Goal: Task Accomplishment & Management: Complete application form

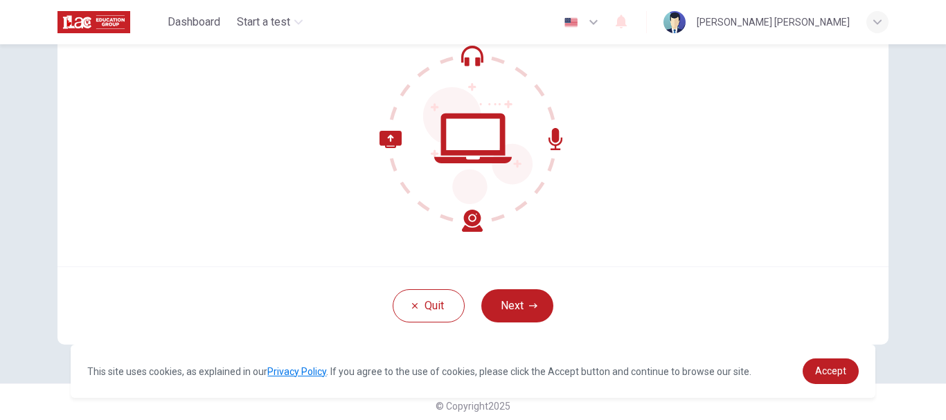
scroll to position [156, 0]
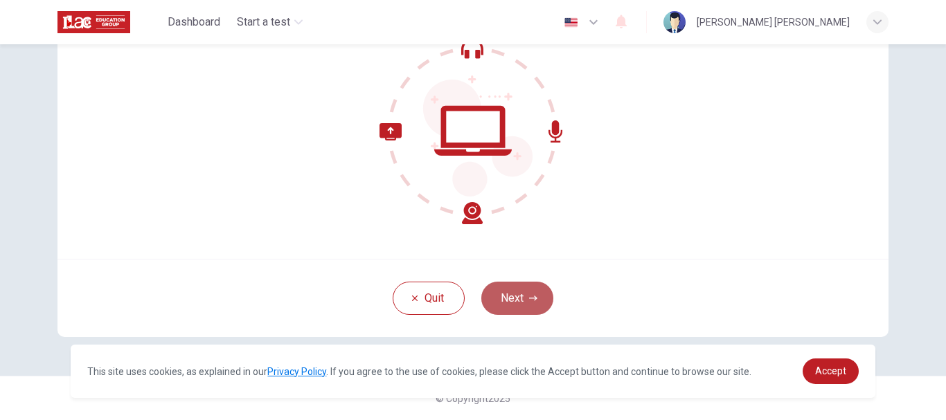
click at [499, 295] on button "Next" at bounding box center [517, 298] width 72 height 33
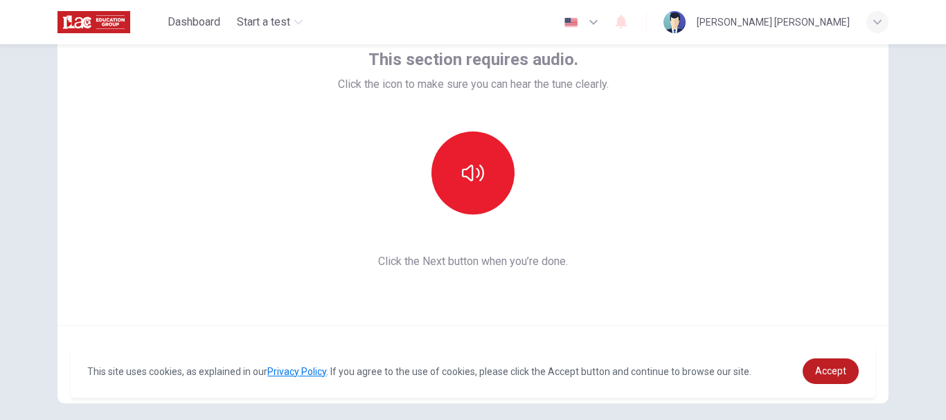
scroll to position [85, 0]
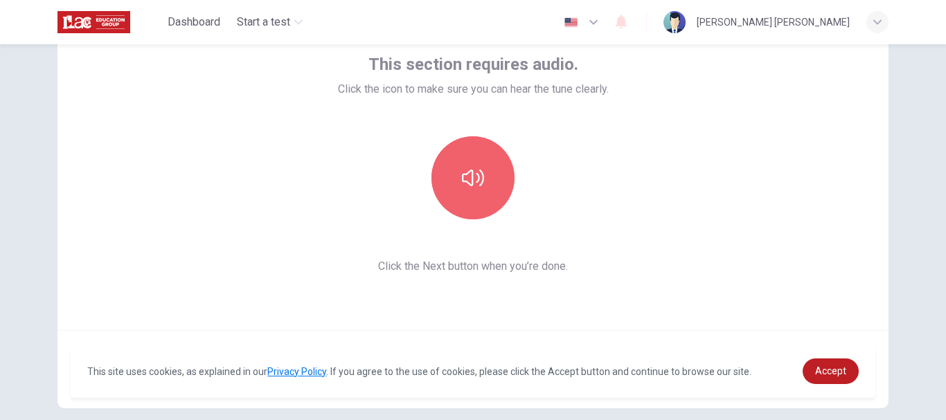
click at [463, 194] on button "button" at bounding box center [472, 177] width 83 height 83
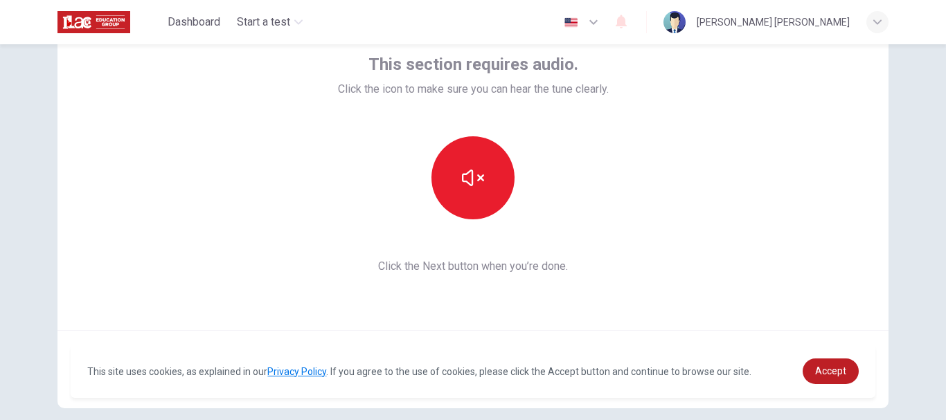
scroll to position [156, 0]
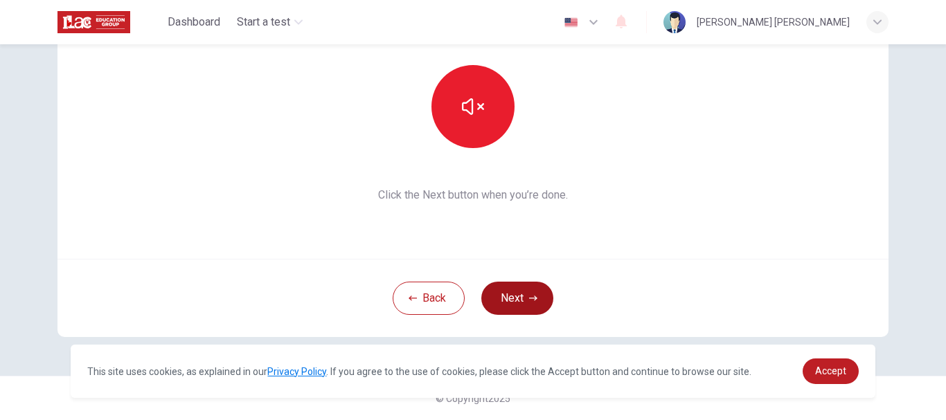
click at [522, 296] on button "Next" at bounding box center [517, 298] width 72 height 33
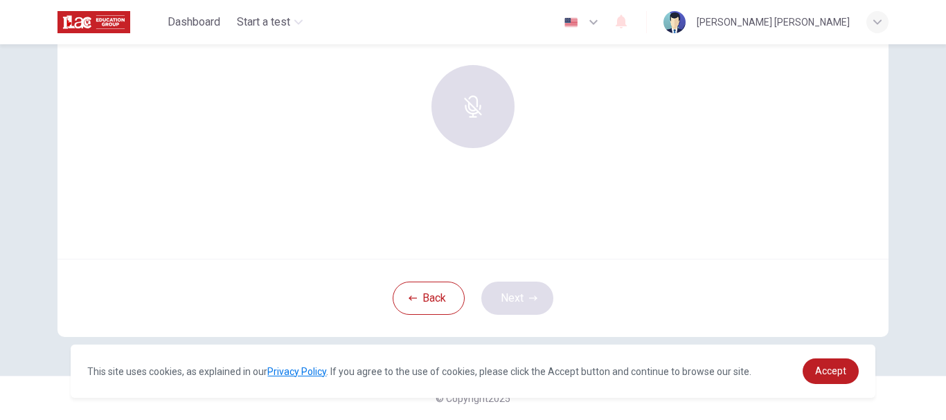
scroll to position [51, 0]
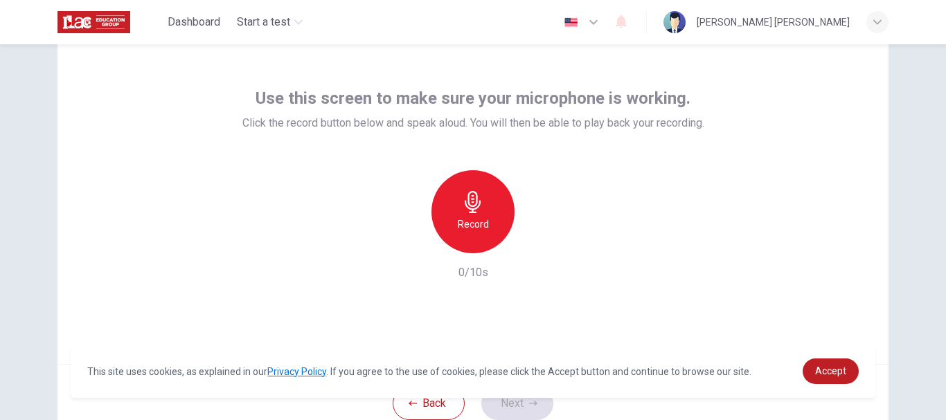
click at [469, 223] on h6 "Record" at bounding box center [473, 224] width 31 height 17
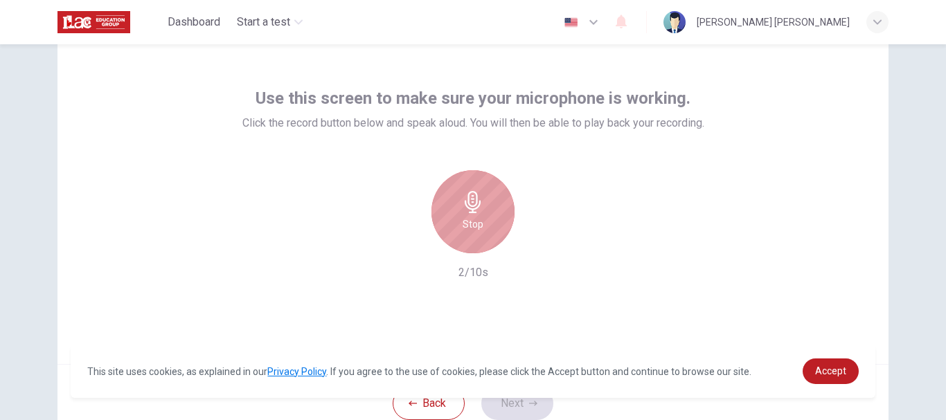
click at [490, 218] on div "Stop" at bounding box center [472, 211] width 83 height 83
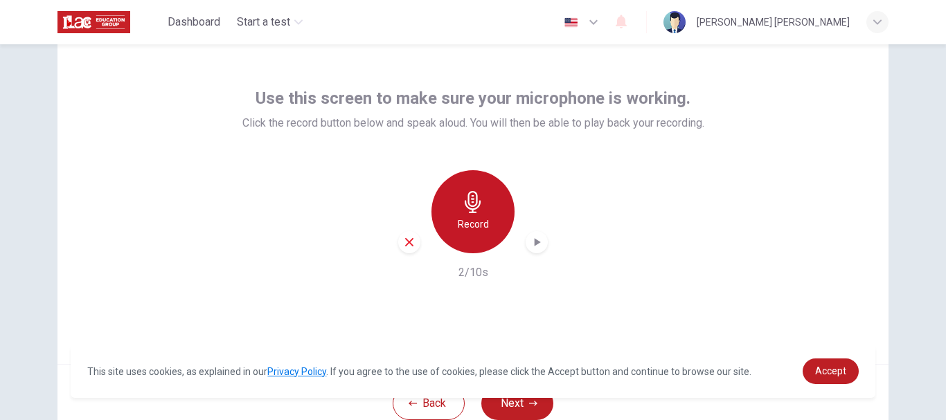
click at [485, 209] on div "Record" at bounding box center [472, 211] width 83 height 83
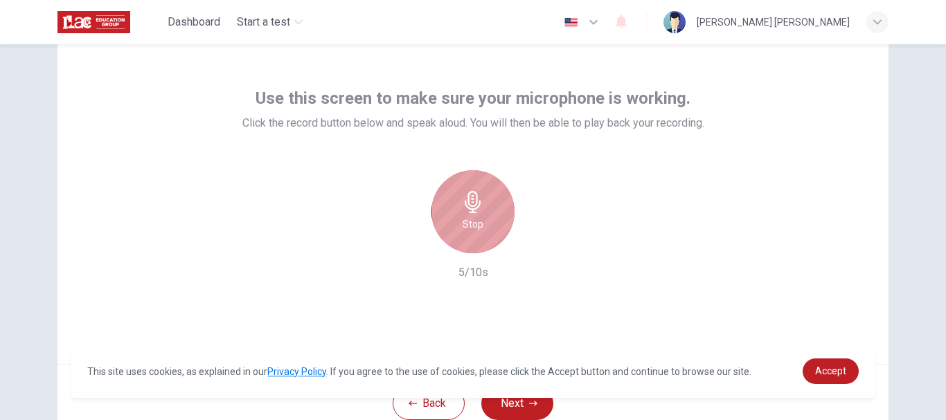
click at [469, 224] on h6 "Stop" at bounding box center [473, 224] width 21 height 17
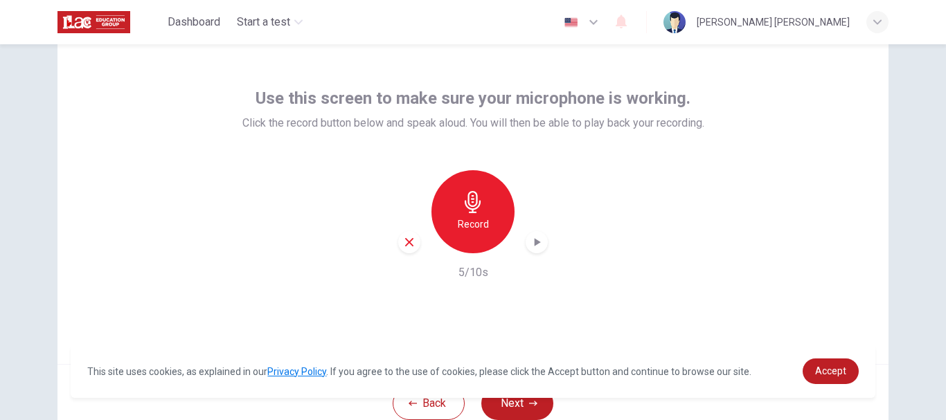
click at [536, 247] on icon "button" at bounding box center [537, 242] width 14 height 14
click at [406, 243] on icon "button" at bounding box center [409, 242] width 8 height 8
click at [488, 229] on div "Record" at bounding box center [472, 211] width 83 height 83
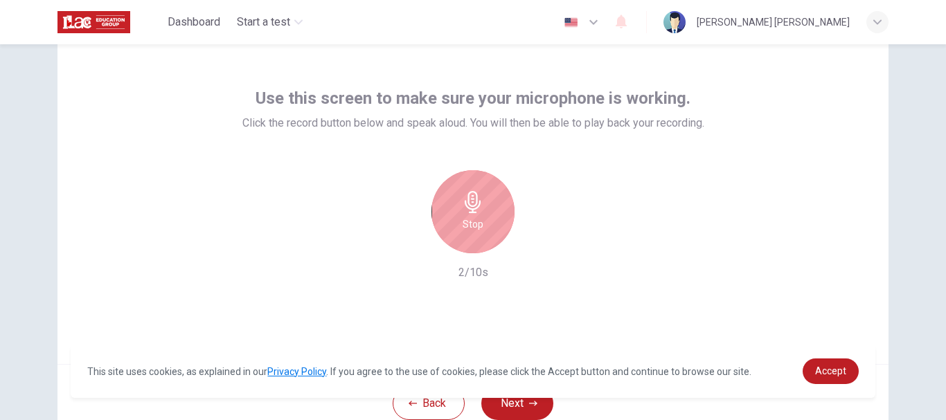
click at [488, 229] on div "Stop" at bounding box center [472, 211] width 83 height 83
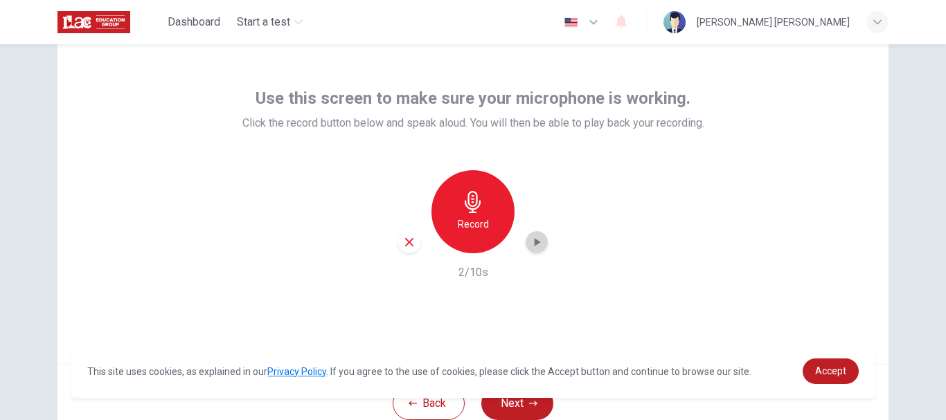
click at [535, 241] on icon "button" at bounding box center [538, 242] width 6 height 8
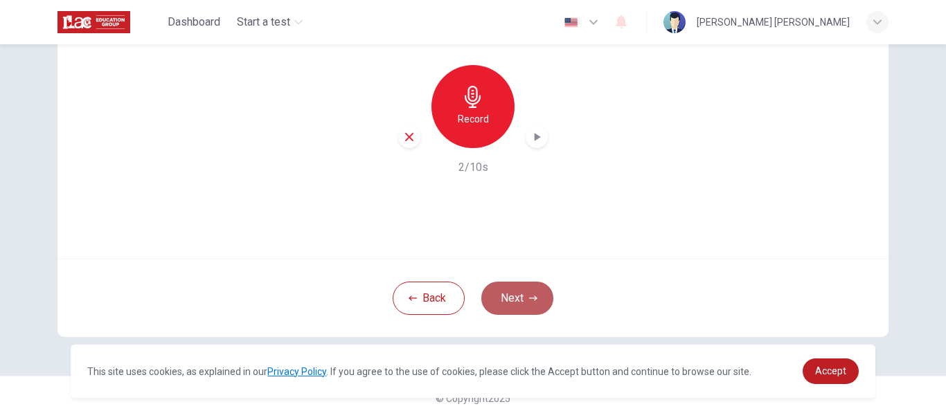
click at [517, 297] on button "Next" at bounding box center [517, 298] width 72 height 33
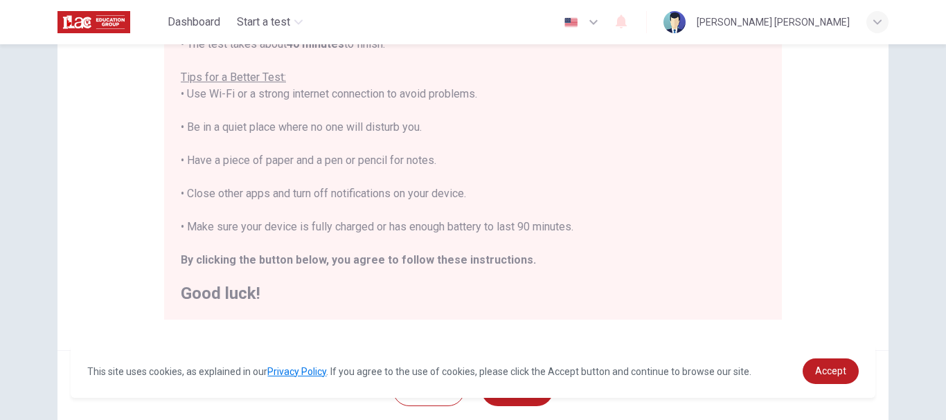
scroll to position [260, 0]
click at [542, 204] on div "You are about to start a Placement Test . Before You Start the Test: • Once you…" at bounding box center [473, 109] width 584 height 382
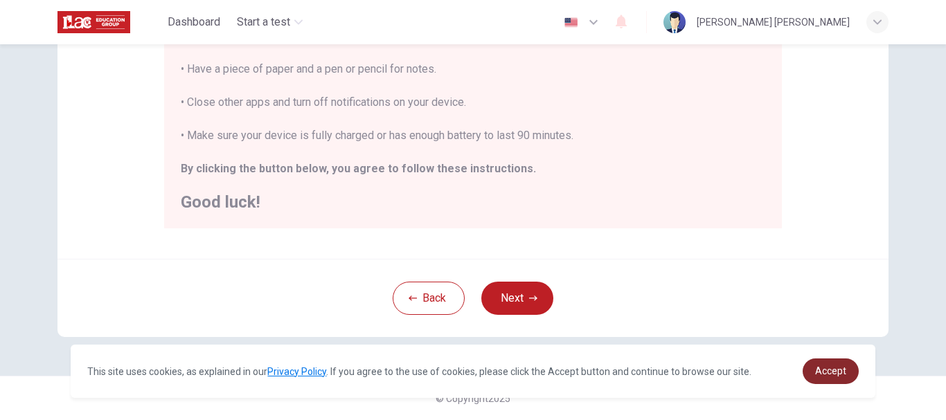
click at [818, 362] on link "Accept" at bounding box center [830, 372] width 56 height 26
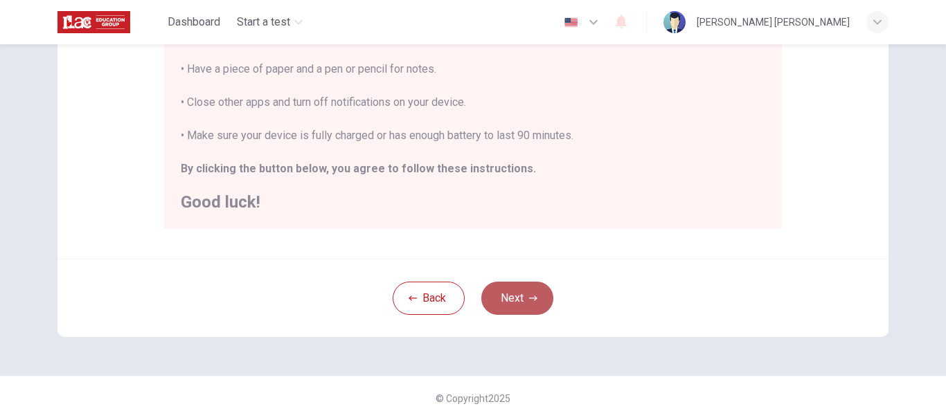
click at [530, 309] on button "Next" at bounding box center [517, 298] width 72 height 33
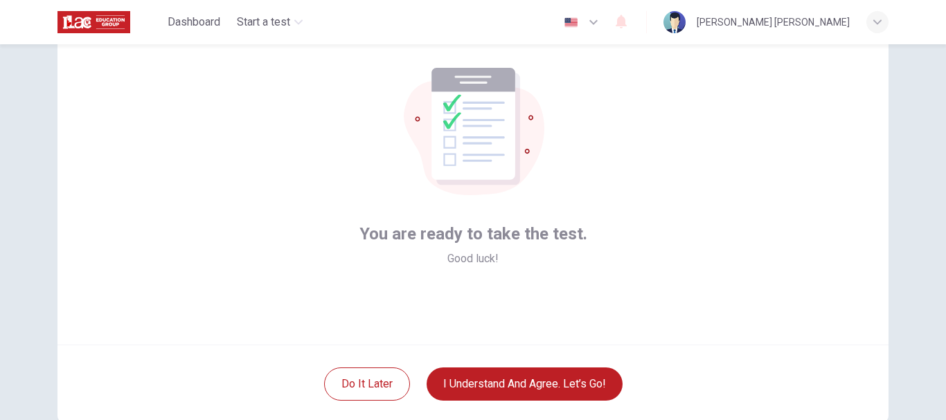
scroll to position [69, 0]
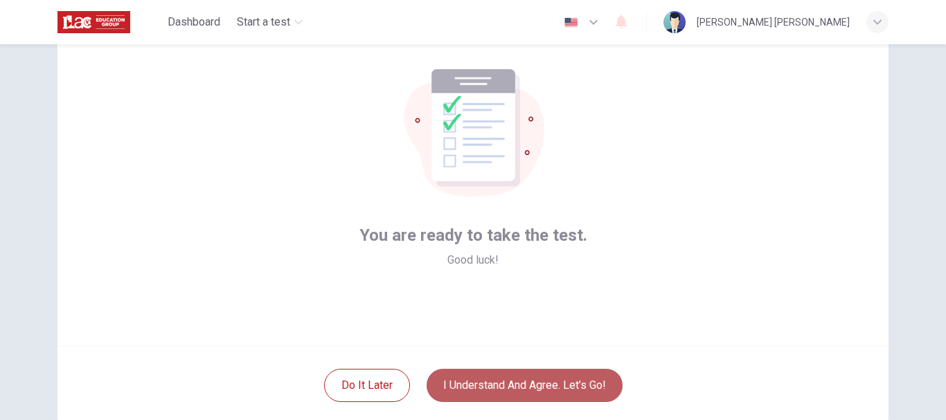
click at [563, 388] on button "I understand and agree. Let’s go!" at bounding box center [525, 385] width 196 height 33
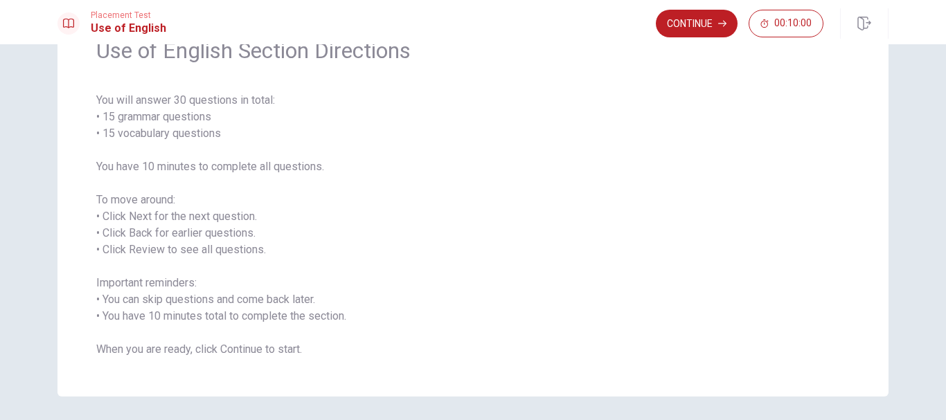
scroll to position [78, 0]
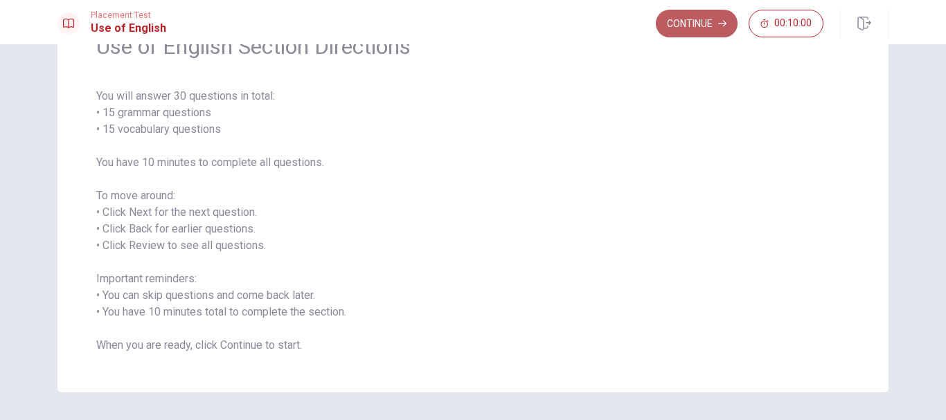
click at [717, 30] on button "Continue" at bounding box center [697, 24] width 82 height 28
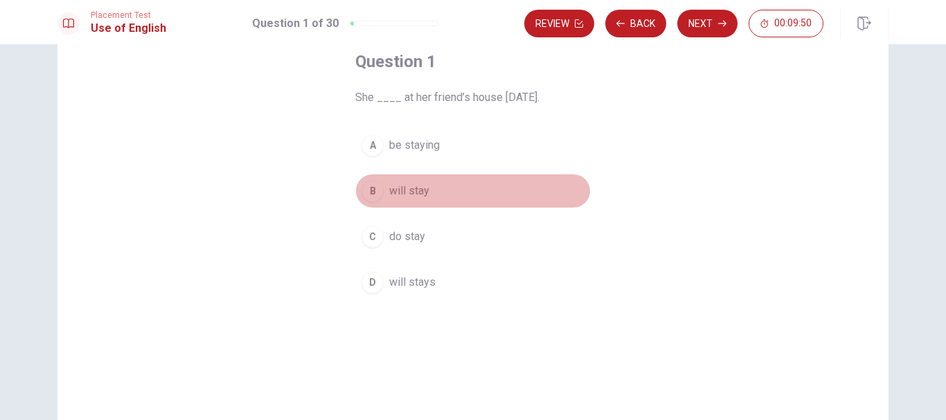
click at [366, 188] on div "B" at bounding box center [372, 191] width 22 height 22
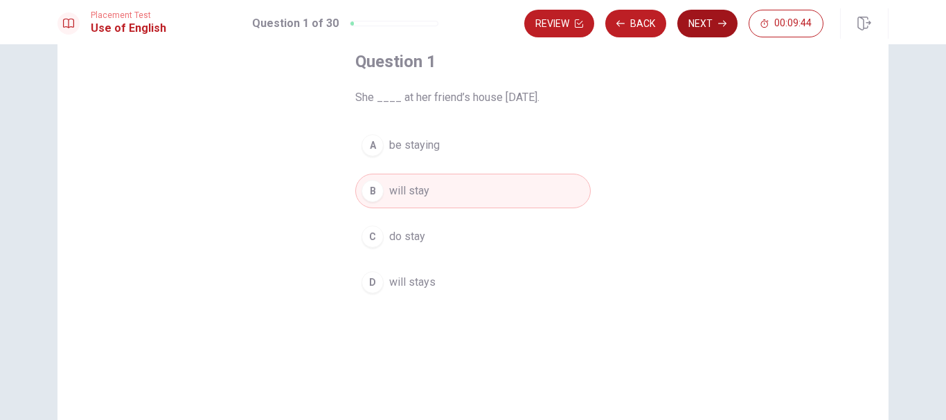
click at [717, 23] on button "Next" at bounding box center [707, 24] width 60 height 28
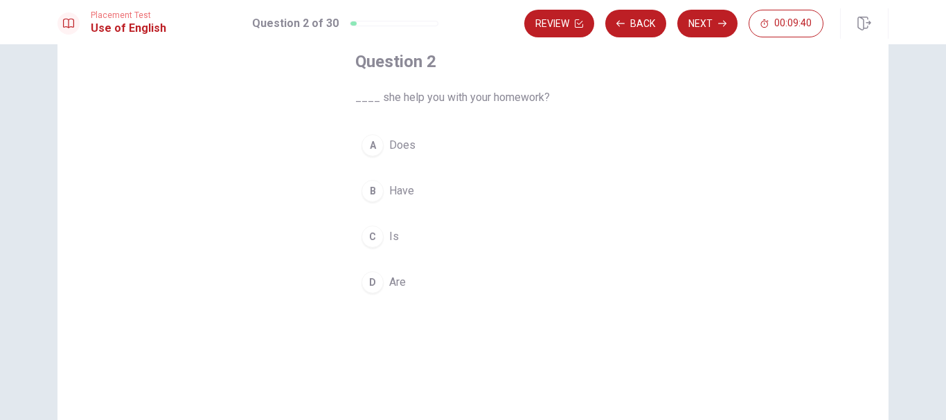
click at [367, 144] on div "A" at bounding box center [372, 145] width 22 height 22
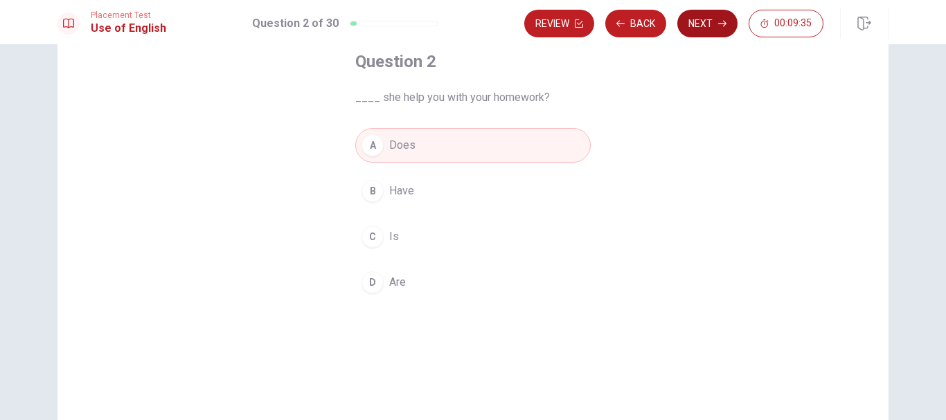
click at [709, 21] on button "Next" at bounding box center [707, 24] width 60 height 28
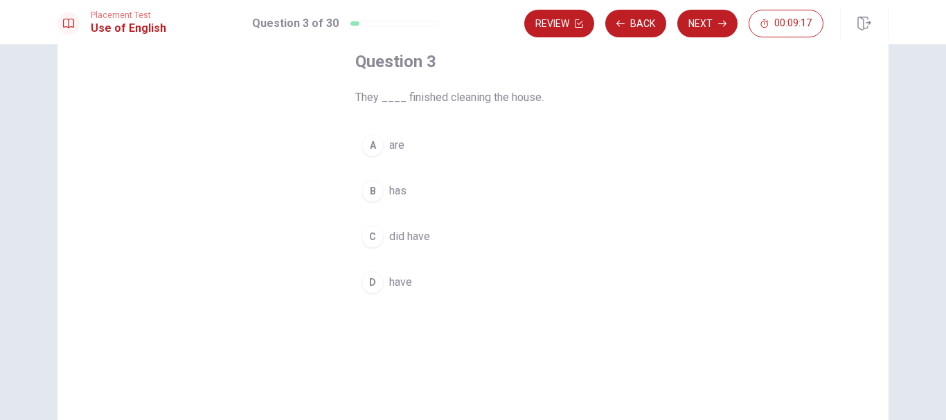
click at [368, 285] on div "D" at bounding box center [372, 282] width 22 height 22
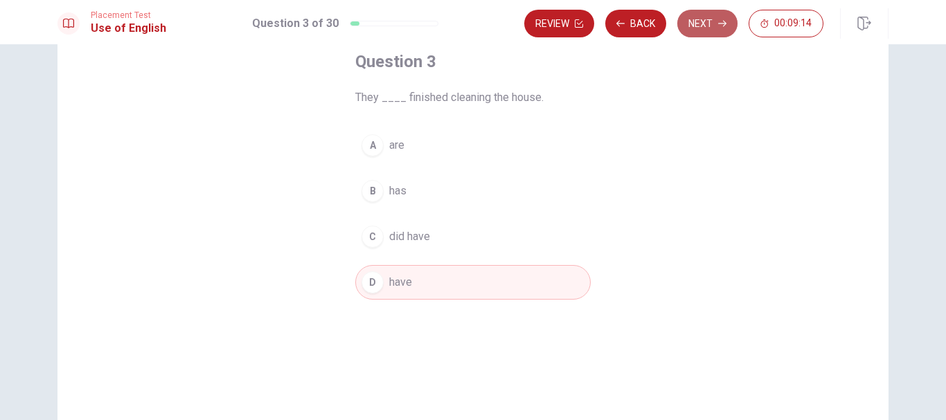
click at [710, 19] on button "Next" at bounding box center [707, 24] width 60 height 28
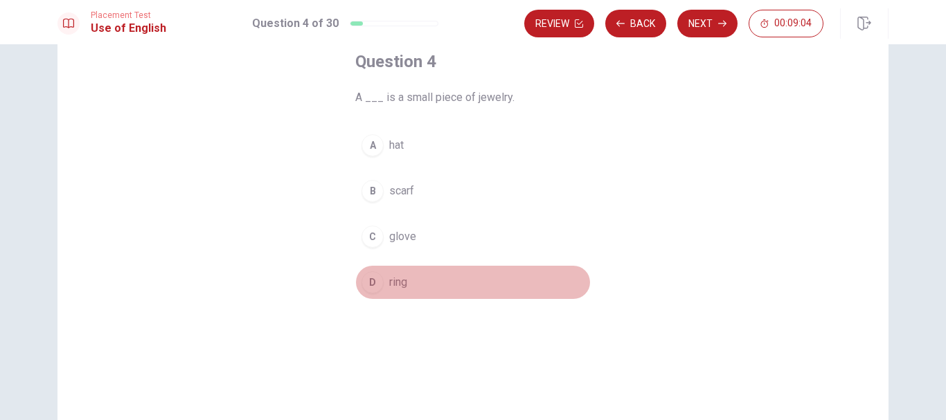
click at [368, 291] on div "D" at bounding box center [372, 282] width 22 height 22
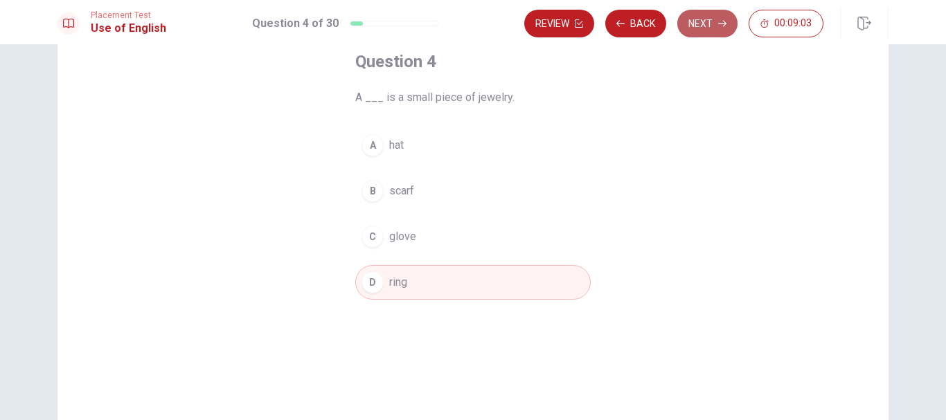
click at [708, 26] on button "Next" at bounding box center [707, 24] width 60 height 28
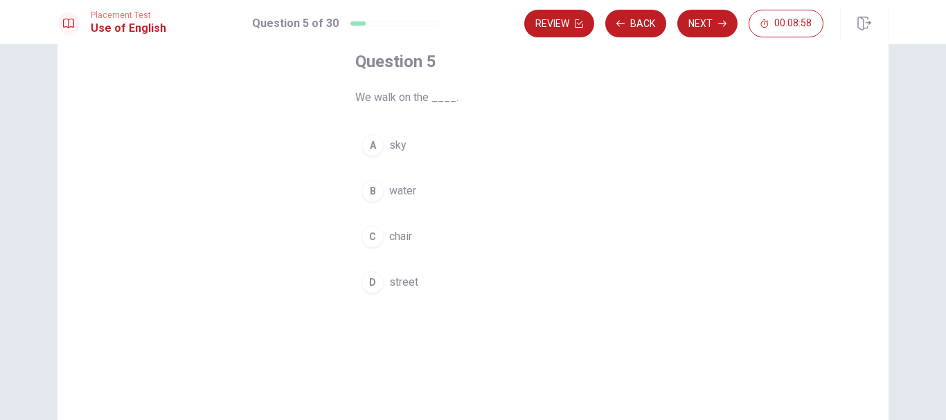
click at [371, 282] on div "D" at bounding box center [372, 282] width 22 height 22
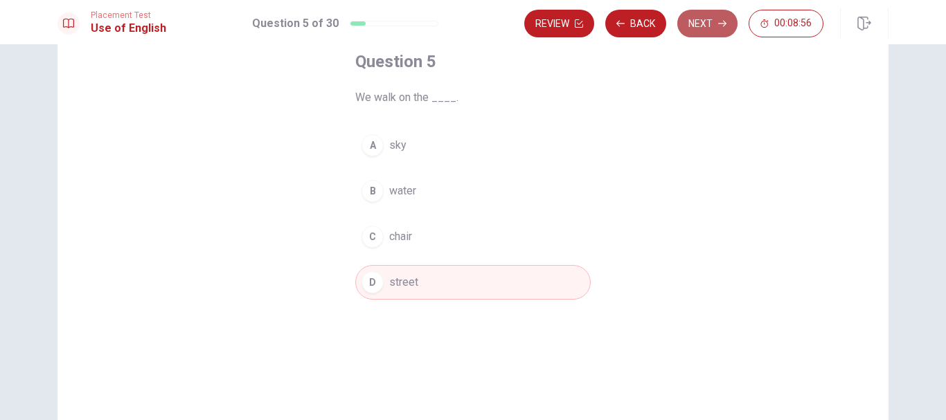
click at [703, 29] on button "Next" at bounding box center [707, 24] width 60 height 28
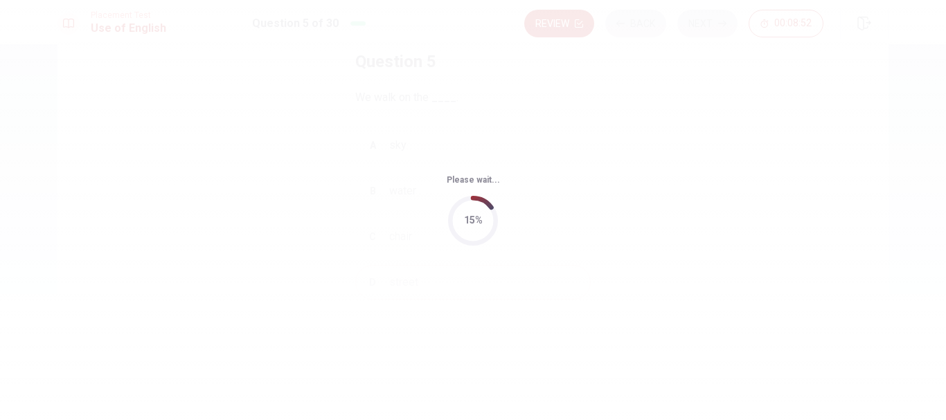
scroll to position [0, 0]
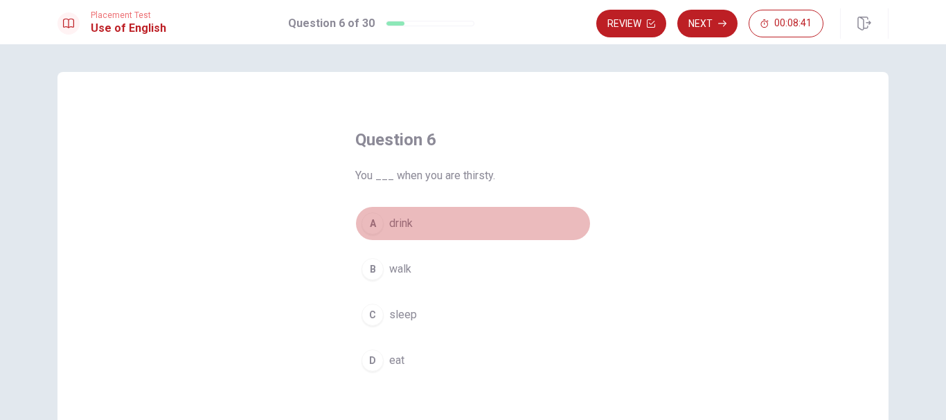
click at [372, 221] on div "A" at bounding box center [372, 224] width 22 height 22
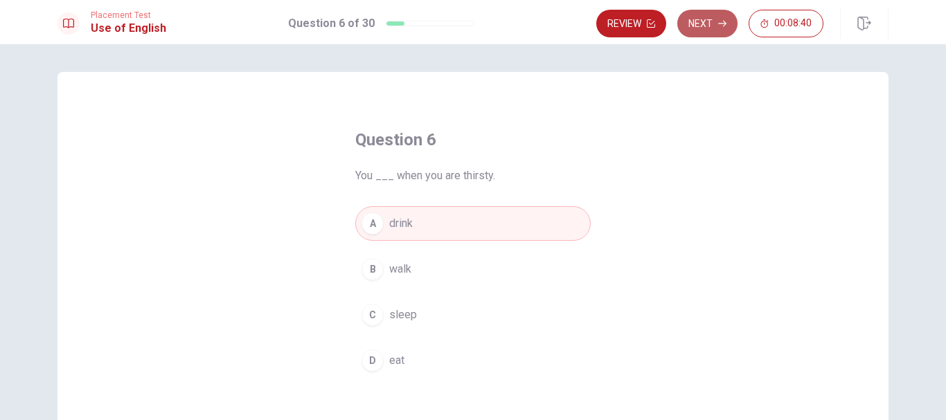
click at [707, 25] on button "Next" at bounding box center [707, 24] width 60 height 28
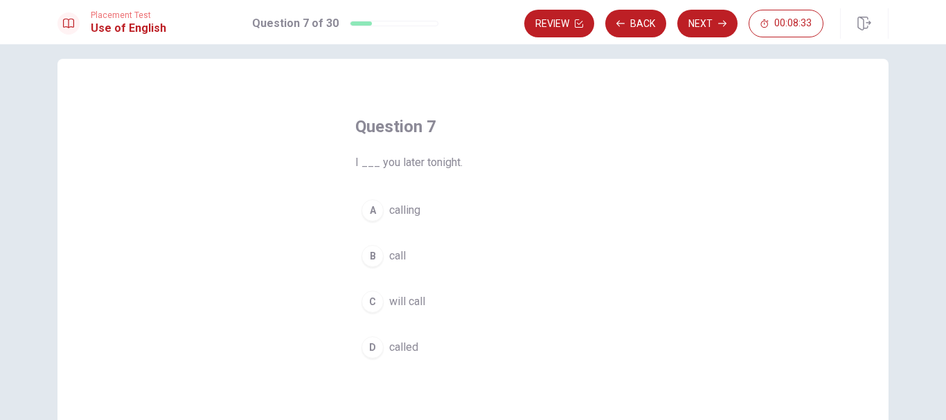
scroll to position [28, 0]
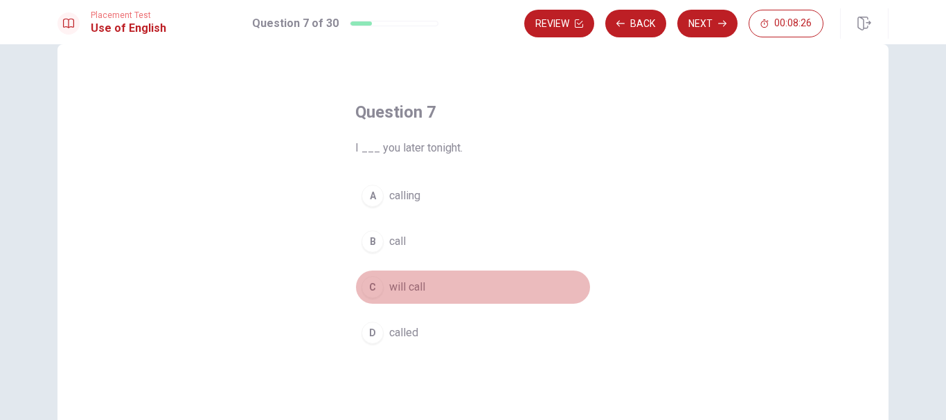
click at [375, 290] on div "C" at bounding box center [372, 287] width 22 height 22
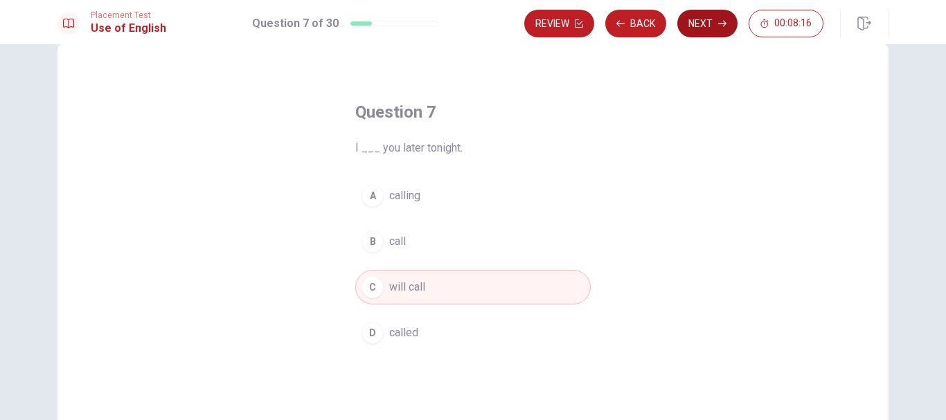
click at [700, 13] on button "Next" at bounding box center [707, 24] width 60 height 28
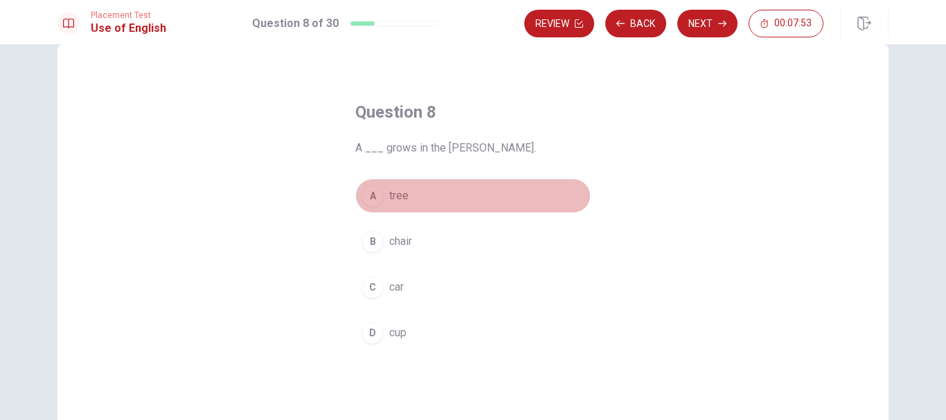
click at [366, 198] on div "A" at bounding box center [372, 196] width 22 height 22
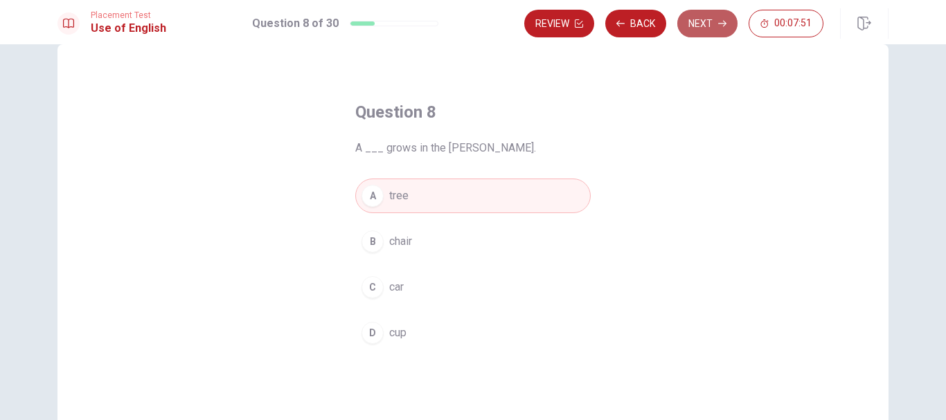
click at [703, 25] on button "Next" at bounding box center [707, 24] width 60 height 28
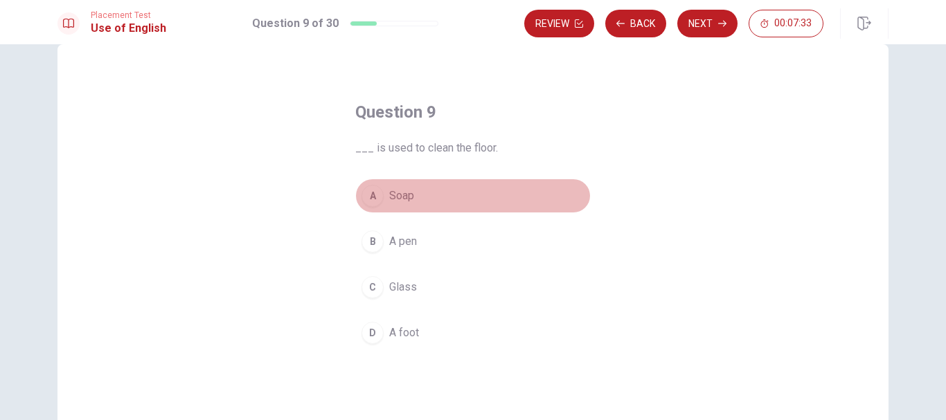
click at [370, 193] on div "A" at bounding box center [372, 196] width 22 height 22
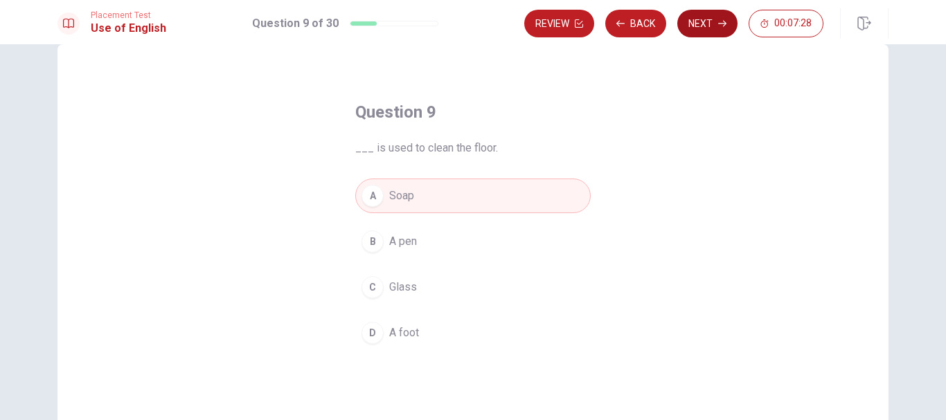
click at [708, 17] on button "Next" at bounding box center [707, 24] width 60 height 28
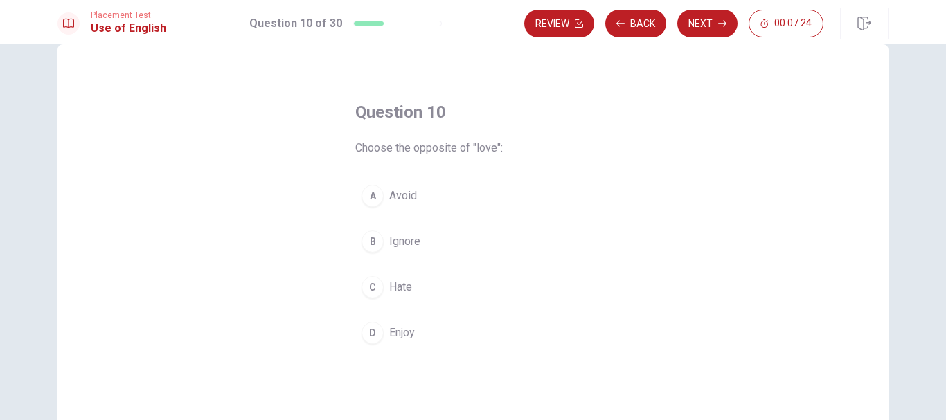
click at [373, 291] on div "C" at bounding box center [372, 287] width 22 height 22
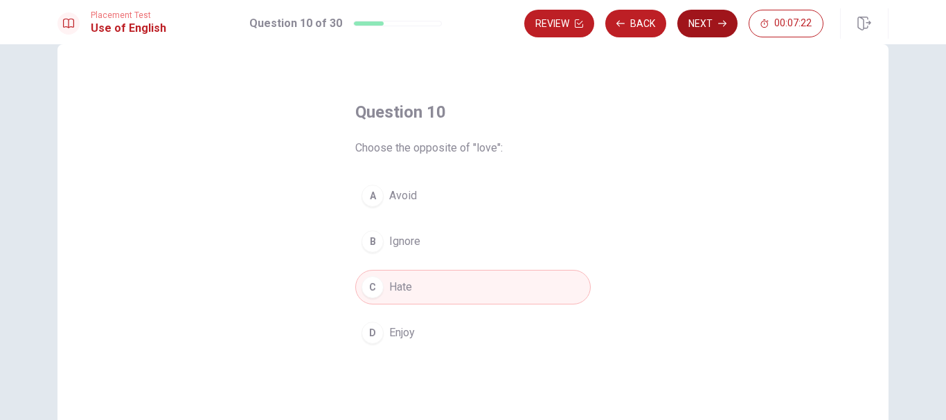
click at [708, 26] on button "Next" at bounding box center [707, 24] width 60 height 28
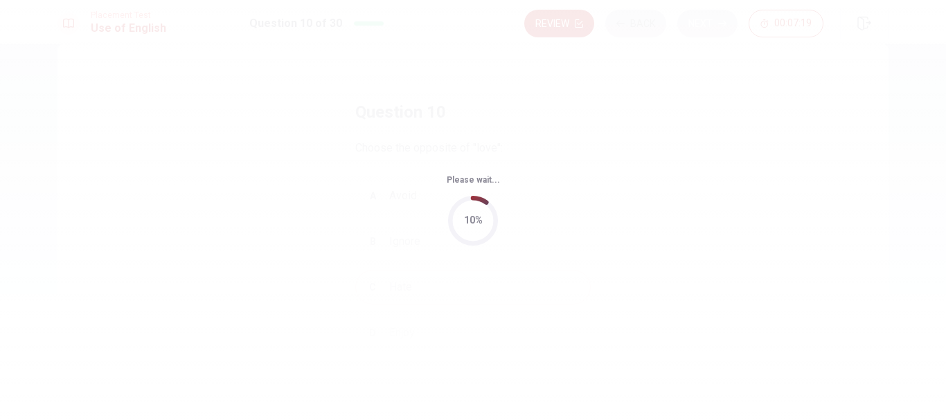
scroll to position [0, 0]
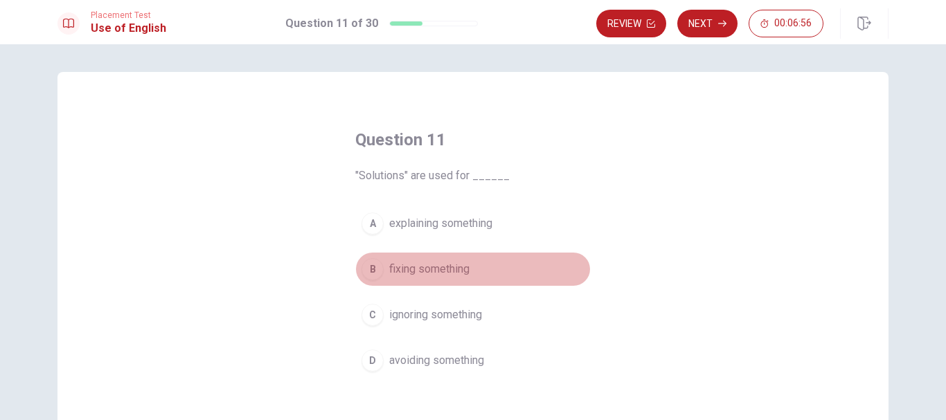
click at [367, 272] on div "B" at bounding box center [372, 269] width 22 height 22
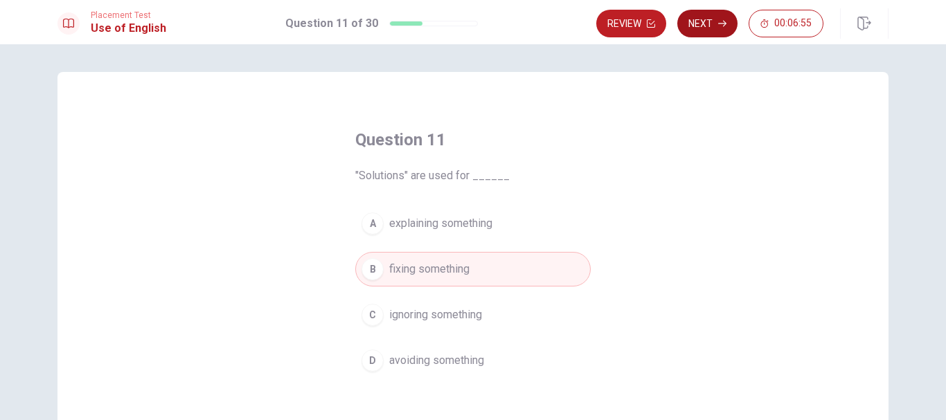
click at [719, 12] on button "Next" at bounding box center [707, 24] width 60 height 28
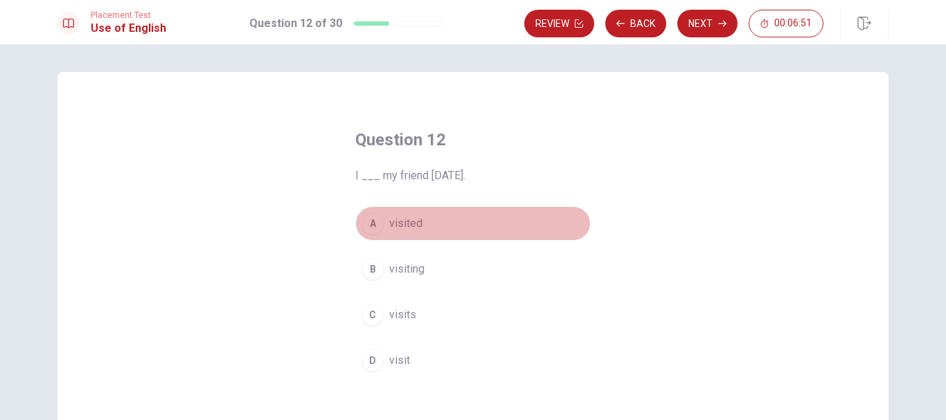
click at [375, 218] on div "A" at bounding box center [372, 224] width 22 height 22
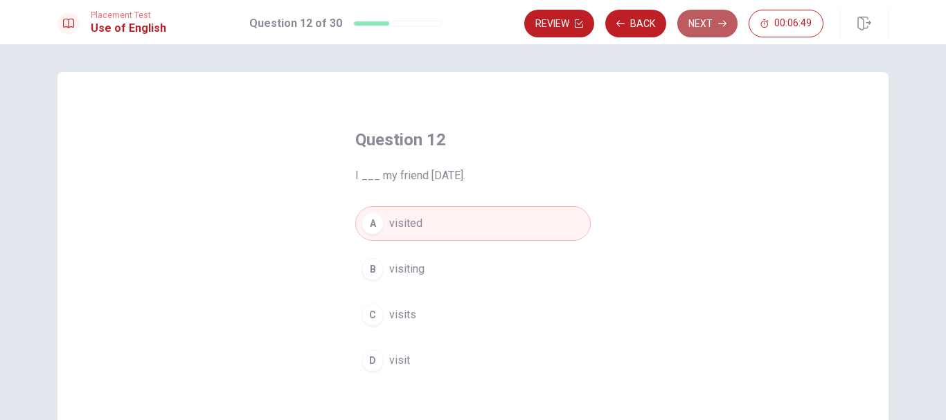
click at [710, 21] on button "Next" at bounding box center [707, 24] width 60 height 28
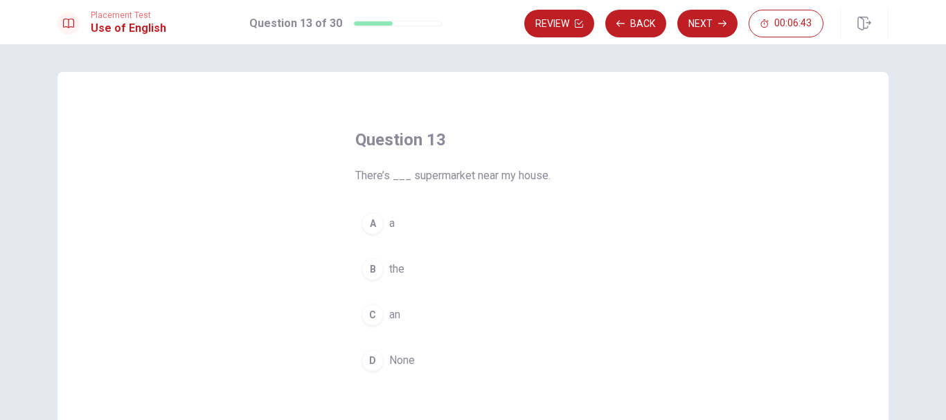
click at [368, 217] on div "A" at bounding box center [372, 224] width 22 height 22
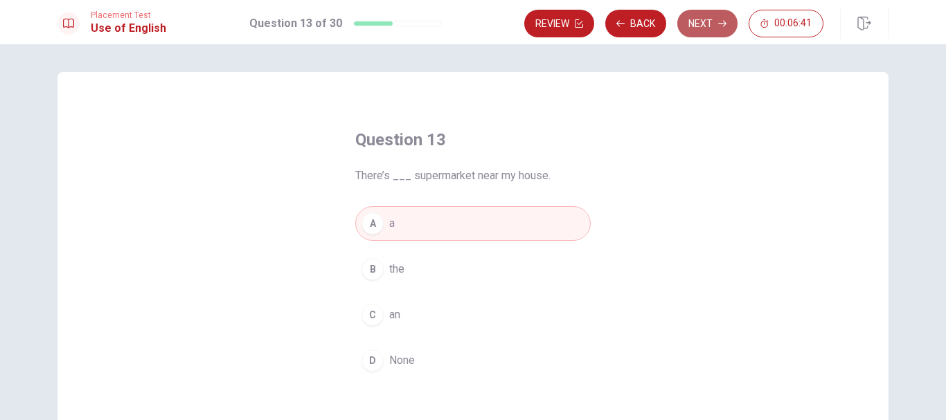
click at [717, 12] on button "Next" at bounding box center [707, 24] width 60 height 28
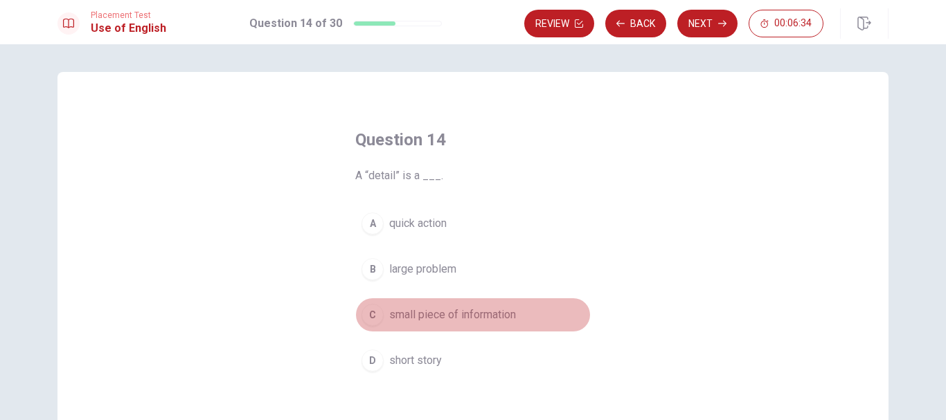
click at [375, 316] on div "C" at bounding box center [372, 315] width 22 height 22
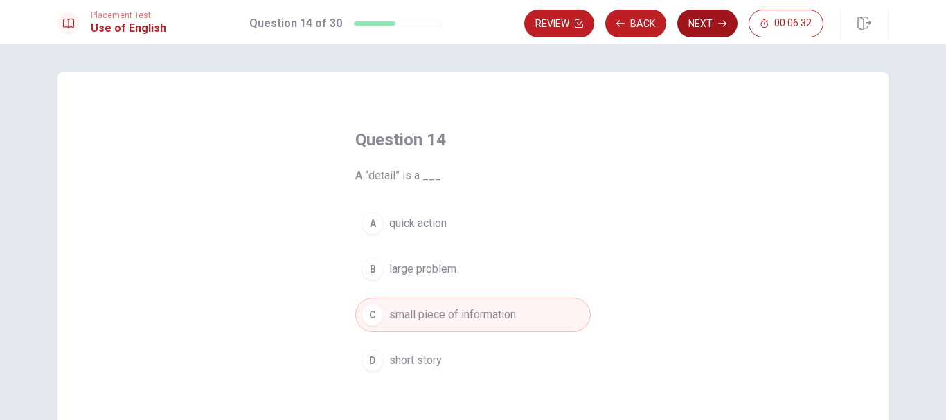
click at [697, 28] on button "Next" at bounding box center [707, 24] width 60 height 28
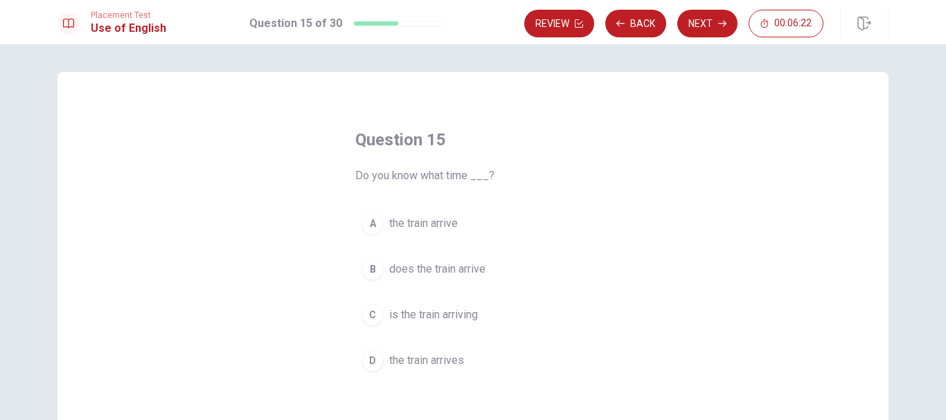
click at [378, 224] on div "A" at bounding box center [372, 224] width 22 height 22
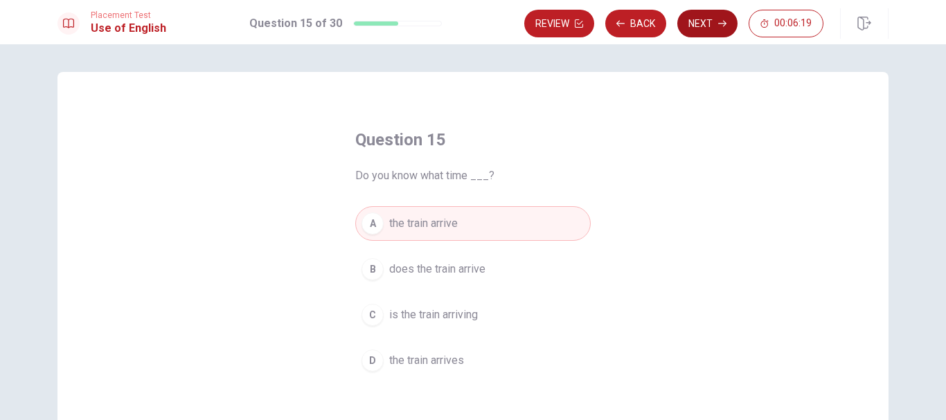
click at [718, 23] on icon "button" at bounding box center [722, 23] width 8 height 8
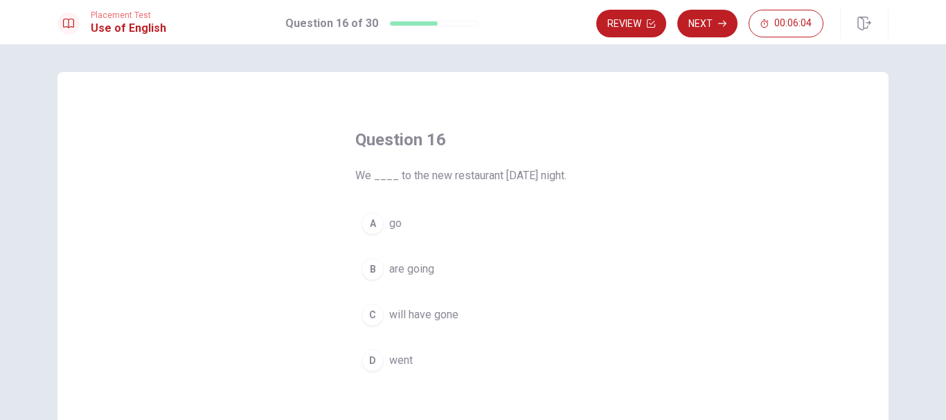
click at [380, 269] on button "B are going" at bounding box center [472, 269] width 235 height 35
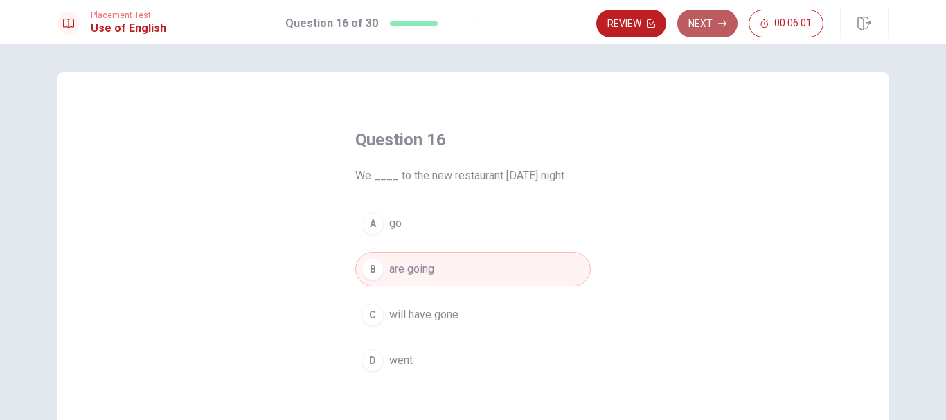
click at [708, 19] on button "Next" at bounding box center [707, 24] width 60 height 28
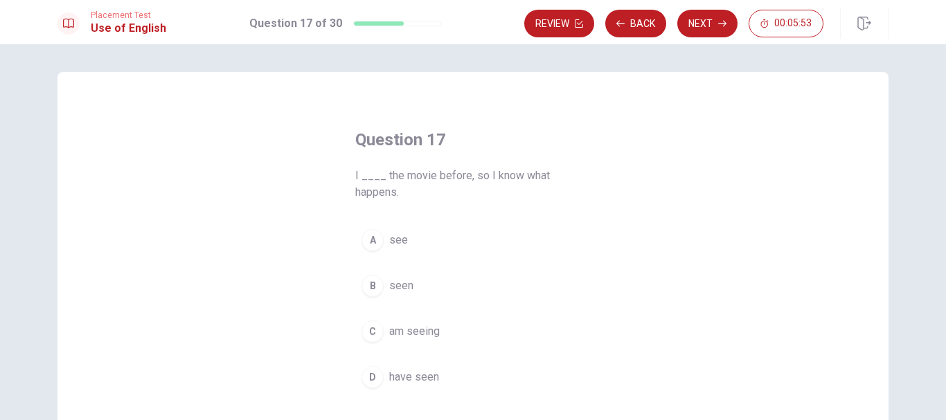
click at [366, 377] on div "D" at bounding box center [372, 377] width 22 height 22
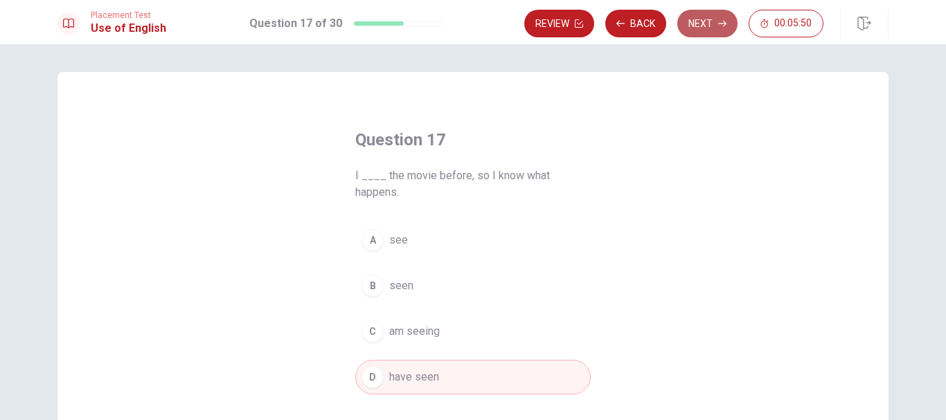
click at [708, 27] on button "Next" at bounding box center [707, 24] width 60 height 28
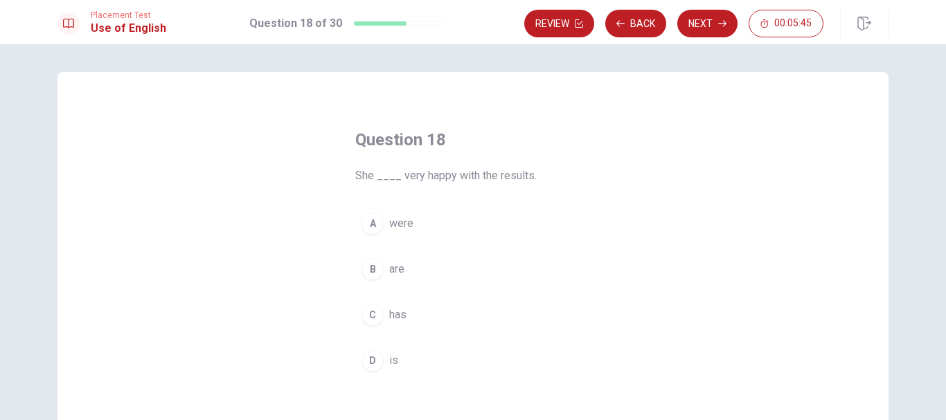
click at [364, 366] on div "D" at bounding box center [372, 361] width 22 height 22
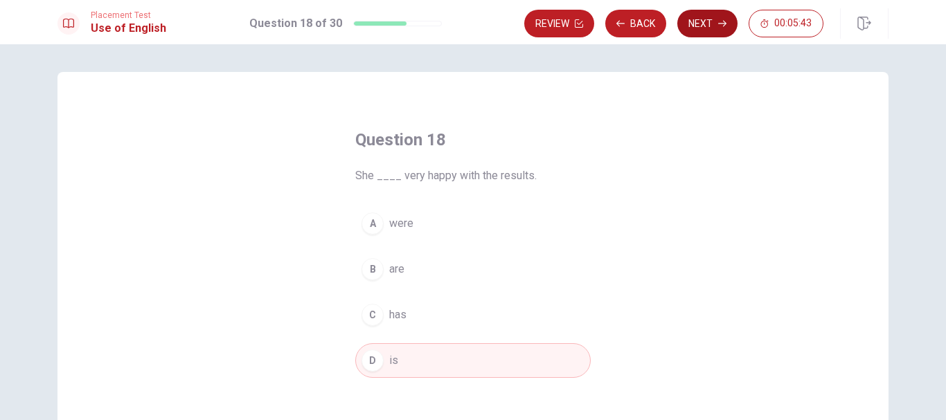
click at [707, 19] on button "Next" at bounding box center [707, 24] width 60 height 28
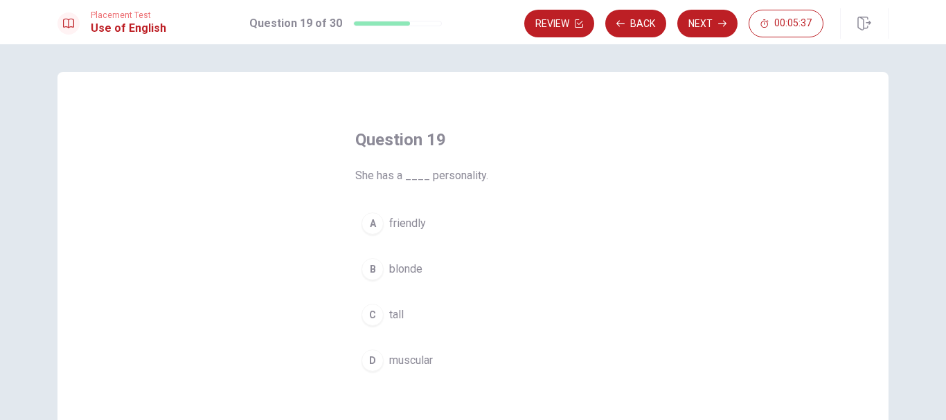
click at [381, 226] on button "A friendly" at bounding box center [472, 223] width 235 height 35
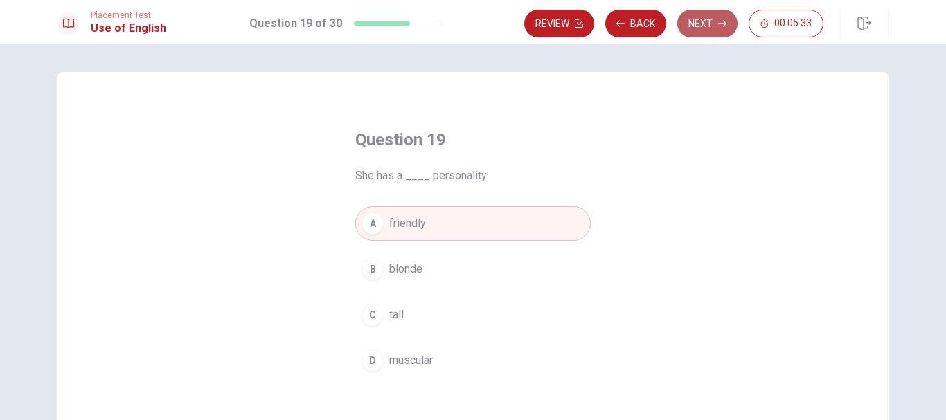
click at [709, 17] on button "Next" at bounding box center [707, 24] width 60 height 28
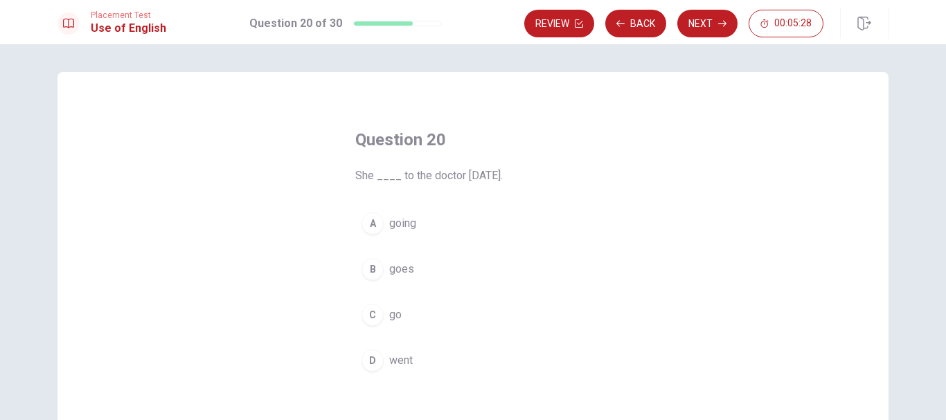
click at [371, 361] on div "D" at bounding box center [372, 361] width 22 height 22
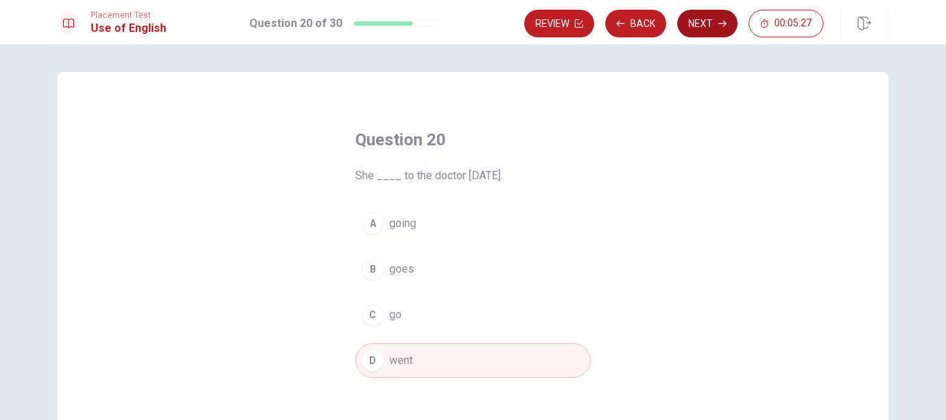
click at [715, 30] on button "Next" at bounding box center [707, 24] width 60 height 28
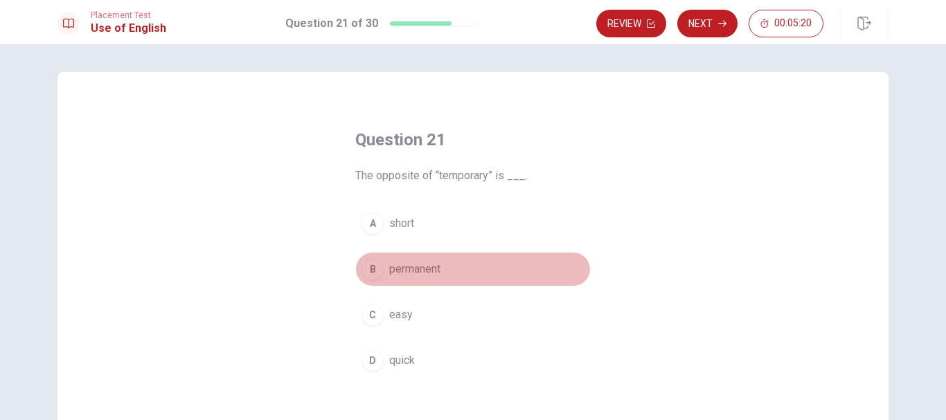
click at [370, 271] on div "B" at bounding box center [372, 269] width 22 height 22
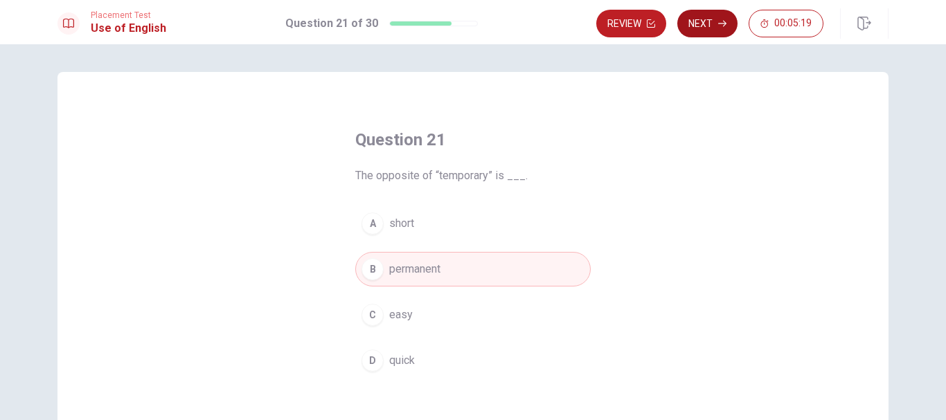
click at [724, 25] on icon "button" at bounding box center [722, 23] width 8 height 8
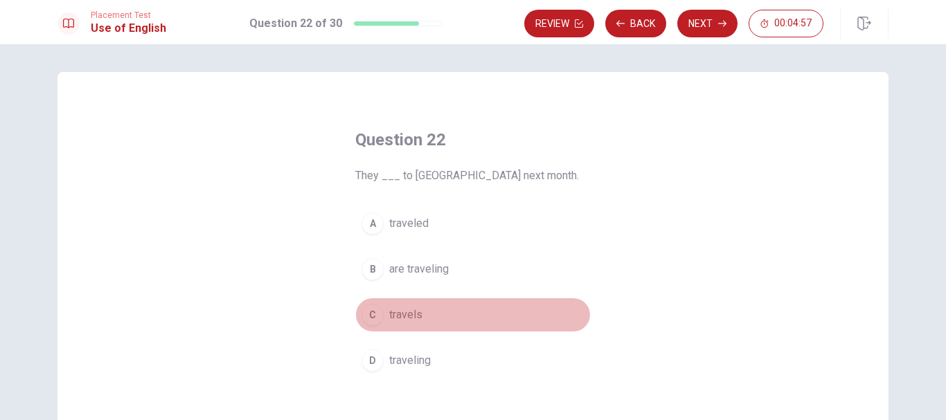
click at [372, 317] on div "C" at bounding box center [372, 315] width 22 height 22
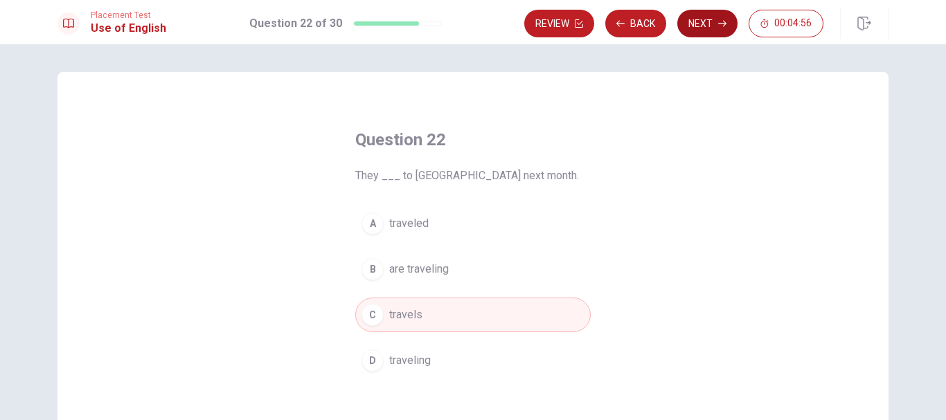
click at [708, 15] on button "Next" at bounding box center [707, 24] width 60 height 28
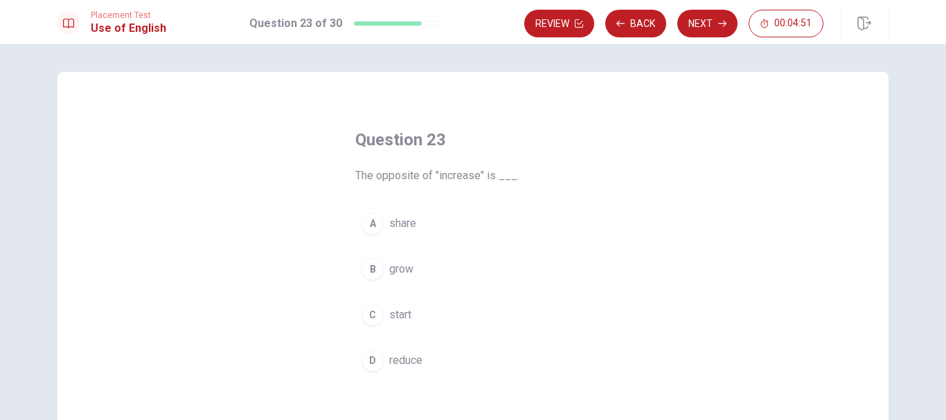
click at [371, 359] on div "D" at bounding box center [372, 361] width 22 height 22
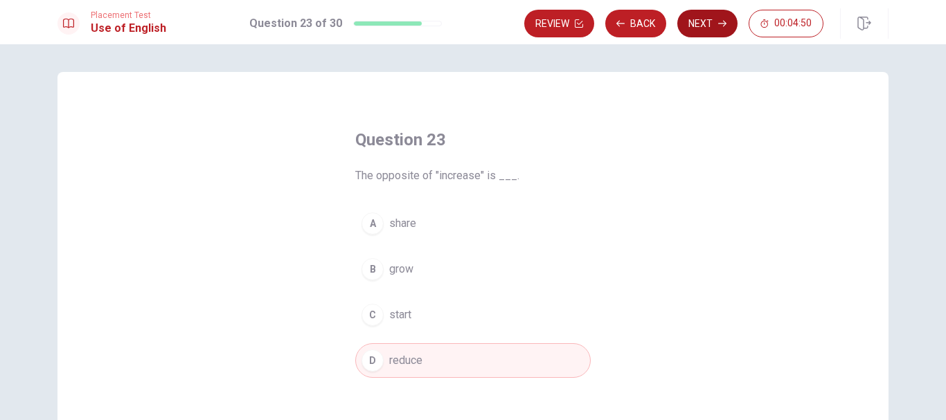
click at [710, 21] on button "Next" at bounding box center [707, 24] width 60 height 28
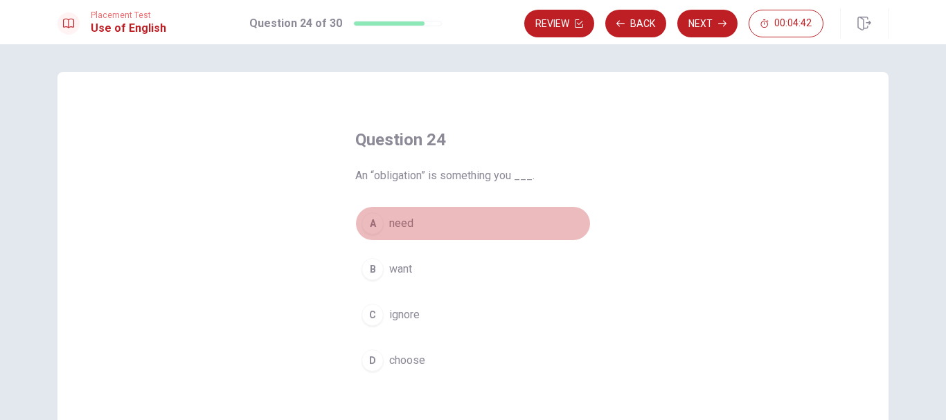
click at [372, 226] on div "A" at bounding box center [372, 224] width 22 height 22
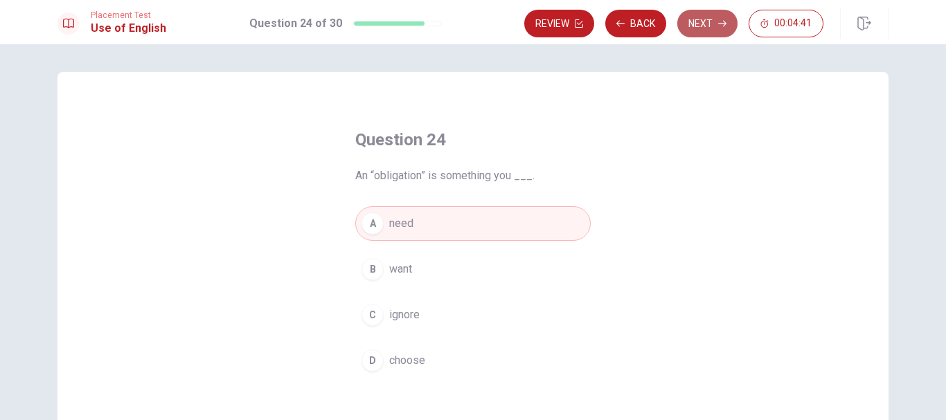
click at [708, 17] on button "Next" at bounding box center [707, 24] width 60 height 28
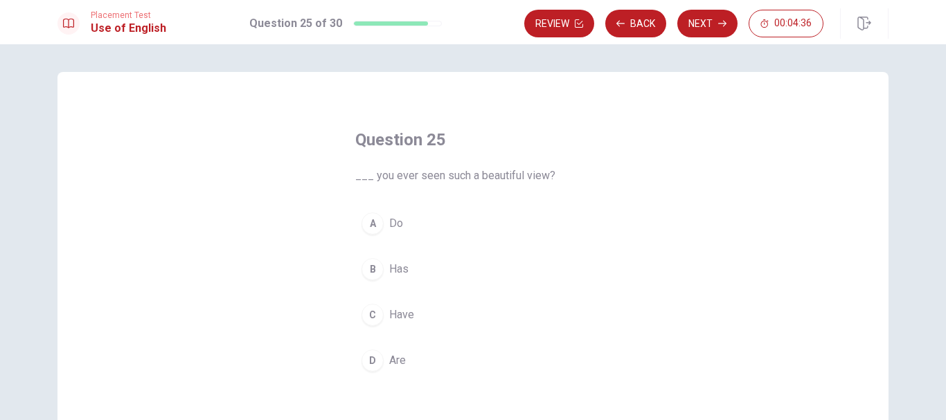
click at [367, 308] on div "C" at bounding box center [372, 315] width 22 height 22
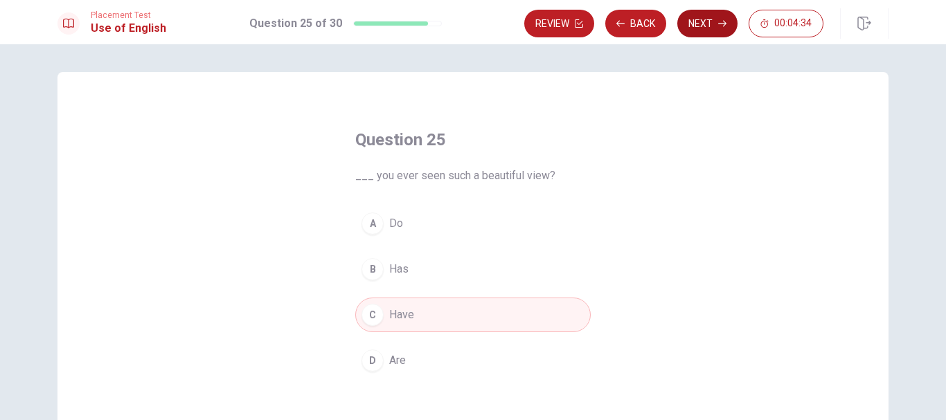
click at [701, 28] on button "Next" at bounding box center [707, 24] width 60 height 28
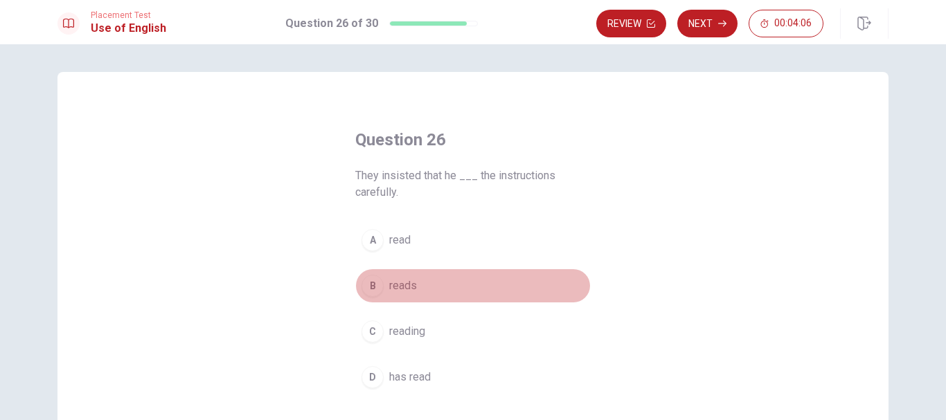
click at [374, 290] on div "B" at bounding box center [372, 286] width 22 height 22
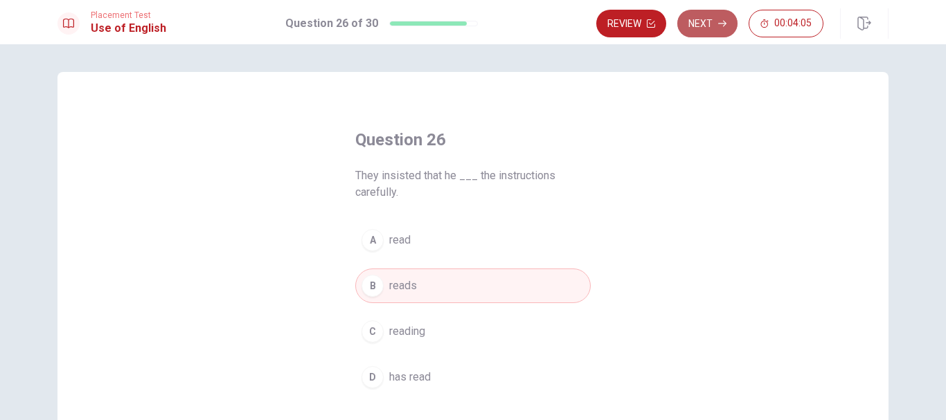
click at [718, 19] on button "Next" at bounding box center [707, 24] width 60 height 28
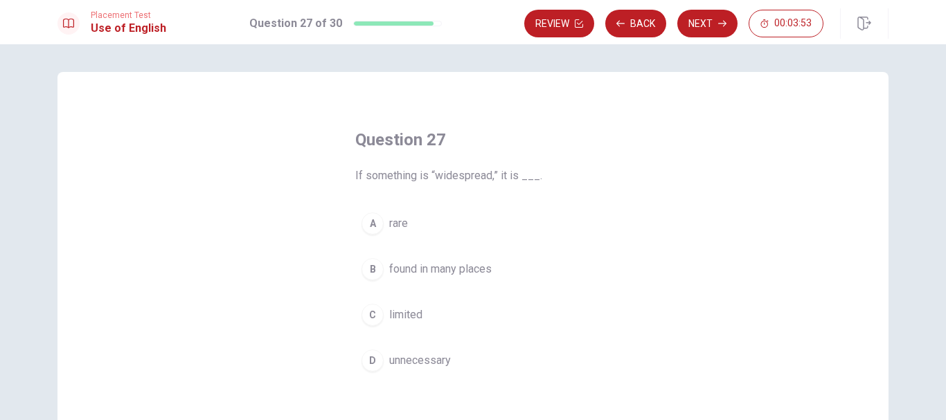
click at [375, 275] on div "B" at bounding box center [372, 269] width 22 height 22
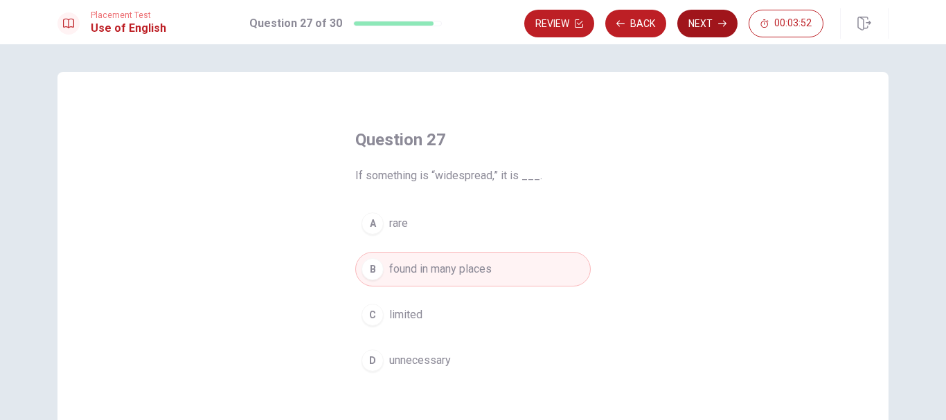
click at [706, 20] on button "Next" at bounding box center [707, 24] width 60 height 28
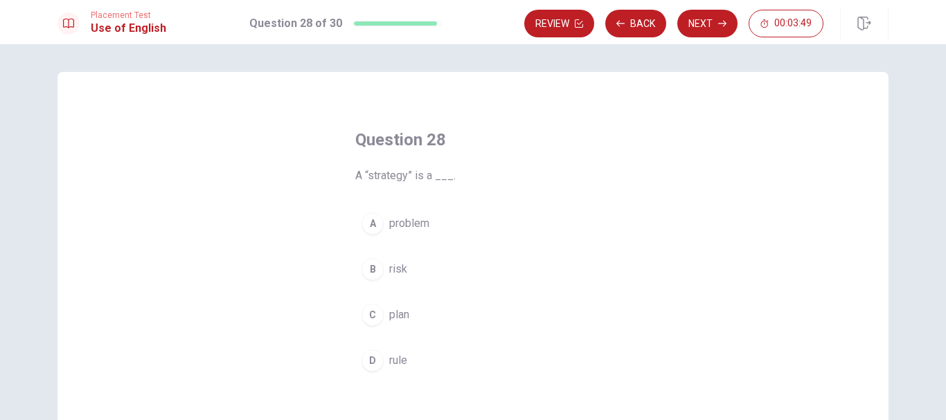
click at [374, 326] on button "C plan" at bounding box center [472, 315] width 235 height 35
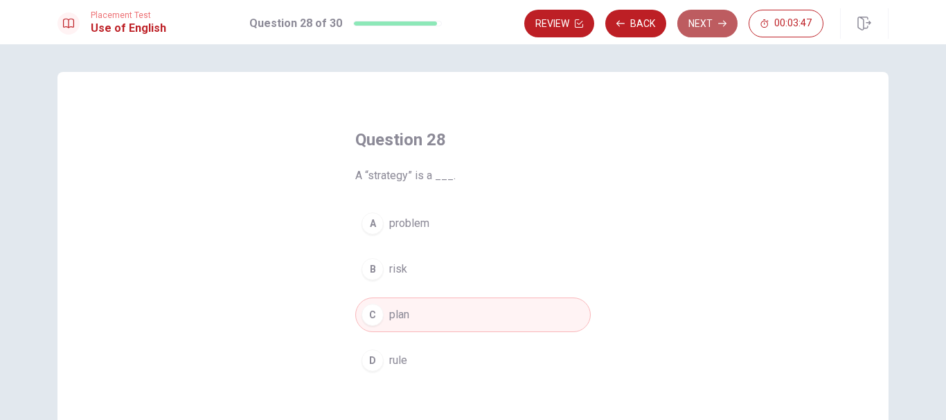
click at [716, 16] on button "Next" at bounding box center [707, 24] width 60 height 28
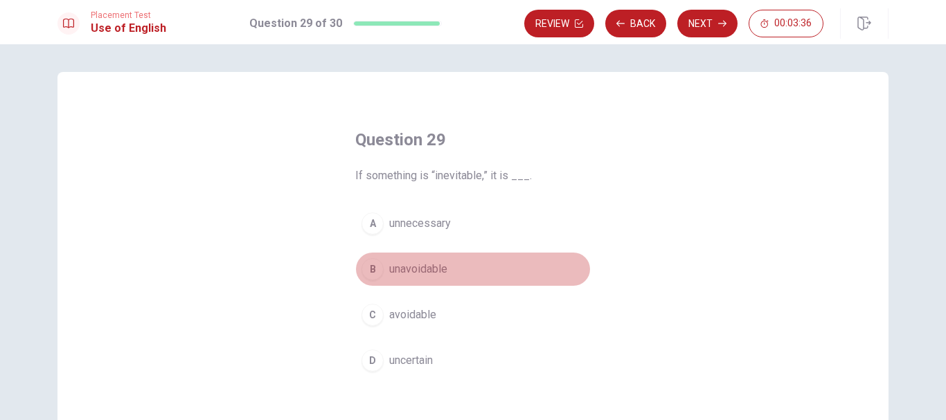
click at [375, 270] on div "B" at bounding box center [372, 269] width 22 height 22
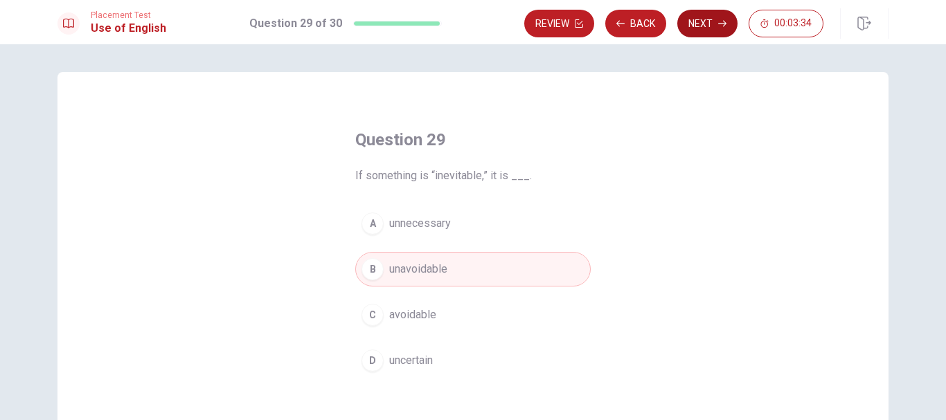
click at [709, 18] on button "Next" at bounding box center [707, 24] width 60 height 28
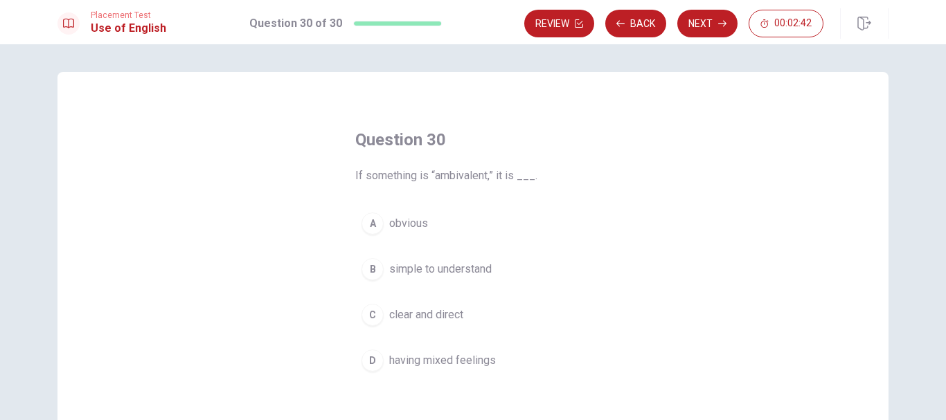
click at [375, 271] on div "B" at bounding box center [372, 269] width 22 height 22
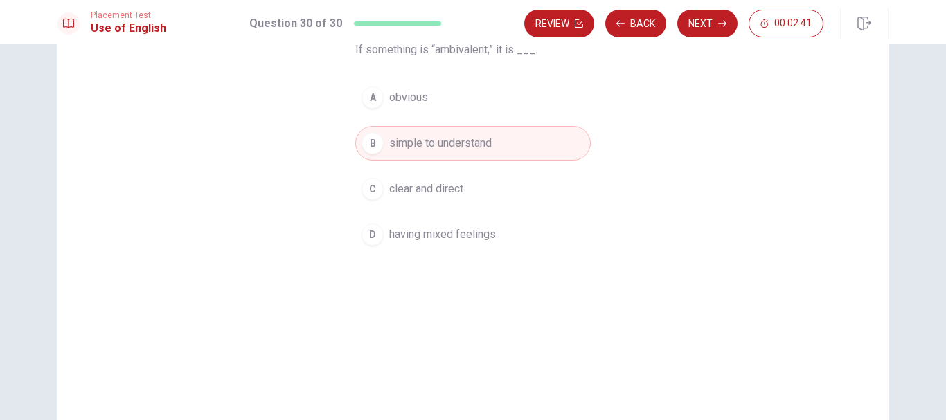
scroll to position [137, 0]
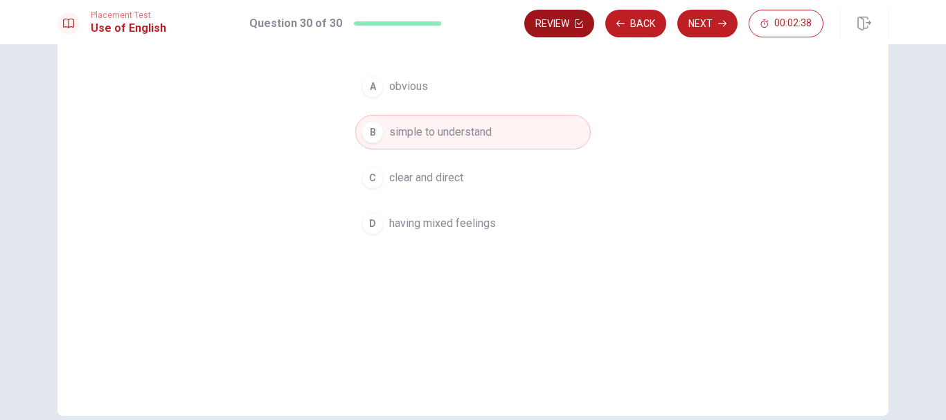
click at [556, 24] on button "Review" at bounding box center [559, 24] width 70 height 28
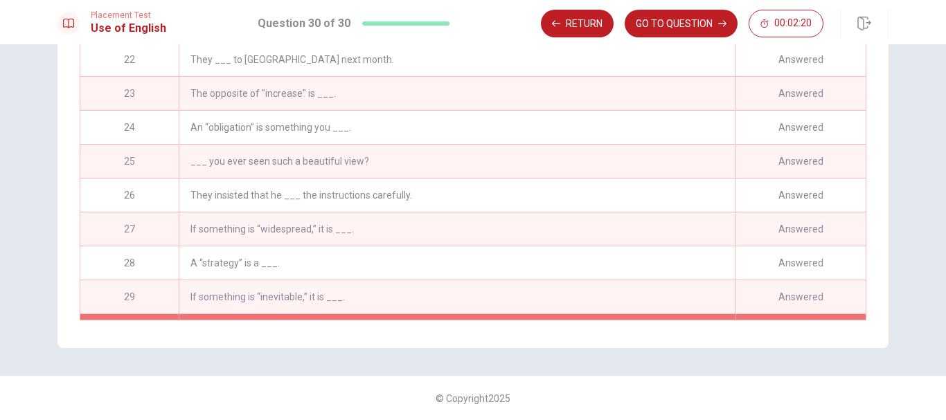
scroll to position [680, 0]
click at [647, 28] on button "GO TO QUESTION" at bounding box center [681, 24] width 113 height 28
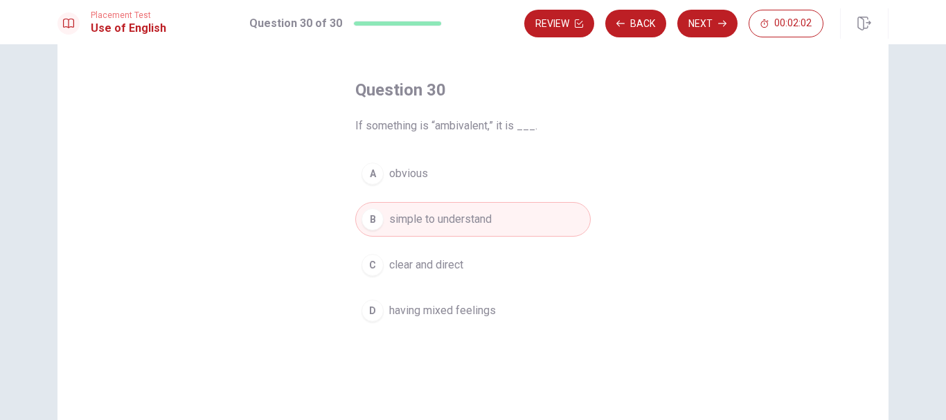
scroll to position [49, 0]
click at [696, 15] on button "Next" at bounding box center [707, 24] width 60 height 28
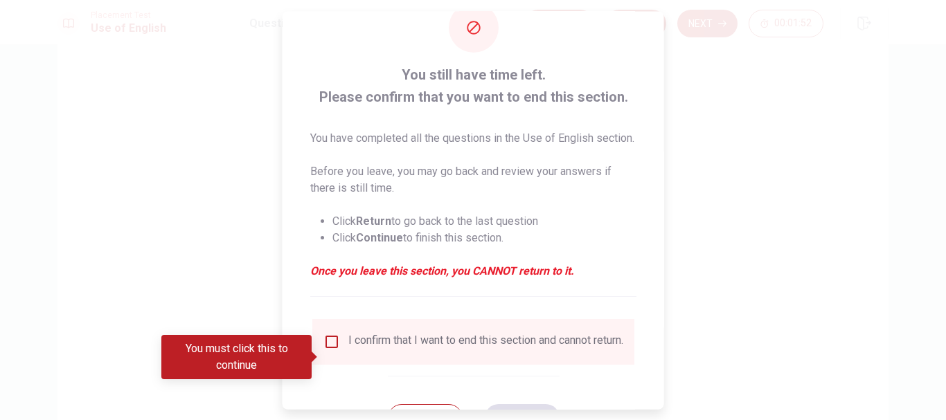
scroll to position [37, 0]
drag, startPoint x: 609, startPoint y: 114, endPoint x: 734, endPoint y: 128, distance: 125.4
click at [734, 128] on div "You still have time left. Please confirm that you want to end this section. You…" at bounding box center [473, 210] width 946 height 420
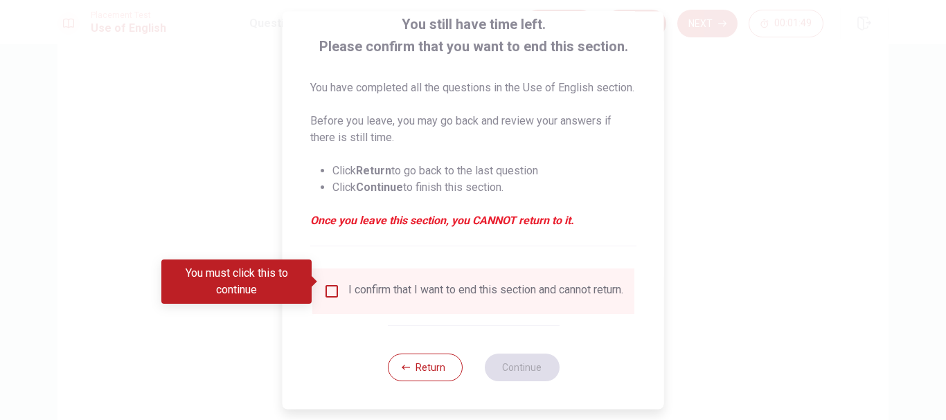
scroll to position [113, 0]
click at [411, 371] on button "Return" at bounding box center [424, 368] width 75 height 28
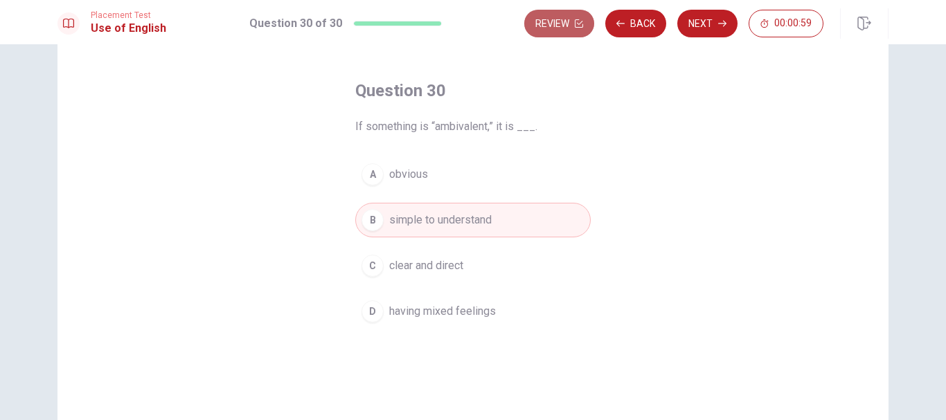
click at [564, 16] on button "Review" at bounding box center [559, 24] width 70 height 28
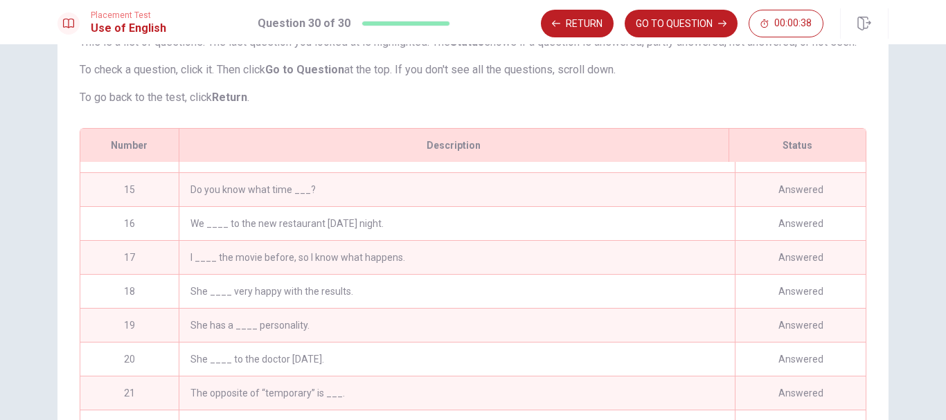
scroll to position [467, 0]
click at [659, 30] on button "GO TO QUESTION" at bounding box center [681, 24] width 113 height 28
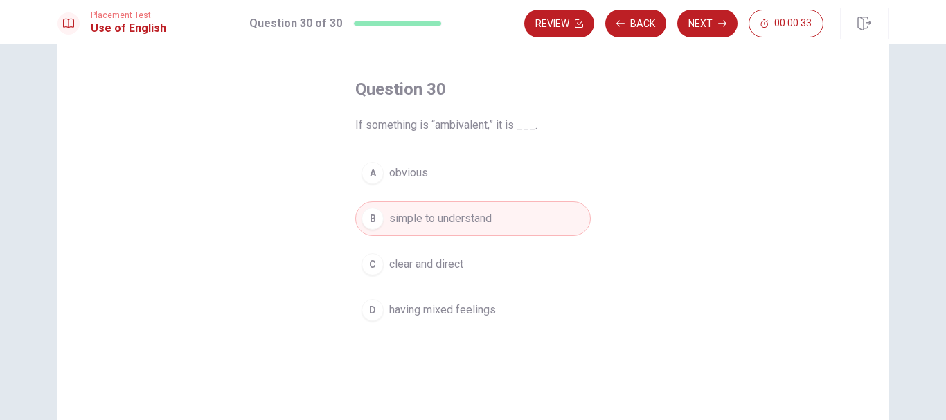
scroll to position [46, 0]
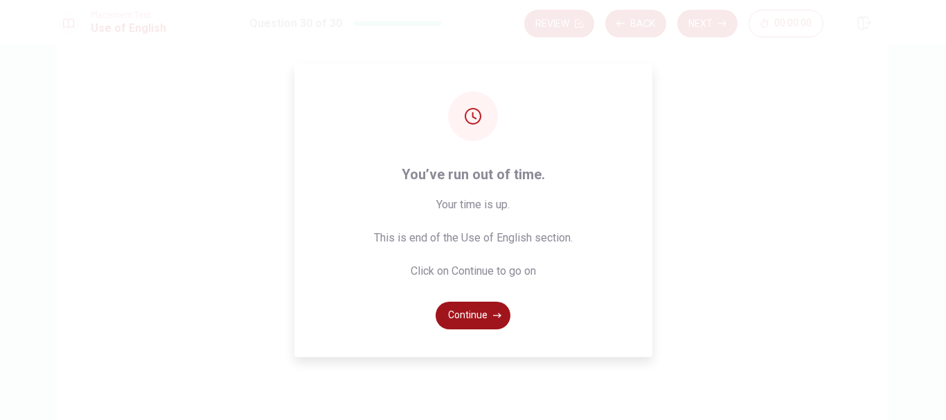
click at [499, 320] on button "Continue" at bounding box center [473, 316] width 75 height 28
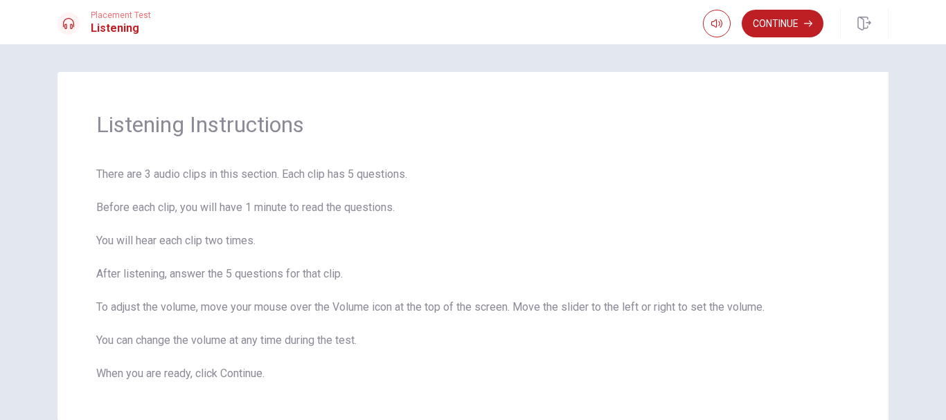
scroll to position [20, 0]
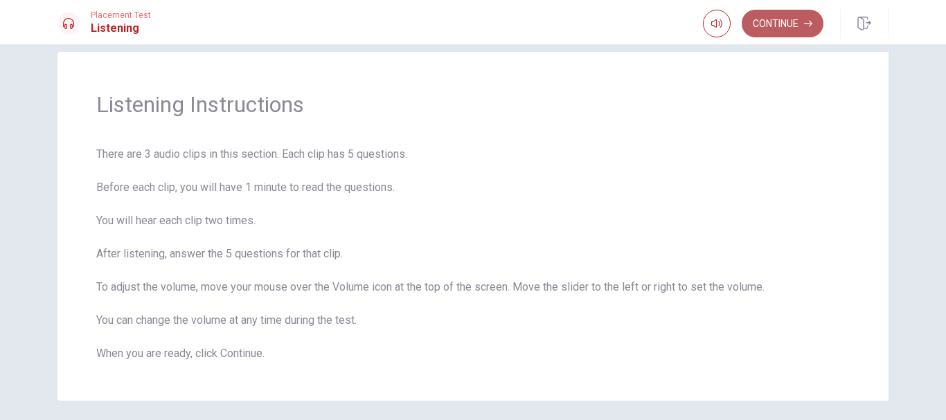
click at [792, 26] on button "Continue" at bounding box center [783, 24] width 82 height 28
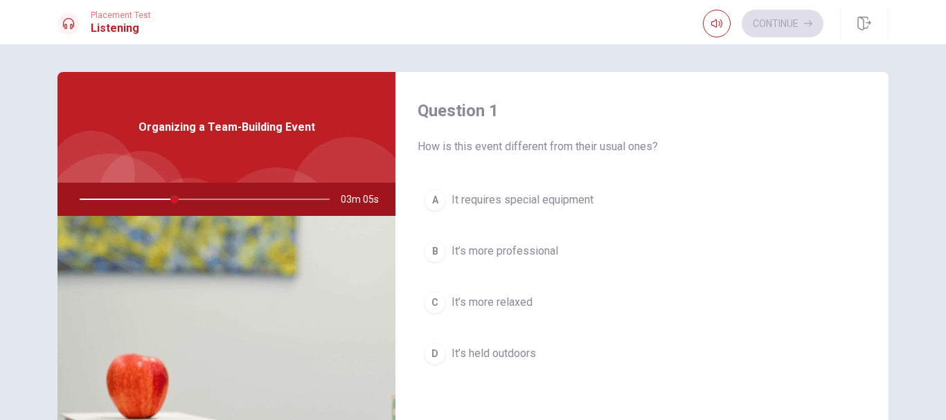
scroll to position [22, 0]
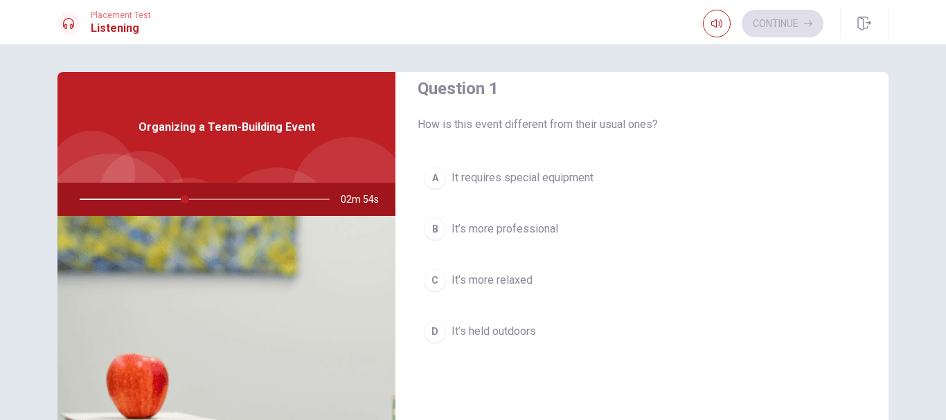
click at [440, 330] on div "D" at bounding box center [435, 332] width 22 height 22
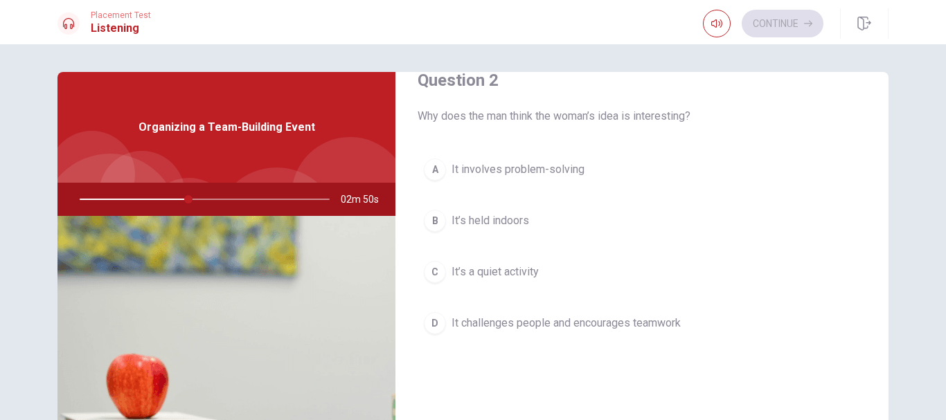
scroll to position [386, 0]
click at [451, 318] on span "It challenges people and encourages teamwork" at bounding box center [565, 322] width 229 height 17
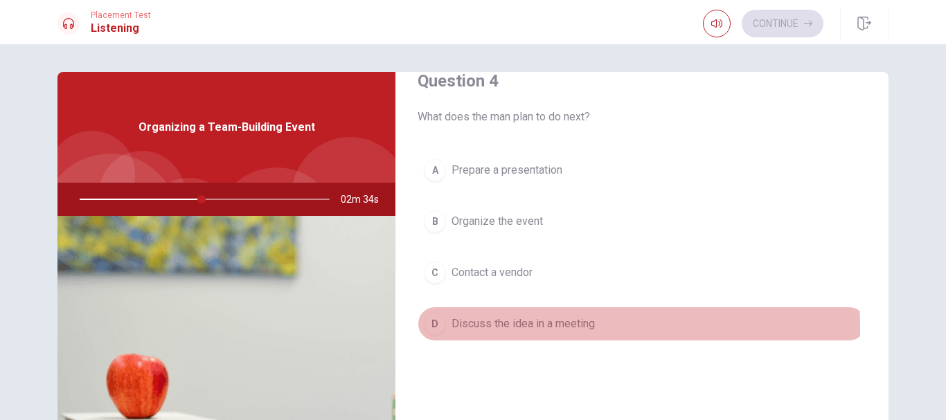
click at [447, 330] on button "D Discuss the idea in a meeting" at bounding box center [642, 324] width 449 height 35
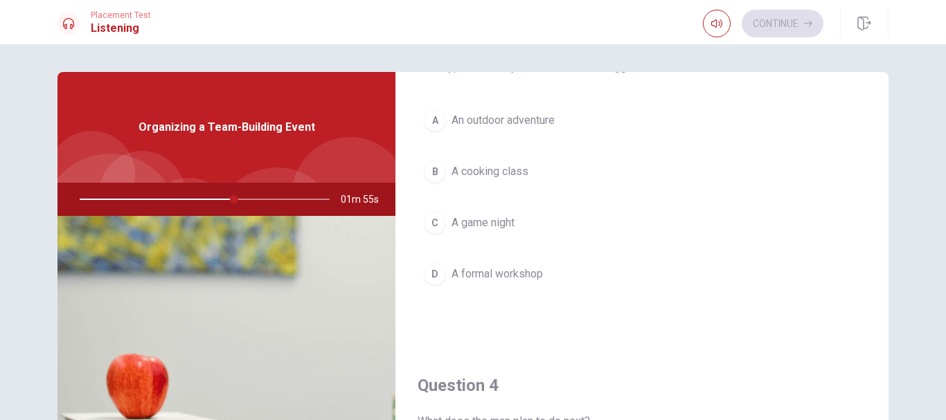
scroll to position [789, 0]
click at [496, 123] on span "An outdoor adventure" at bounding box center [502, 119] width 103 height 17
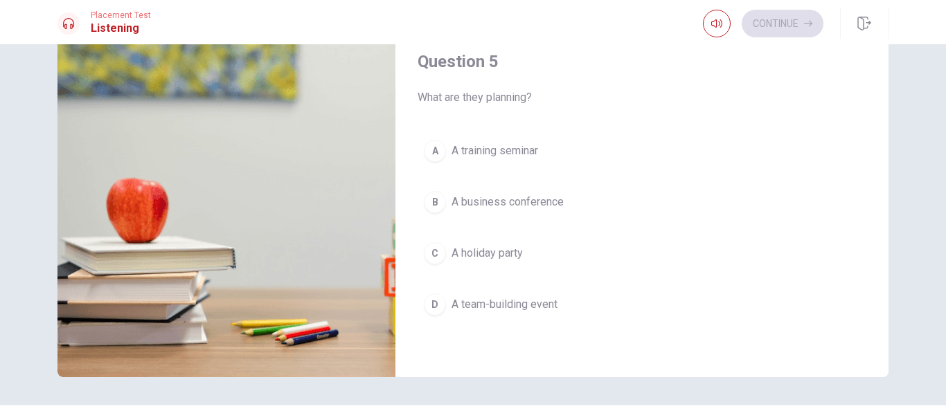
scroll to position [205, 0]
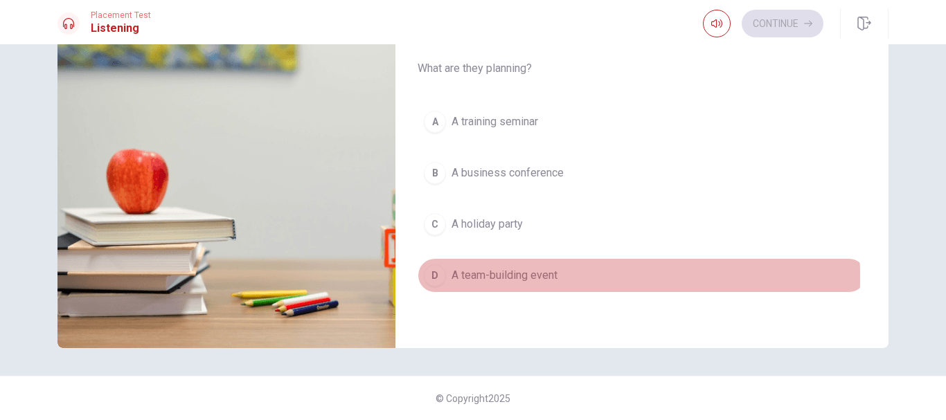
click at [434, 277] on div "D" at bounding box center [435, 275] width 22 height 22
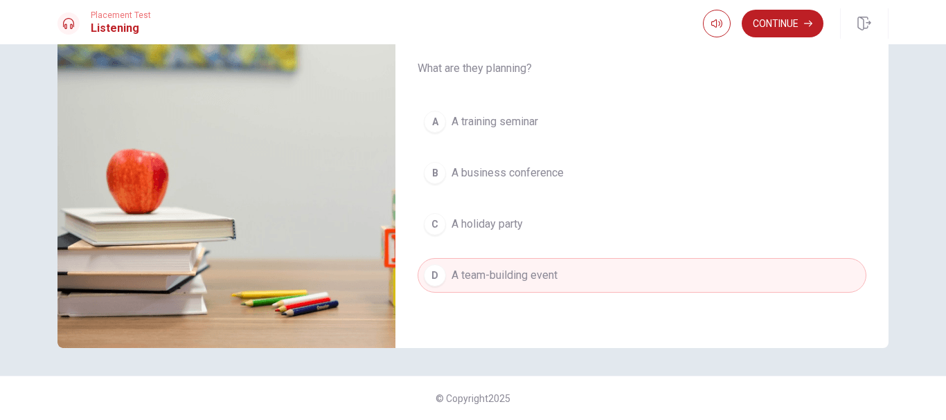
click at [434, 277] on div "D" at bounding box center [435, 275] width 22 height 22
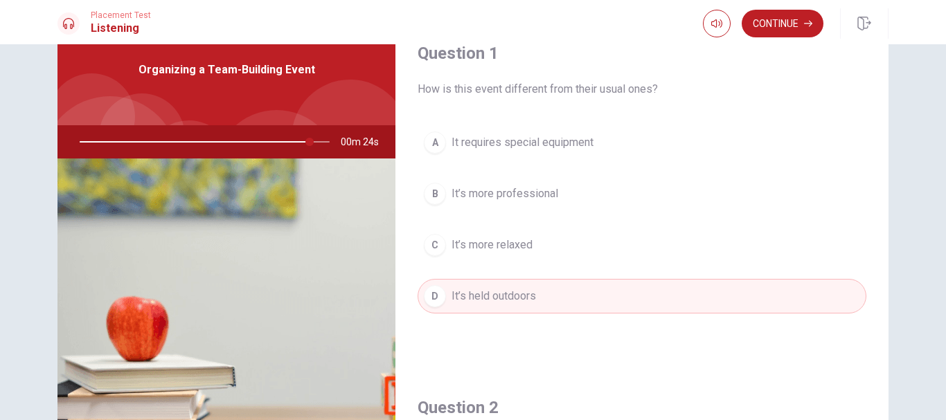
scroll to position [46, 0]
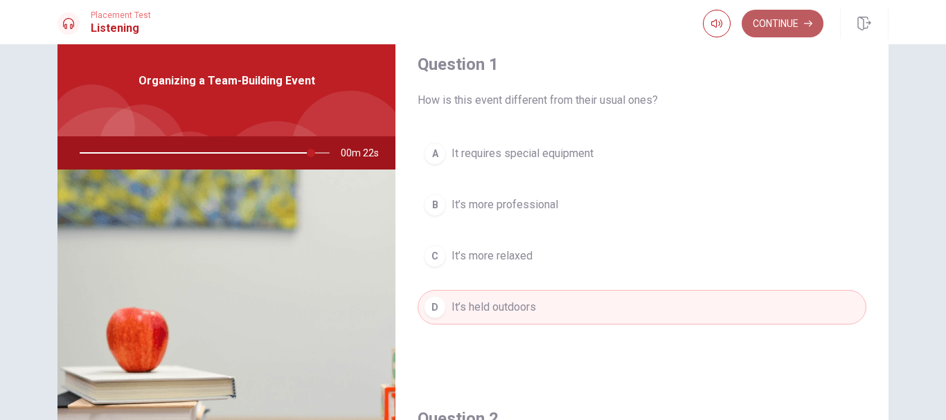
click at [762, 30] on button "Continue" at bounding box center [783, 24] width 82 height 28
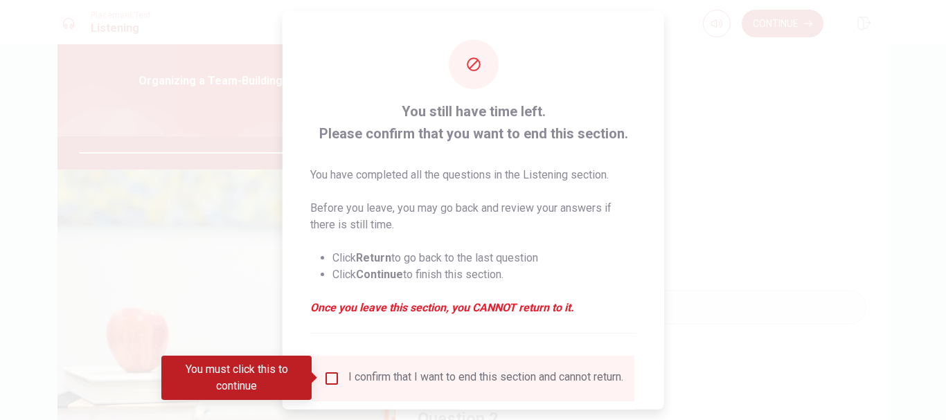
scroll to position [96, 0]
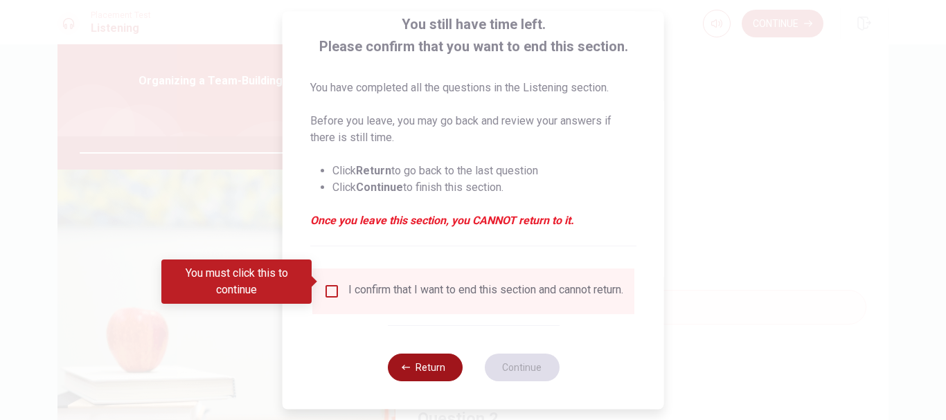
click at [428, 375] on button "Return" at bounding box center [424, 368] width 75 height 28
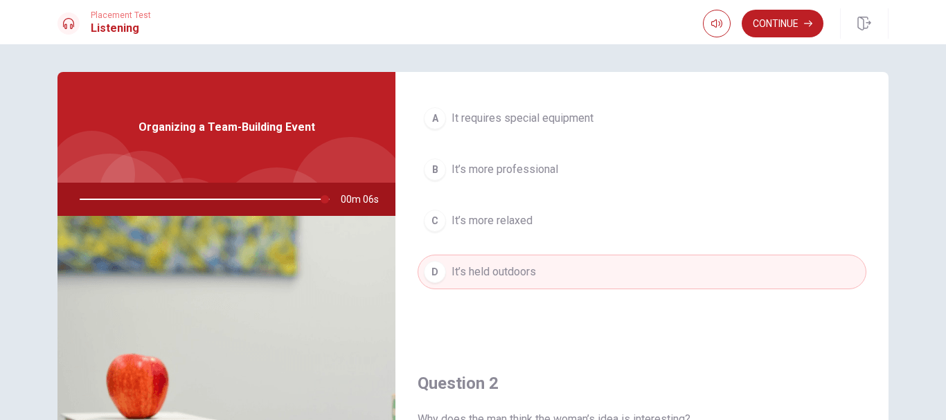
scroll to position [0, 0]
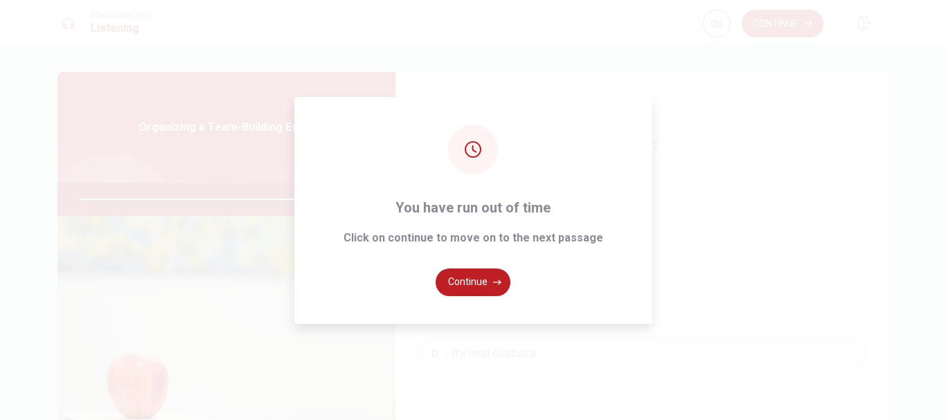
type input "0"
click at [490, 275] on button "Continue" at bounding box center [473, 283] width 75 height 28
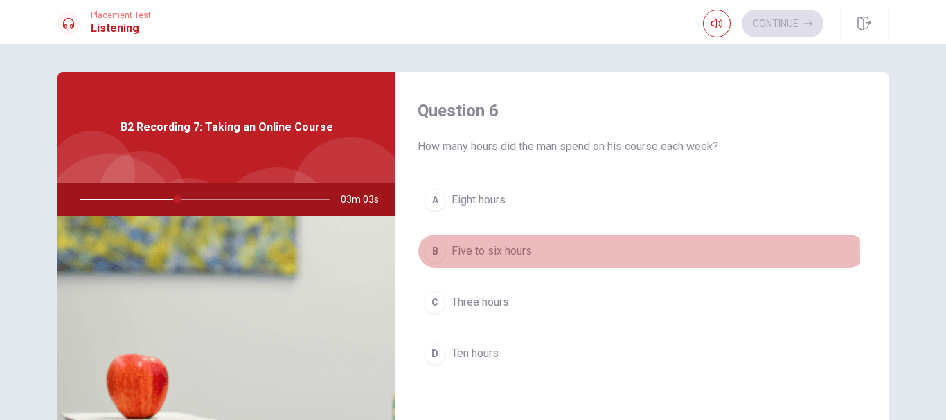
click at [439, 253] on div "B" at bounding box center [435, 251] width 22 height 22
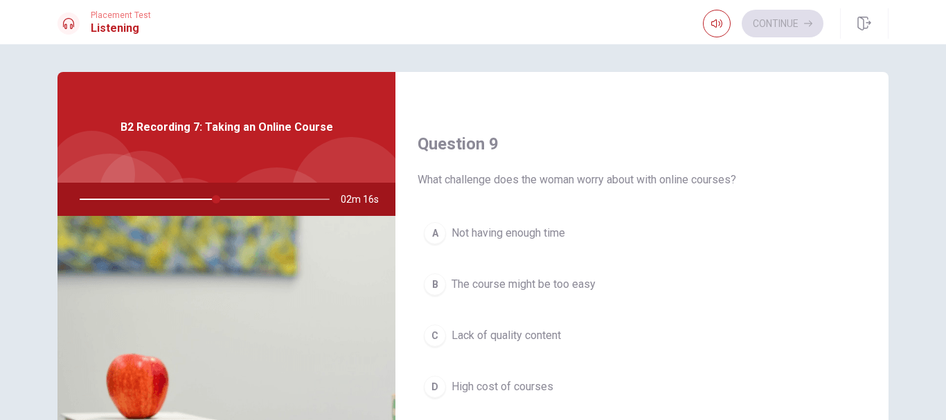
scroll to position [1054, 0]
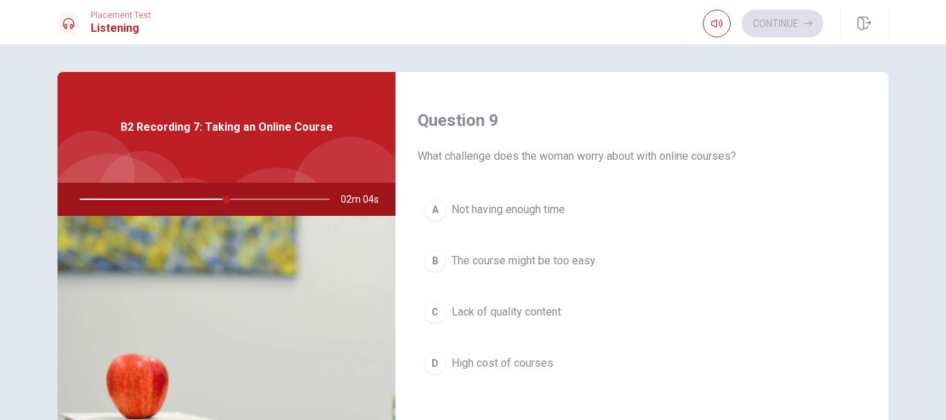
click at [462, 212] on span "Not having enough time" at bounding box center [508, 209] width 114 height 17
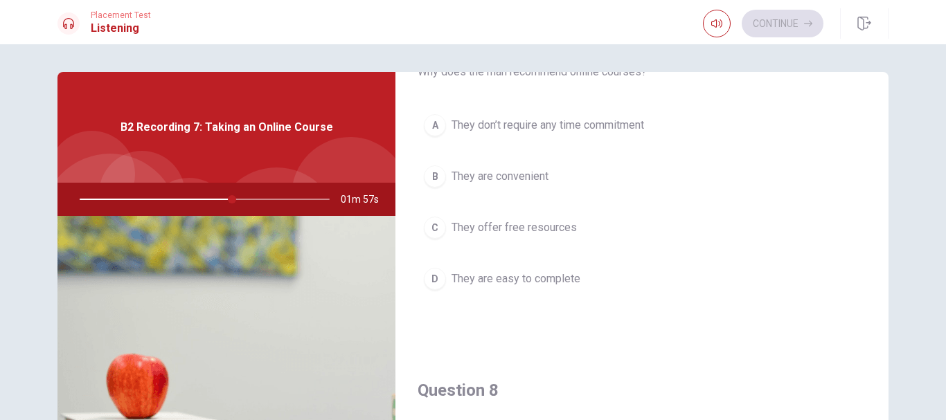
scroll to position [375, 0]
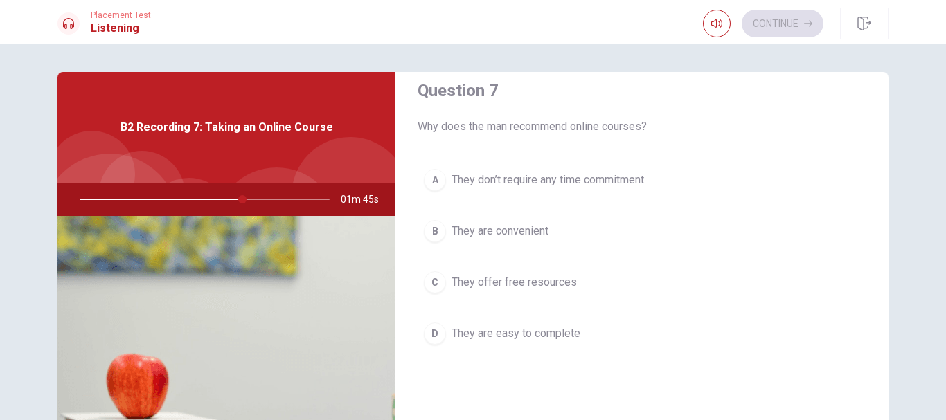
click at [441, 279] on div "C" at bounding box center [435, 282] width 22 height 22
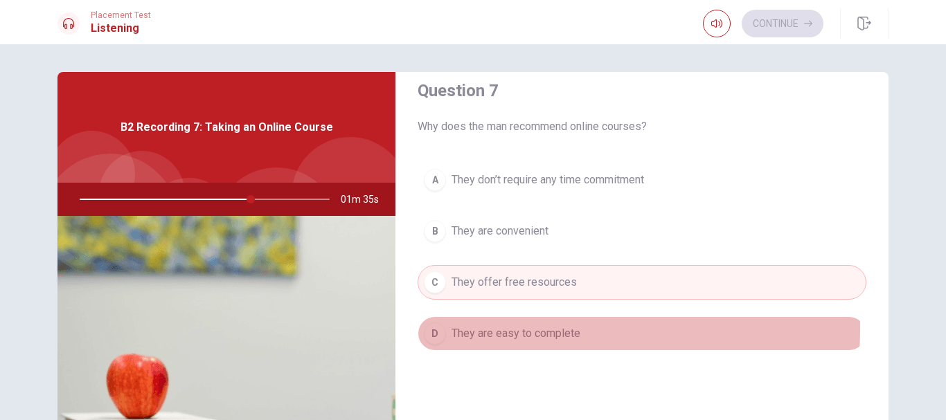
click at [435, 328] on div "D" at bounding box center [435, 334] width 22 height 22
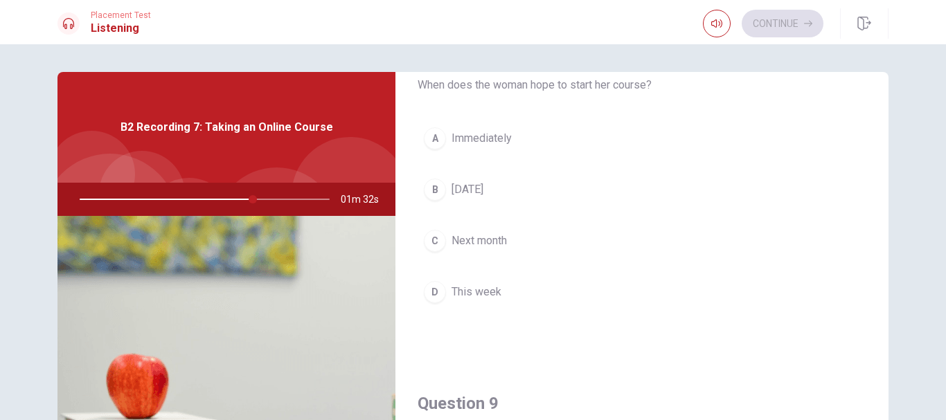
scroll to position [775, 0]
click at [433, 228] on div "C" at bounding box center [435, 237] width 22 height 22
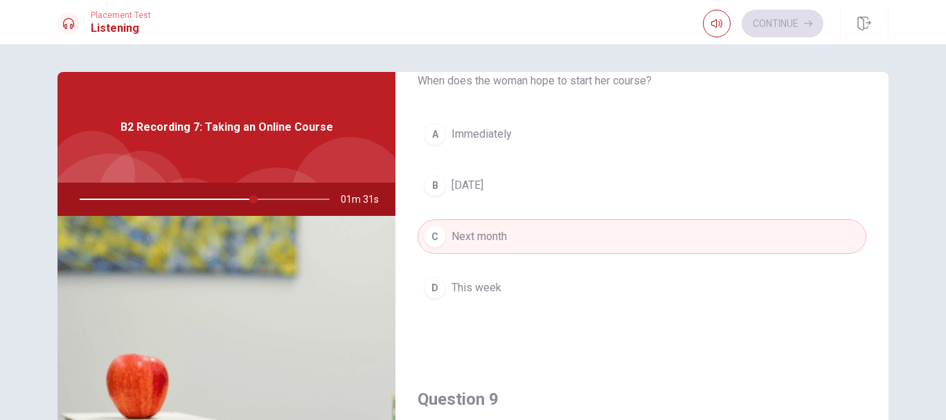
scroll to position [953, 0]
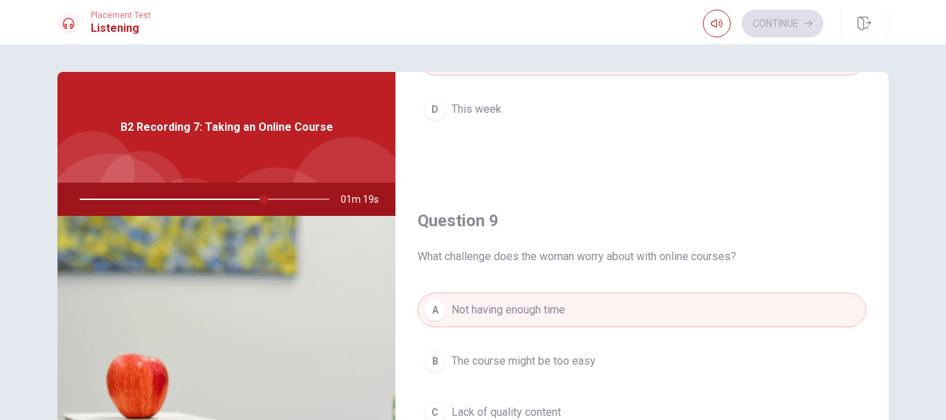
click at [865, 206] on div "Question 9 What challenge does the woman worry about with online courses? A Not…" at bounding box center [641, 359] width 493 height 354
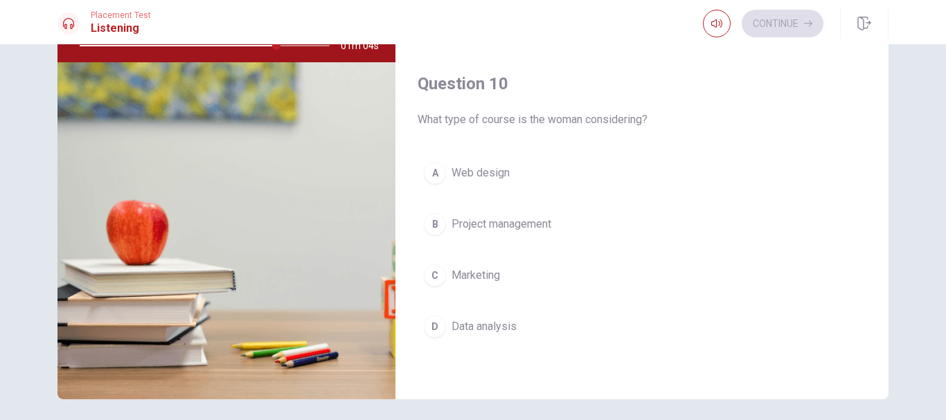
scroll to position [155, 0]
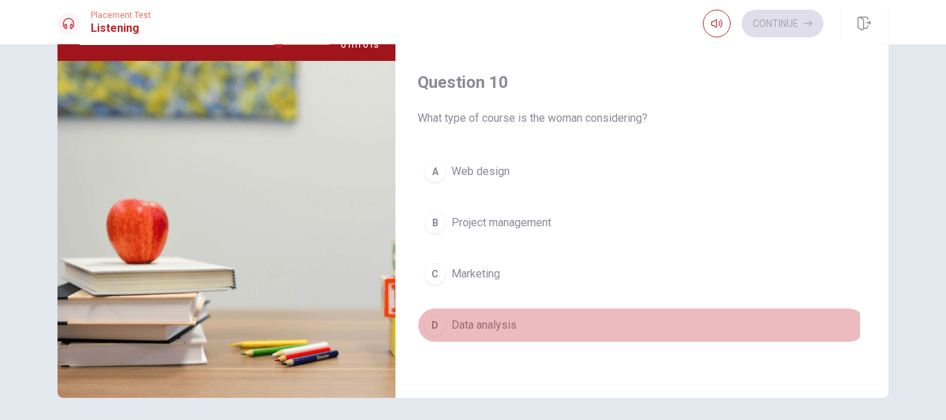
click at [427, 323] on div "D" at bounding box center [435, 325] width 22 height 22
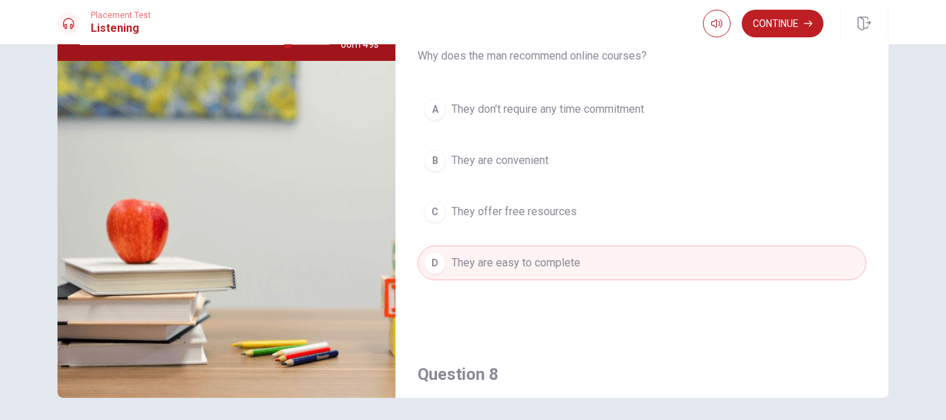
scroll to position [289, 0]
click at [436, 160] on div "B" at bounding box center [435, 162] width 22 height 22
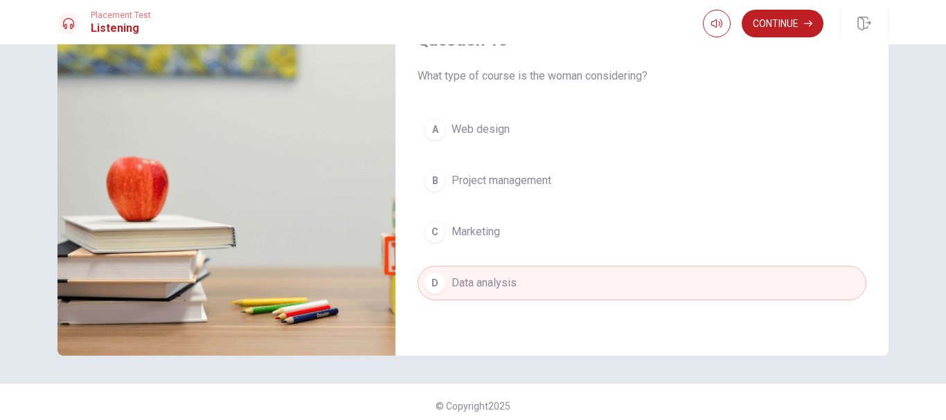
scroll to position [205, 0]
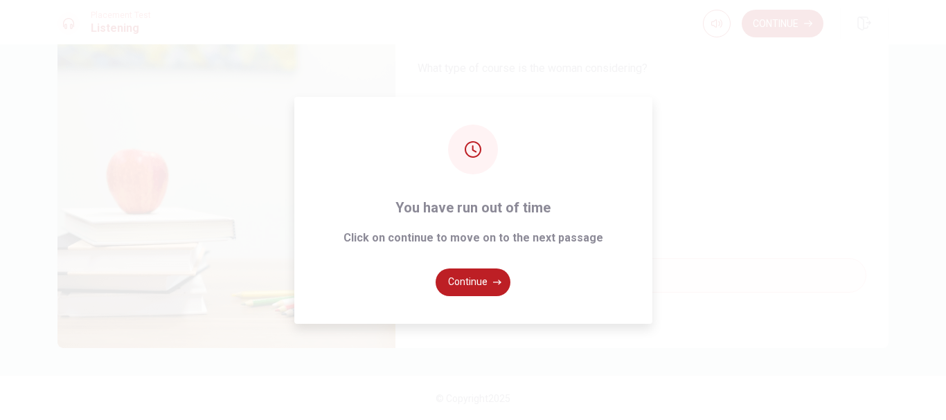
type input "0"
click at [484, 283] on button "Continue" at bounding box center [473, 283] width 75 height 28
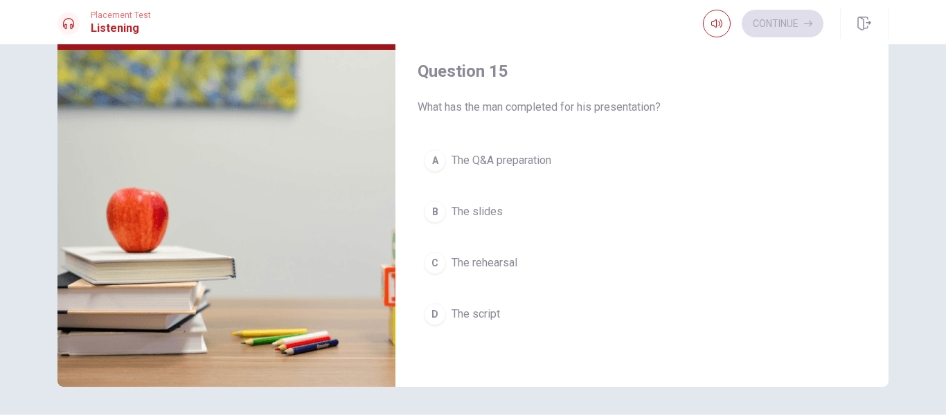
scroll to position [167, 0]
click at [438, 209] on div "B" at bounding box center [435, 211] width 22 height 22
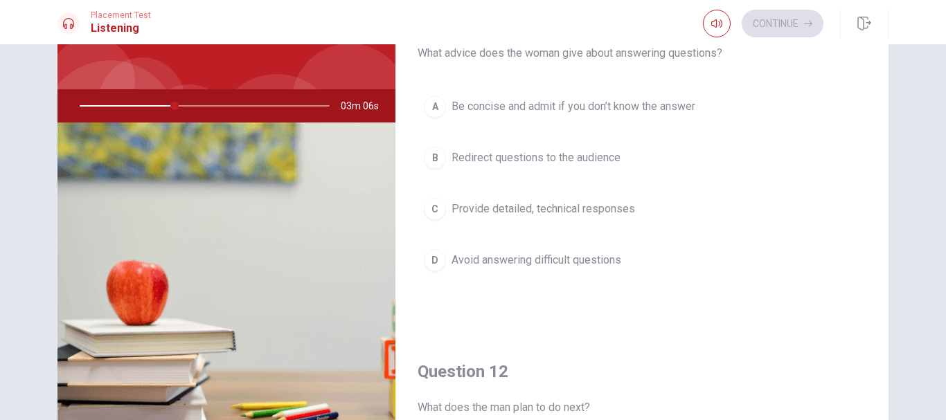
scroll to position [91, 0]
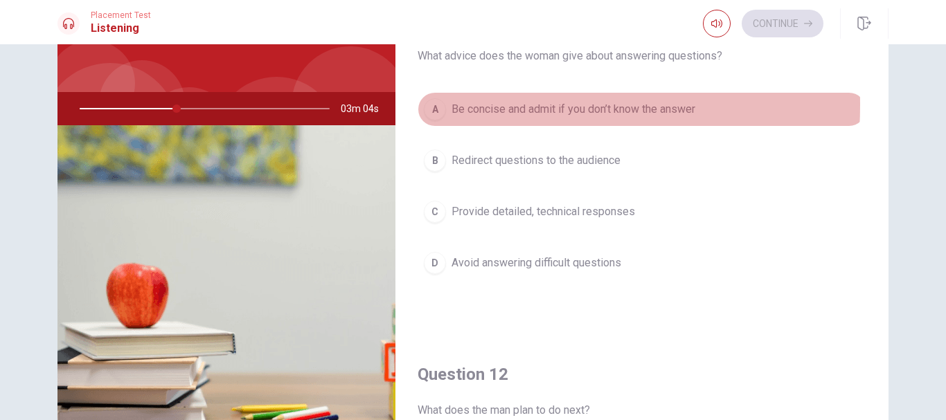
click at [438, 105] on div "A" at bounding box center [435, 109] width 22 height 22
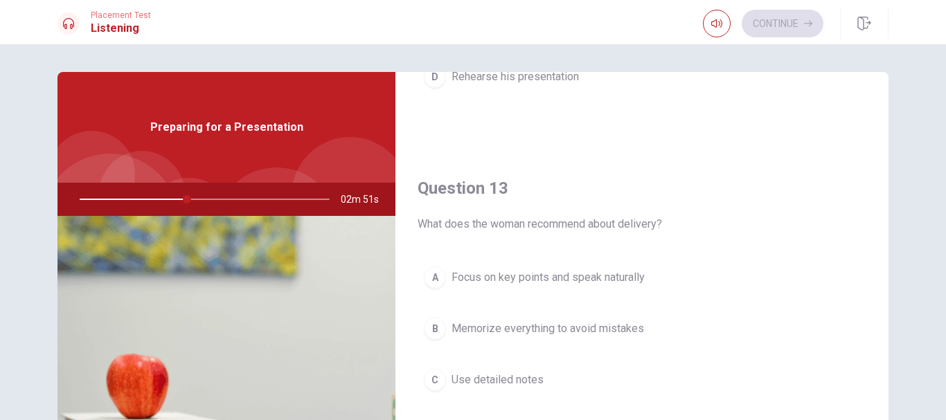
scroll to position [677, 0]
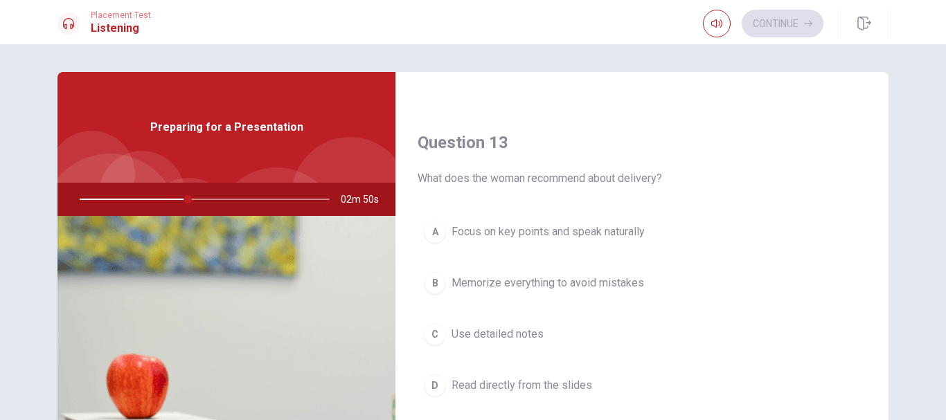
click at [432, 235] on div "A" at bounding box center [435, 232] width 22 height 22
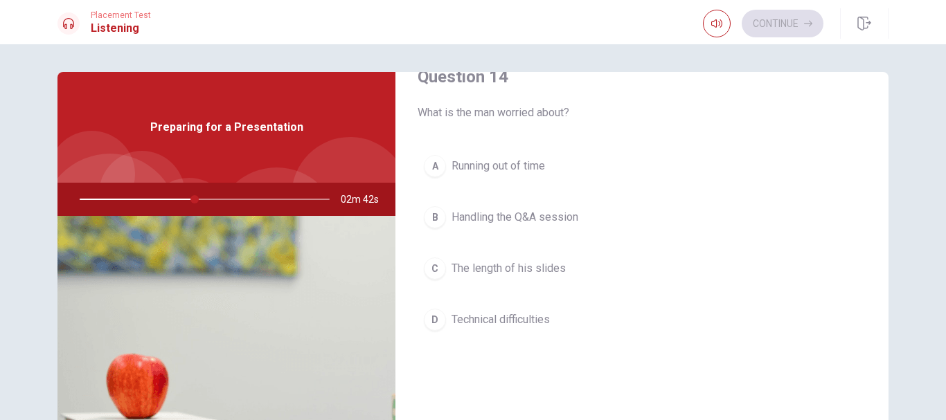
scroll to position [1096, 0]
click at [435, 219] on div "B" at bounding box center [435, 219] width 22 height 22
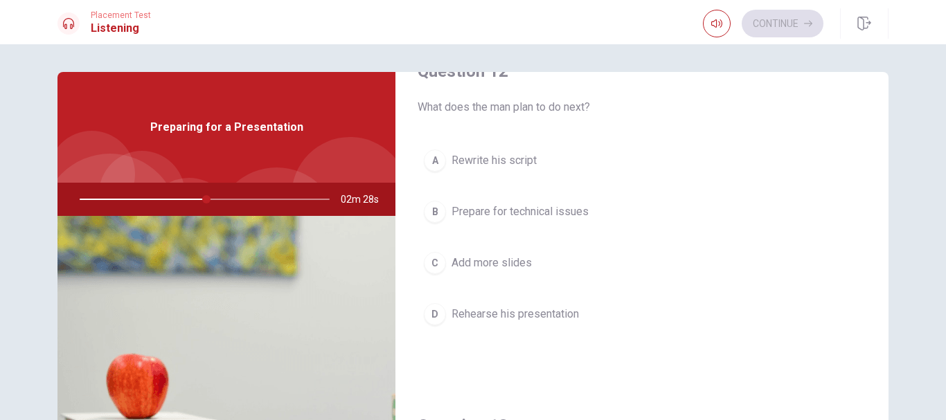
scroll to position [375, 0]
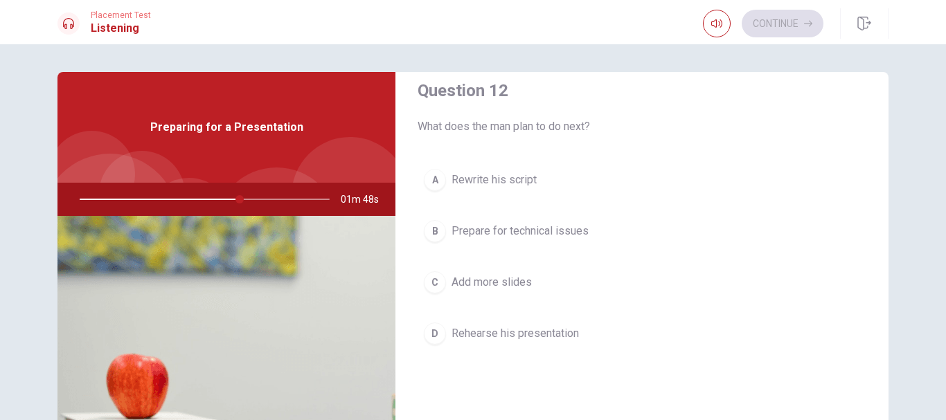
drag, startPoint x: 235, startPoint y: 199, endPoint x: 213, endPoint y: 201, distance: 22.3
click at [213, 201] on div at bounding box center [202, 199] width 278 height 33
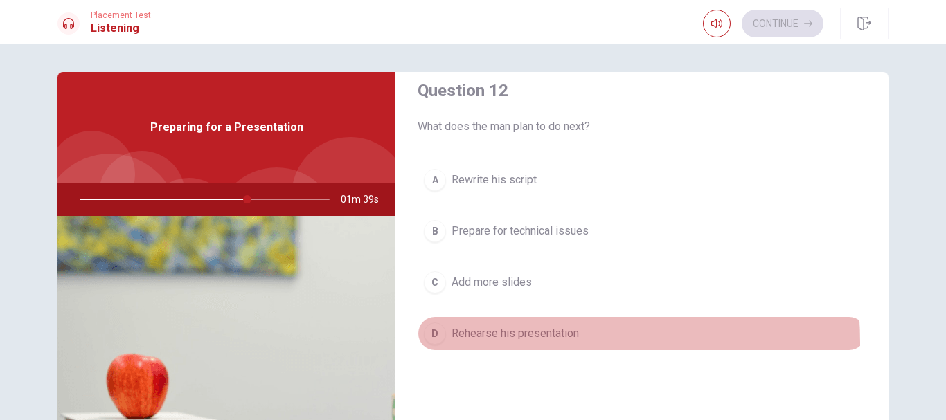
click at [496, 343] on button "D Rehearse his presentation" at bounding box center [642, 333] width 449 height 35
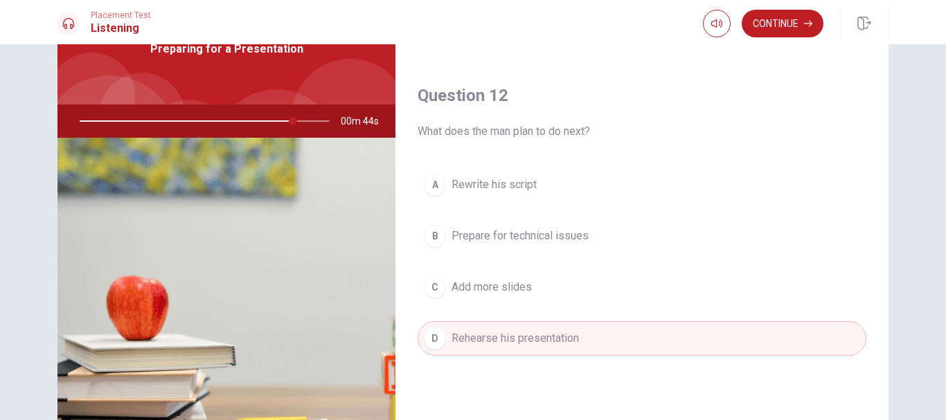
scroll to position [327, 0]
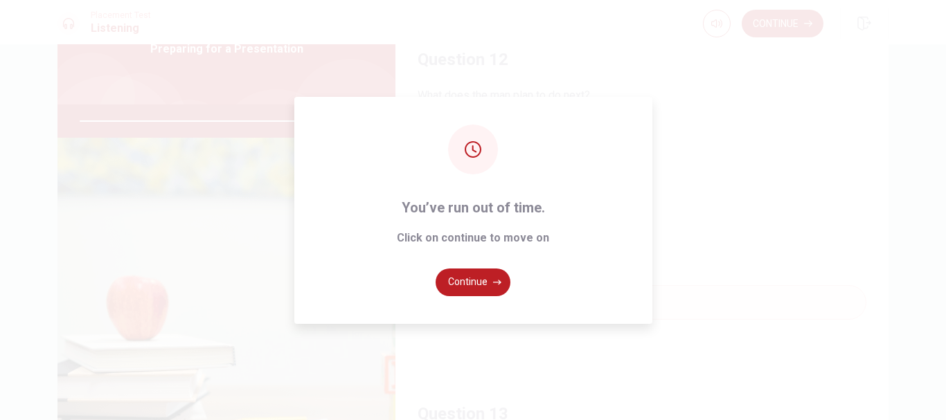
type input "0"
click at [465, 275] on button "Continue" at bounding box center [473, 283] width 75 height 28
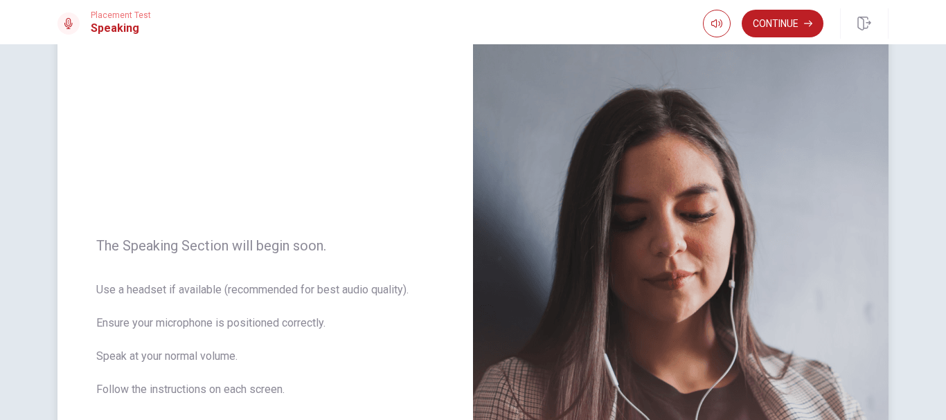
scroll to position [51, 0]
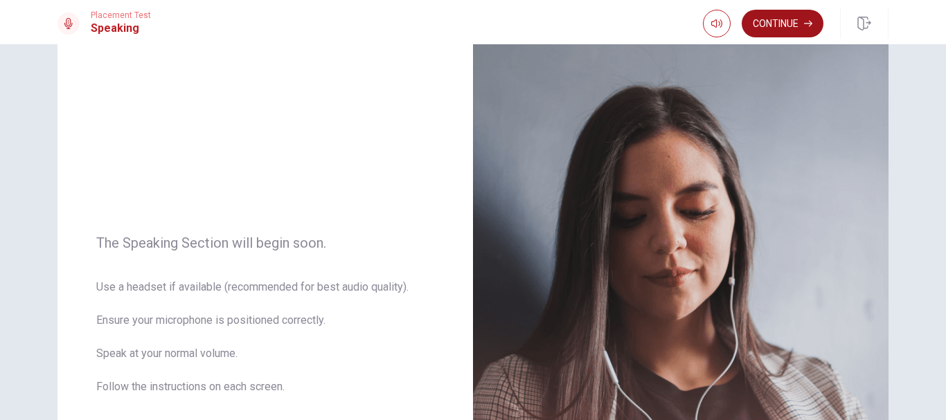
click at [802, 19] on button "Continue" at bounding box center [783, 24] width 82 height 28
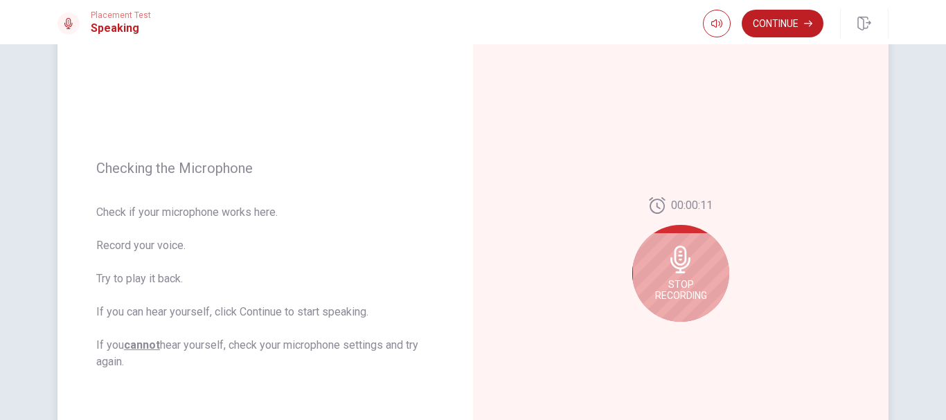
scroll to position [123, 0]
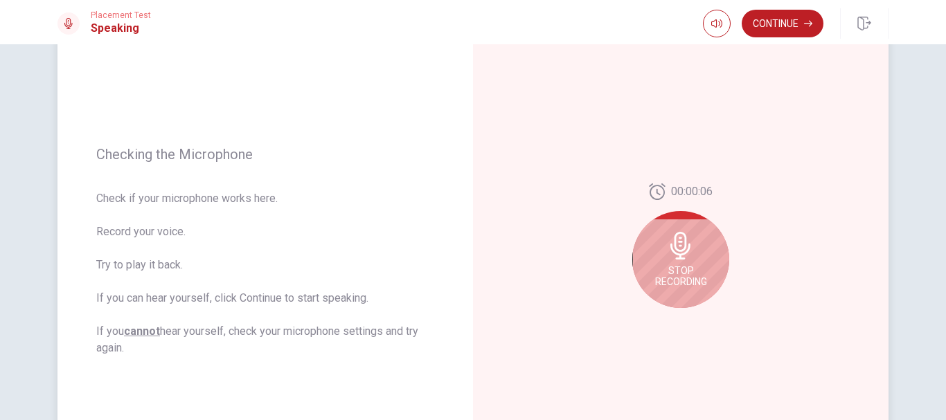
click at [692, 273] on span "Stop Recording" at bounding box center [681, 276] width 52 height 22
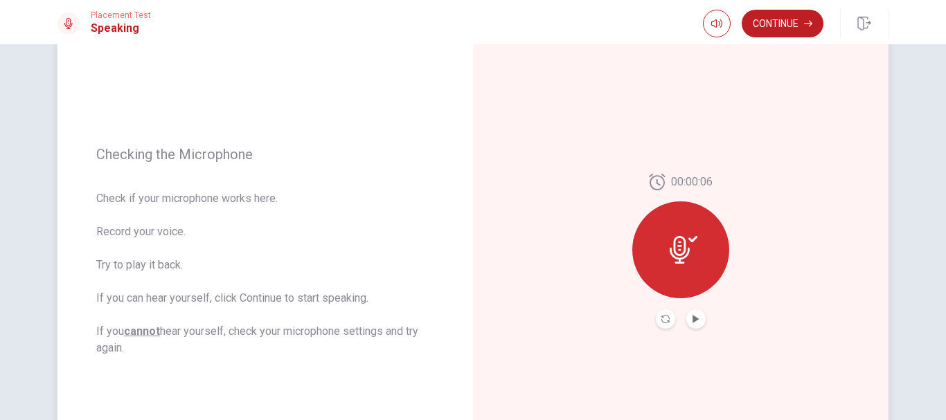
click at [697, 319] on button "Play Audio" at bounding box center [695, 318] width 19 height 19
click at [764, 25] on button "Continue" at bounding box center [783, 24] width 82 height 28
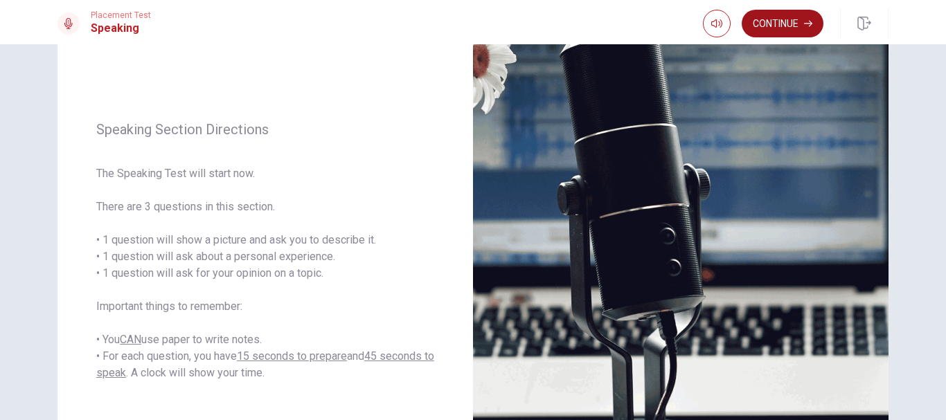
click at [764, 25] on button "Continue" at bounding box center [783, 24] width 82 height 28
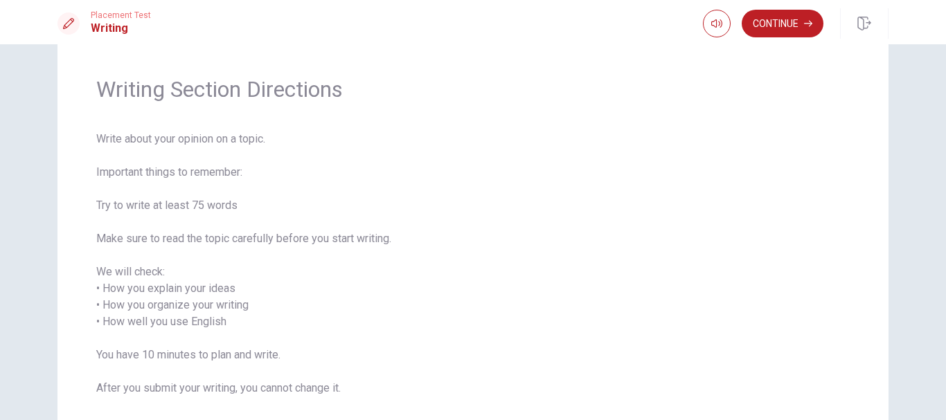
scroll to position [35, 0]
click at [787, 27] on button "Continue" at bounding box center [783, 24] width 82 height 28
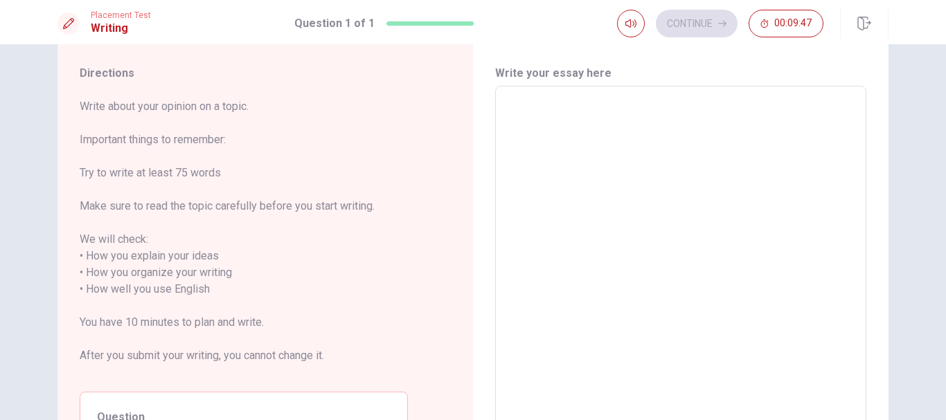
click at [600, 126] on textarea at bounding box center [681, 282] width 352 height 368
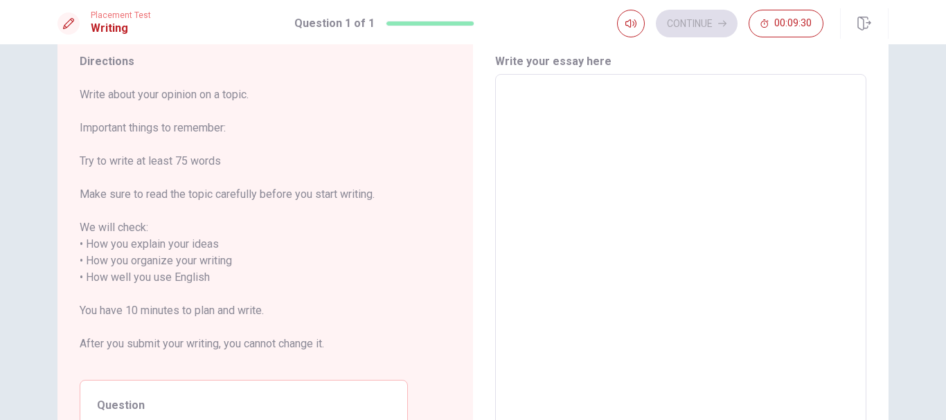
scroll to position [48, 0]
type textarea "w"
type textarea "x"
type textarea "wh"
type textarea "x"
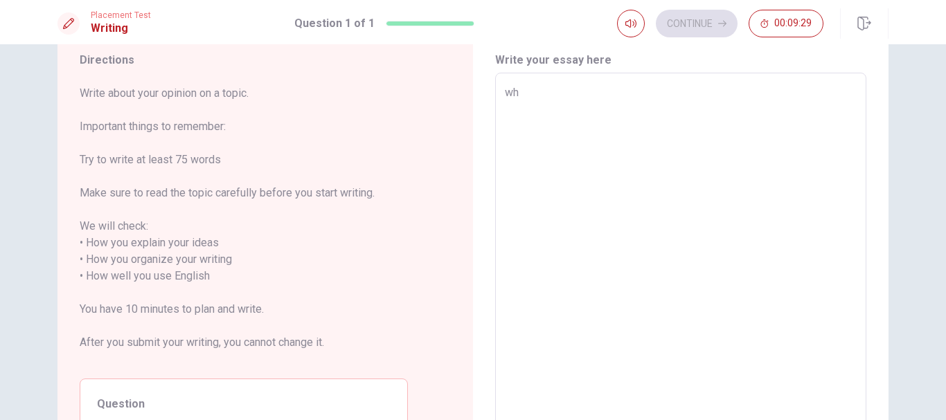
type textarea "whe"
type textarea "x"
type textarea "when"
type textarea "x"
type textarea "when"
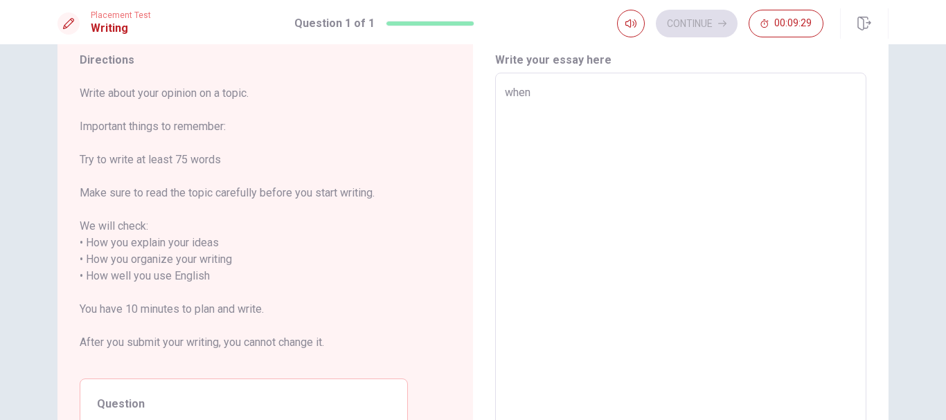
type textarea "x"
type textarea "when i"
type textarea "x"
type textarea "when i"
type textarea "x"
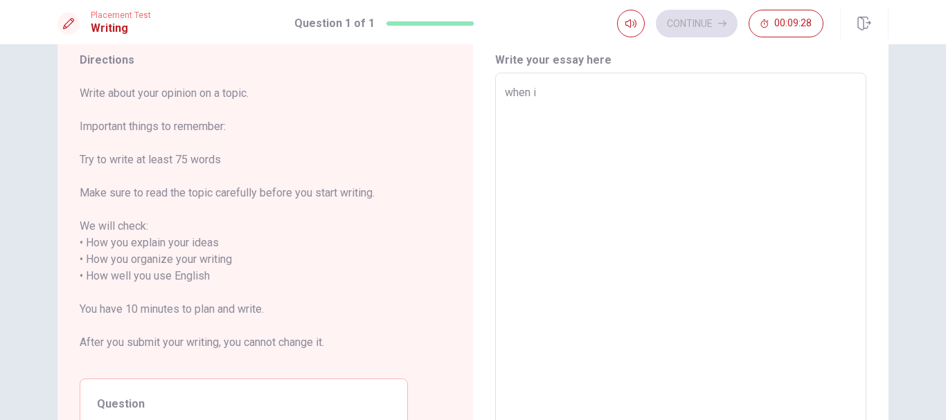
type textarea "when i w"
type textarea "x"
type textarea "when i wa"
type textarea "x"
type textarea "when i wa"
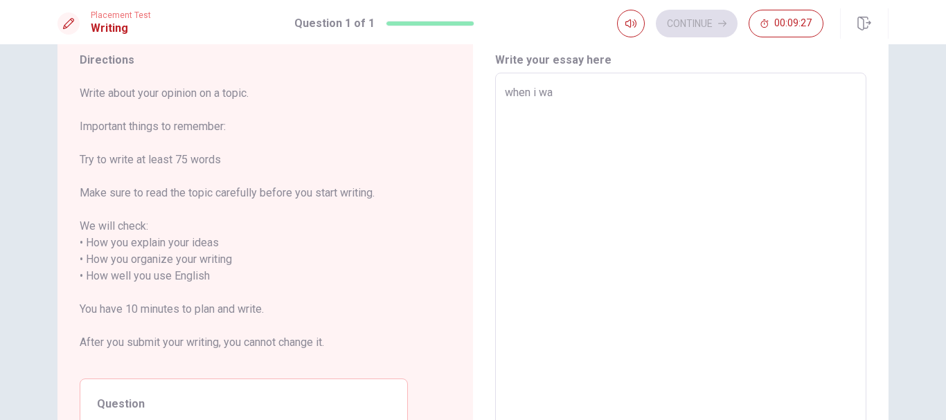
type textarea "x"
type textarea "when i wa"
type textarea "x"
type textarea "when i w"
type textarea "x"
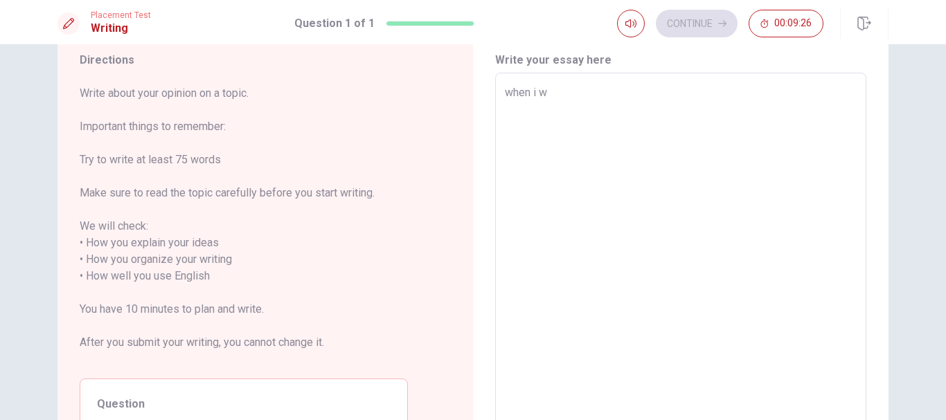
type textarea "when i"
type textarea "x"
type textarea "when i"
type textarea "x"
type textarea "when"
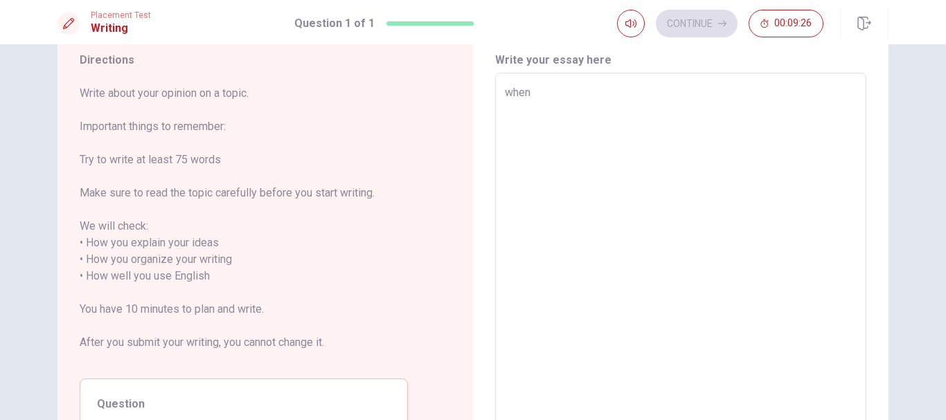
type textarea "x"
type textarea "when I"
type textarea "x"
type textarea "when I"
type textarea "x"
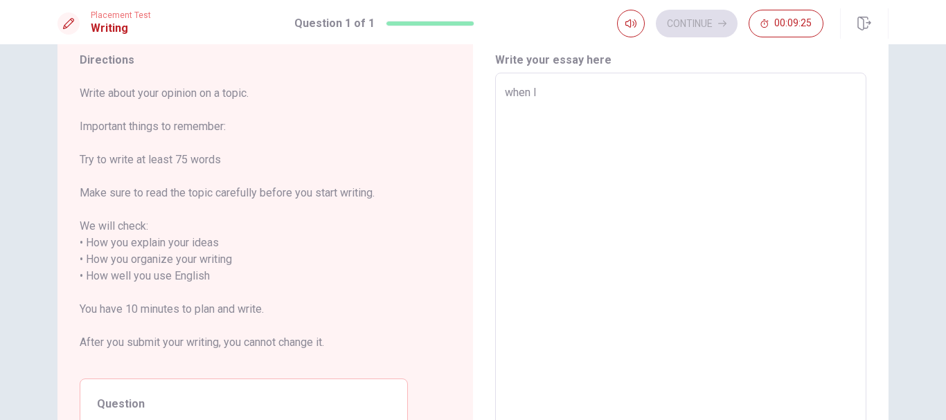
type textarea "when I w"
type textarea "x"
type textarea "when I wa"
type textarea "x"
type textarea "when I was"
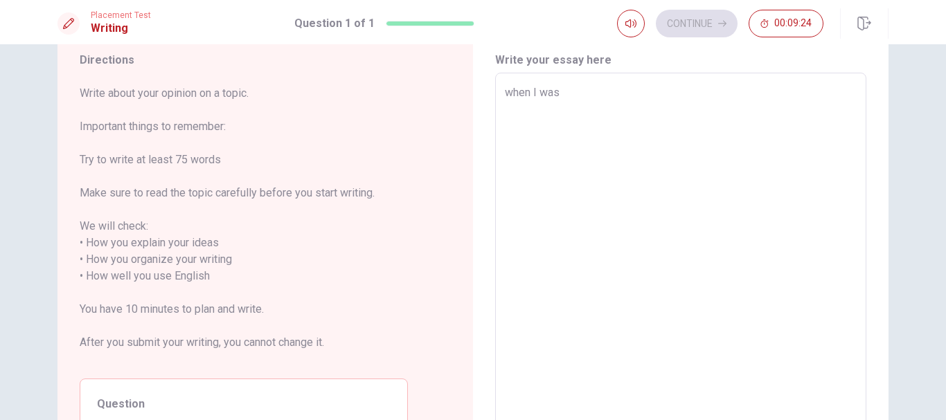
type textarea "x"
type textarea "when I was"
type textarea "x"
type textarea "when I was i"
type textarea "x"
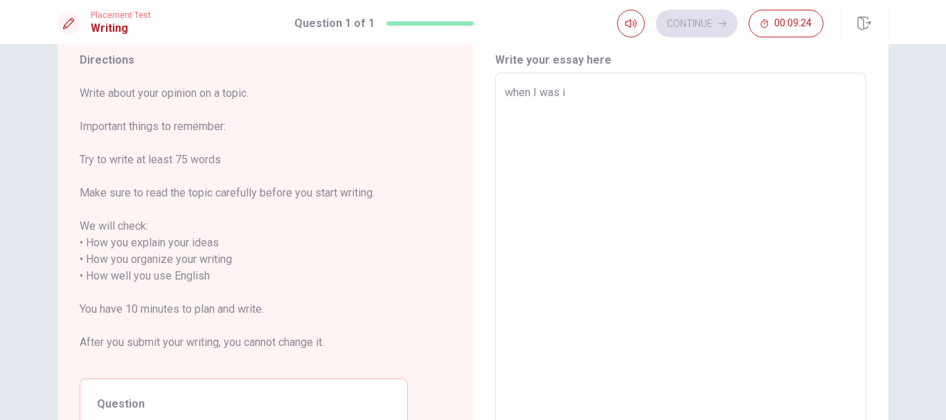
type textarea "when I was in"
type textarea "x"
type textarea "when I was in"
type textarea "x"
type textarea "when I was in t"
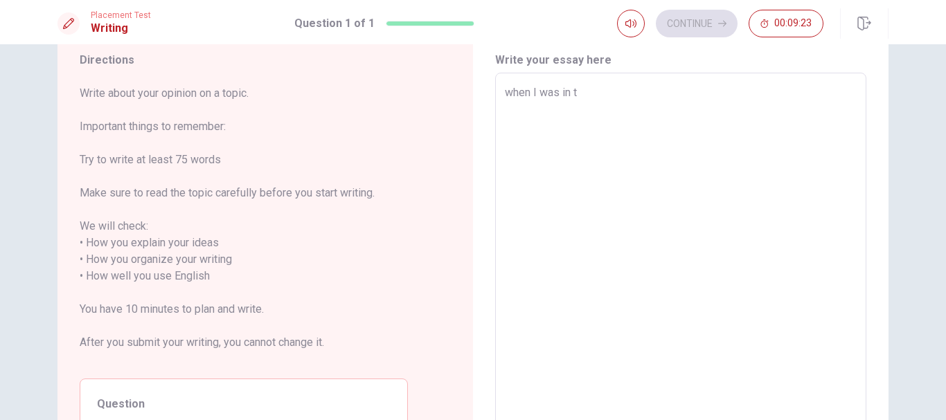
type textarea "x"
type textarea "when I was in th"
type textarea "x"
type textarea "when I was in the"
type textarea "x"
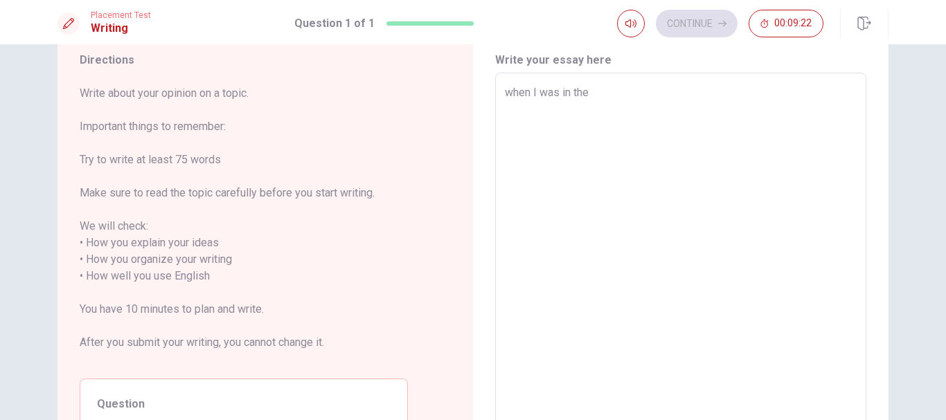
type textarea "when I was in the U"
type textarea "x"
type textarea "when I was in the Un"
type textarea "x"
type textarea "when I was in the Uni"
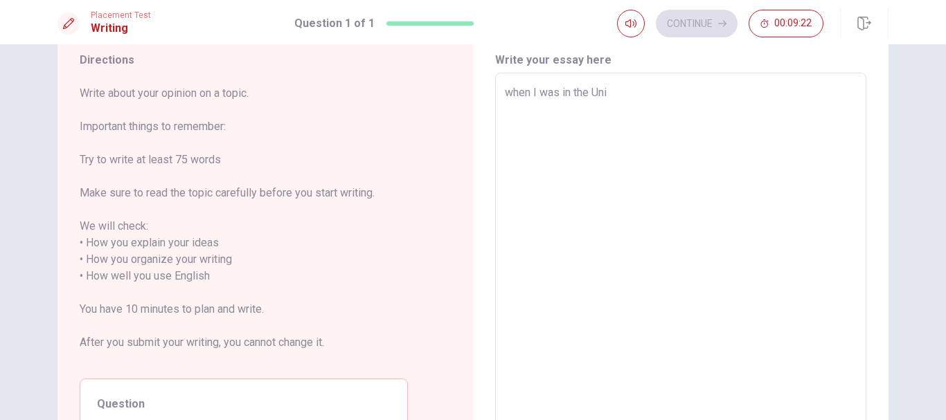
type textarea "x"
type textarea "when I was in the Univ"
type textarea "x"
type textarea "when I was in the Unive"
type textarea "x"
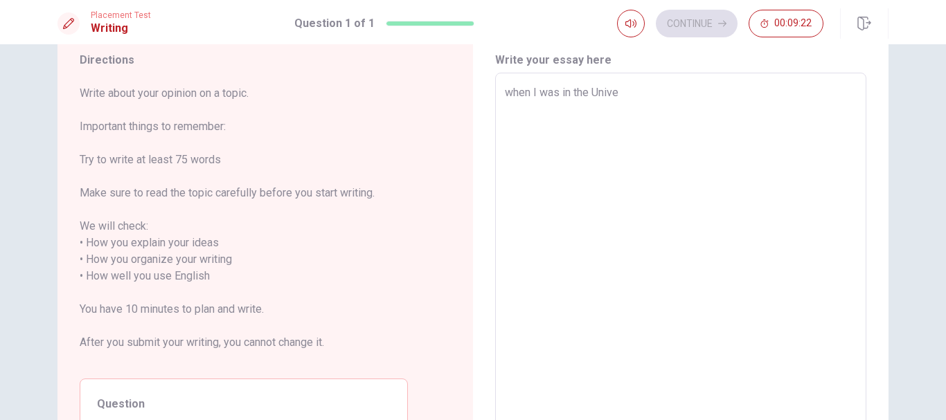
type textarea "when I was in the Univer"
type textarea "x"
type textarea "when I was in the Univers"
type textarea "x"
type textarea "when I was in the Universit"
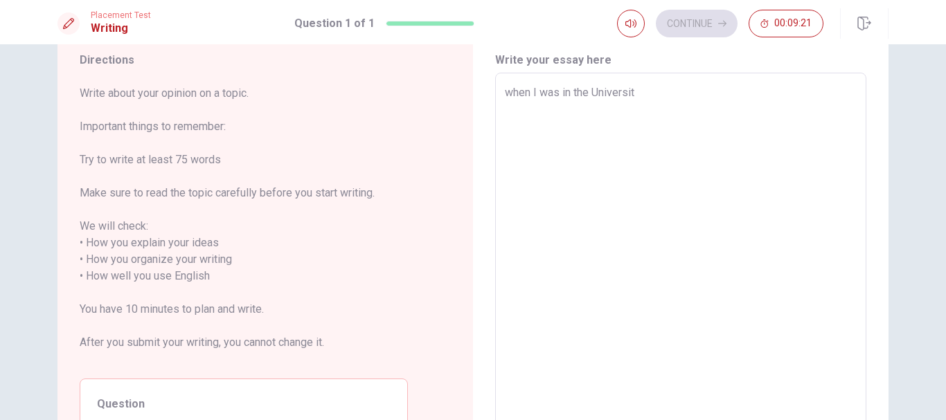
type textarea "x"
type textarea "when I was in the University"
type textarea "x"
type textarea "when I was in the University"
type textarea "x"
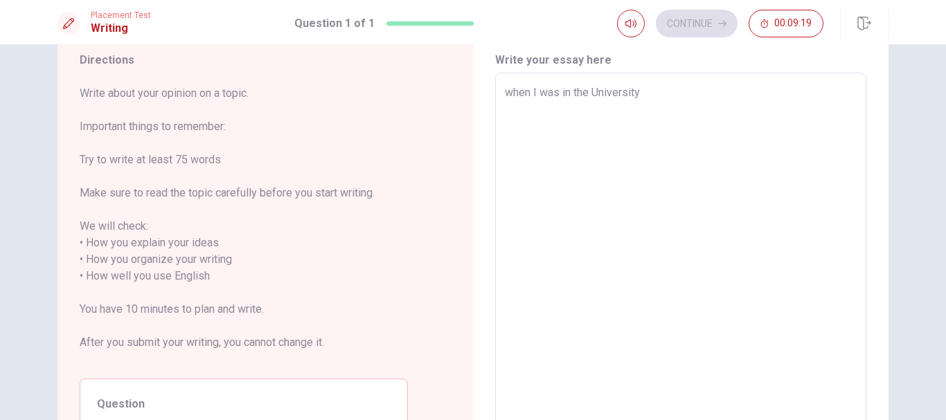
type textarea "when I was in the University i"
type textarea "x"
type textarea "when I was in the University i"
type textarea "x"
type textarea "when I was in the University i f"
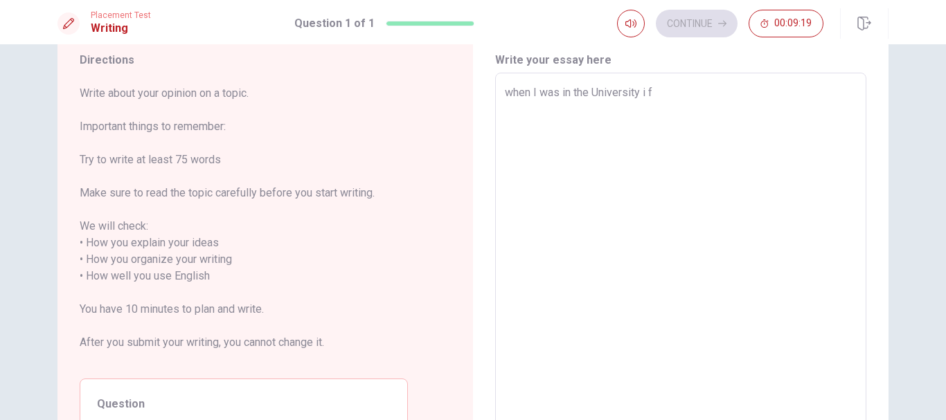
type textarea "x"
type textarea "when I was in the University i fe"
type textarea "x"
type textarea "when I was in the University i fee"
type textarea "x"
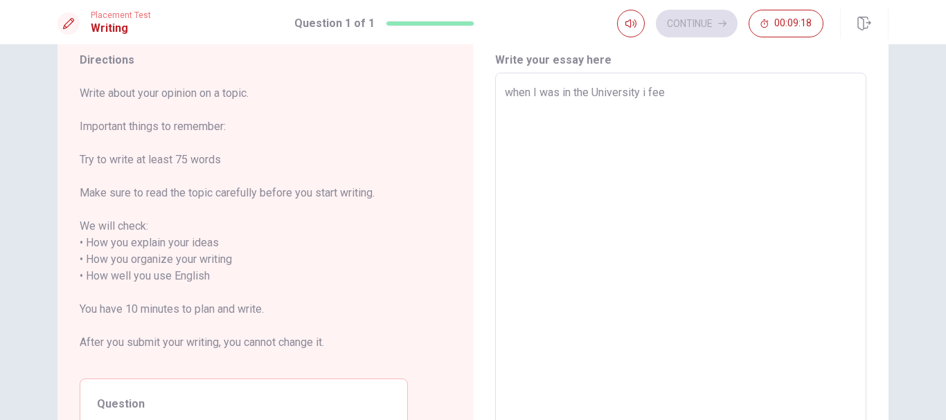
type textarea "when I was in the University i fe"
type textarea "x"
type textarea "when I was in the University i fel"
type textarea "x"
type textarea "when I was in the University i felt"
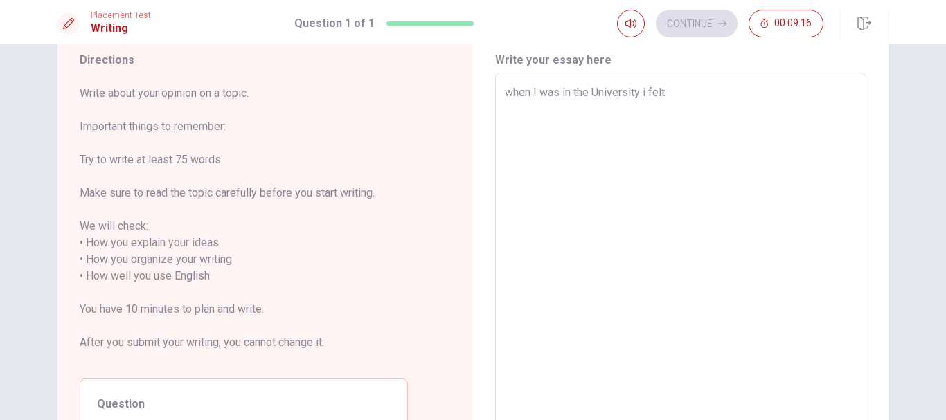
type textarea "x"
type textarea "when I was in the University i felt"
click at [643, 90] on textarea "when I was in the University i felt" at bounding box center [681, 268] width 352 height 368
type textarea "x"
type textarea "when I was in the University felt"
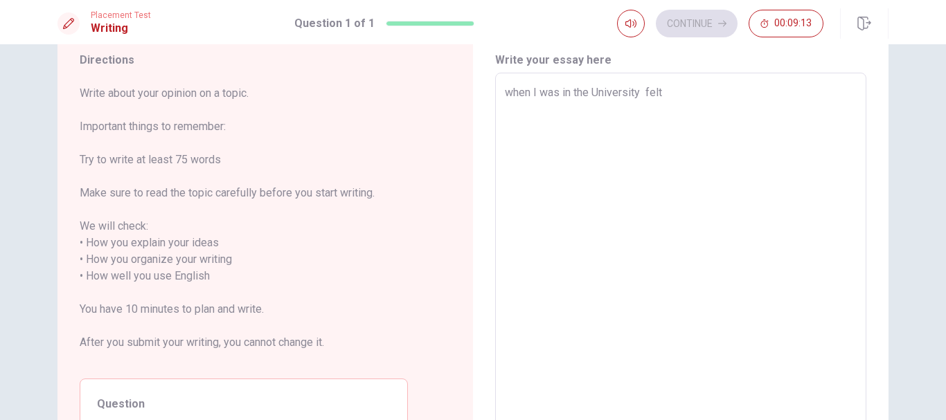
type textarea "x"
type textarea "when I was in the University I felt"
type textarea "x"
click at [509, 90] on textarea "when I was in the University I felt" at bounding box center [681, 268] width 352 height 368
type textarea "hen I was in the University I felt"
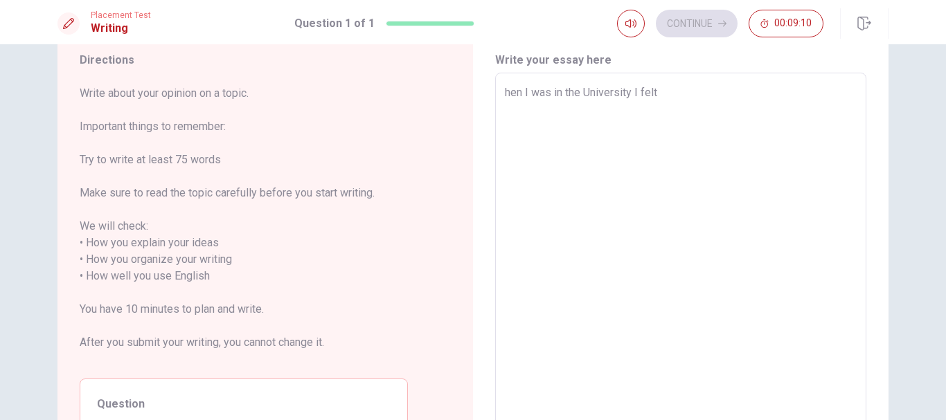
type textarea "x"
type textarea "When I was in the University I felt"
click at [665, 96] on textarea "When I was in the University I felt" at bounding box center [681, 268] width 352 height 368
type textarea "x"
type textarea "When I was in the University I felt i"
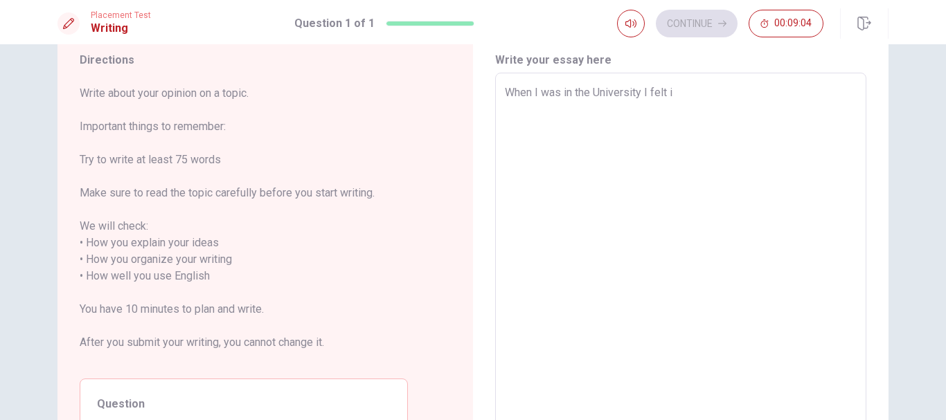
type textarea "x"
type textarea "When I was in the University I felt in"
type textarea "x"
type textarea "When I was in the University I felt ins"
type textarea "x"
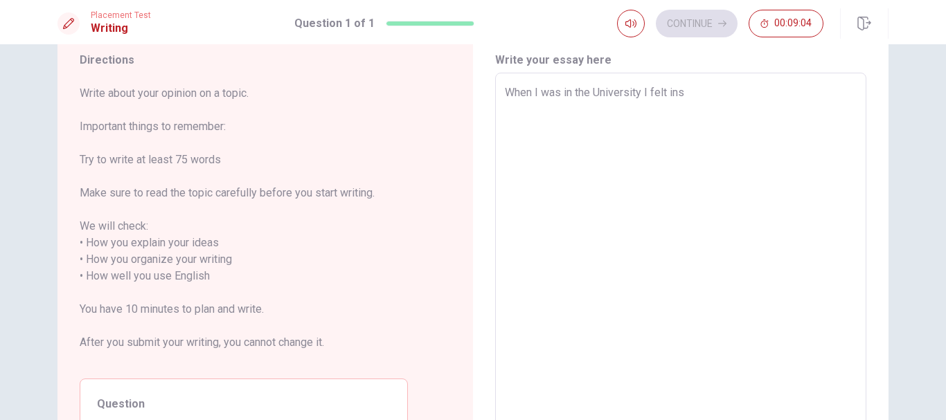
type textarea "When I was in the University I felt inse"
type textarea "x"
type textarea "When I was in the University I felt insec"
type textarea "x"
type textarea "When I was in the University I felt insecu"
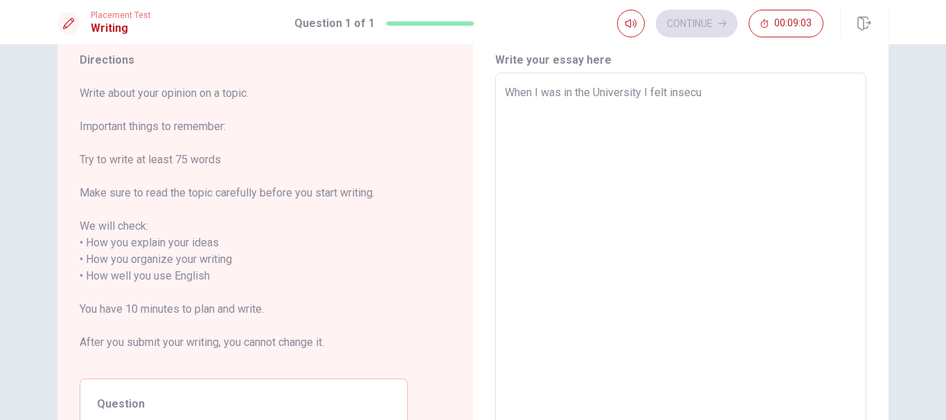
type textarea "x"
type textarea "When I was in the University I felt insecur"
type textarea "x"
type textarea "When I was in the University I felt insecu"
type textarea "x"
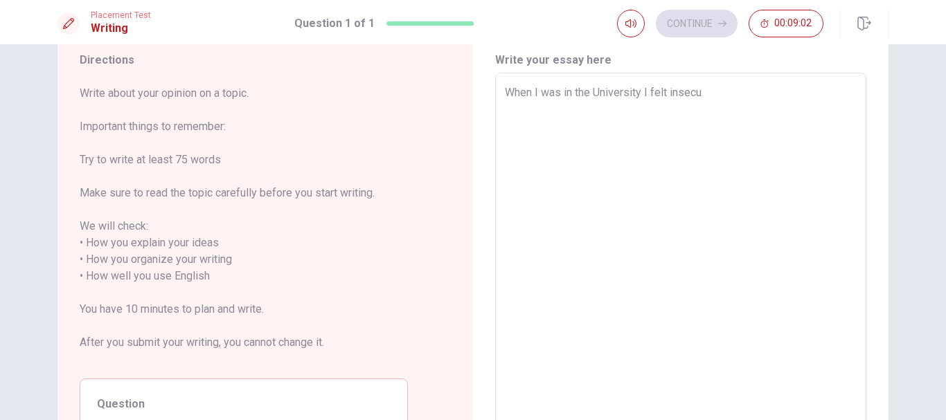
type textarea "When I was in the University I felt insec"
type textarea "x"
type textarea "When I was in the University I felt inse"
type textarea "x"
type textarea "When I was in the University I felt ins"
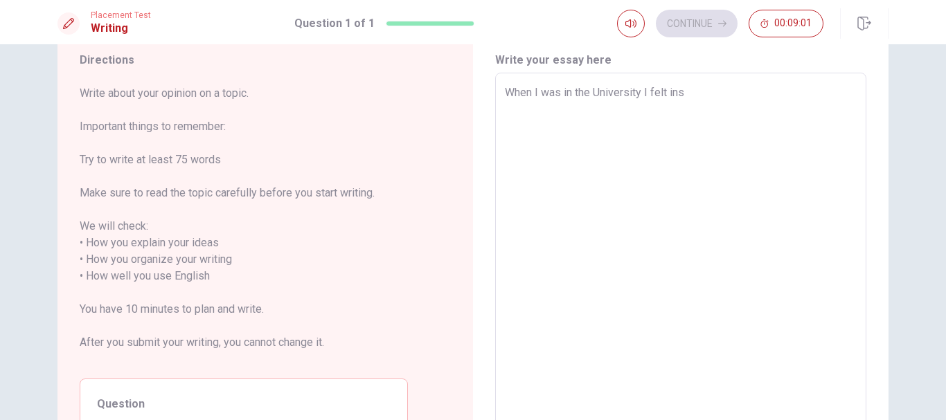
type textarea "x"
type textarea "When I was in the University I felt in"
type textarea "x"
type textarea "When I was in the University I felt i"
type textarea "x"
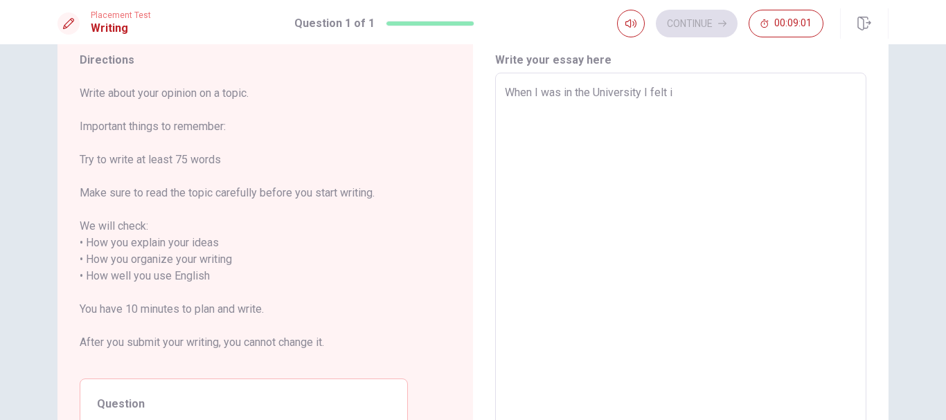
type textarea "When I was in the University I felt"
type textarea "x"
type textarea "When I was in the University I felt"
type textarea "x"
type textarea "When I was in the University I fel"
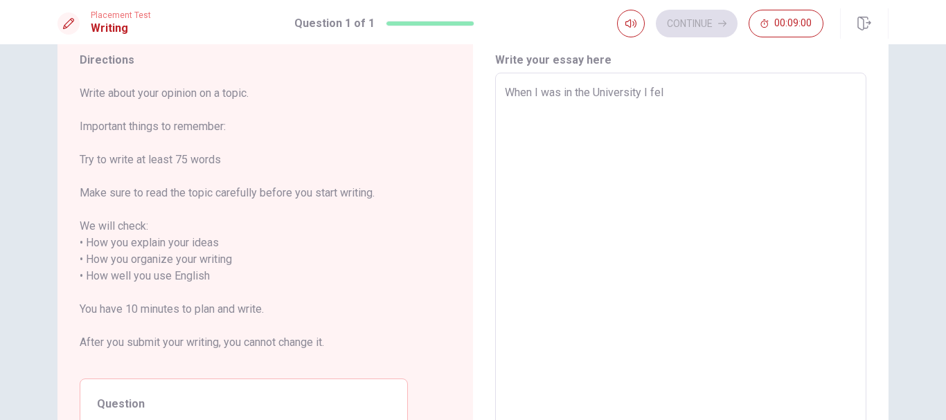
type textarea "x"
type textarea "When I was in the [GEOGRAPHIC_DATA]"
type textarea "x"
type textarea "When I was in the University I f"
type textarea "x"
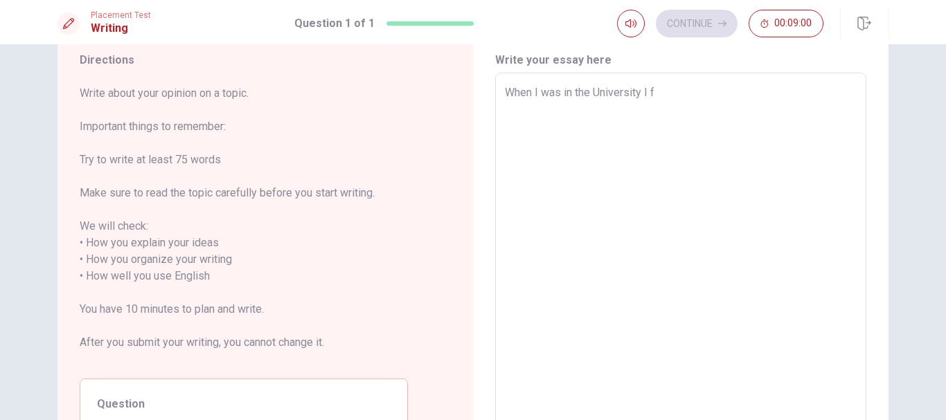
type textarea "When I was in the University I"
type textarea "x"
type textarea "When I was in the [GEOGRAPHIC_DATA]"
type textarea "x"
type textarea "When I was in the [GEOGRAPHIC_DATA]"
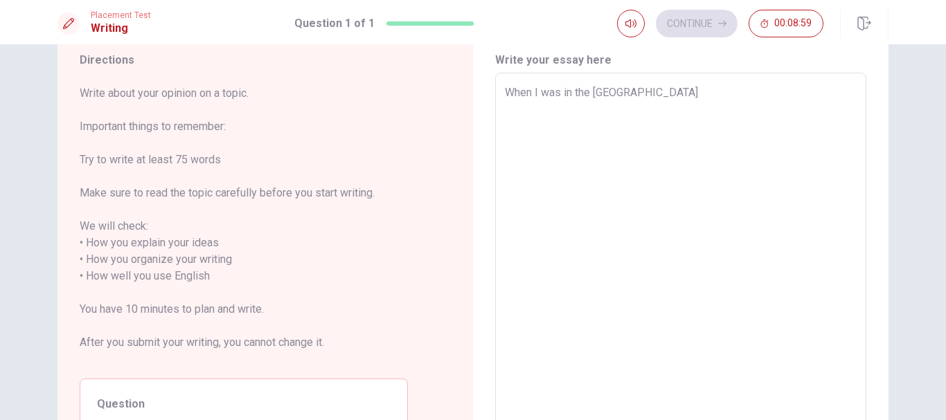
type textarea "x"
type textarea "When I was in the University I did"
type textarea "x"
type textarea "When I was in the University I didn"
type textarea "x"
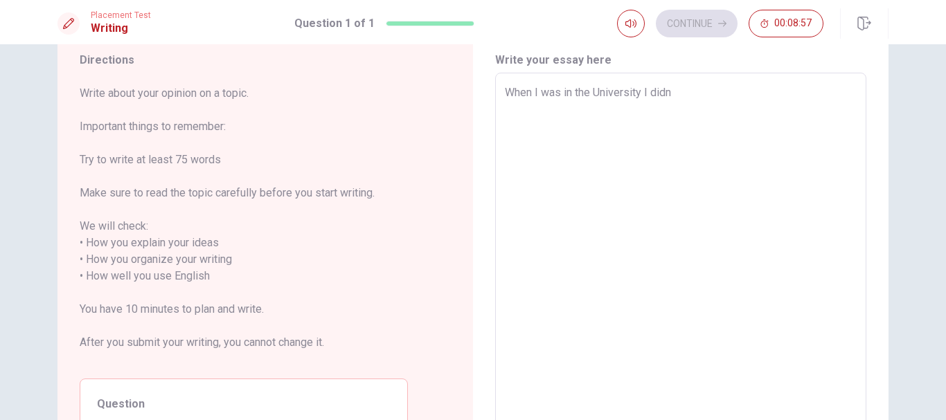
type textarea "When I was in the University I didn`t"
type textarea "x"
type textarea "When I was in the University I didn`t"
type textarea "x"
type textarea "When I was in the University I didn`t"
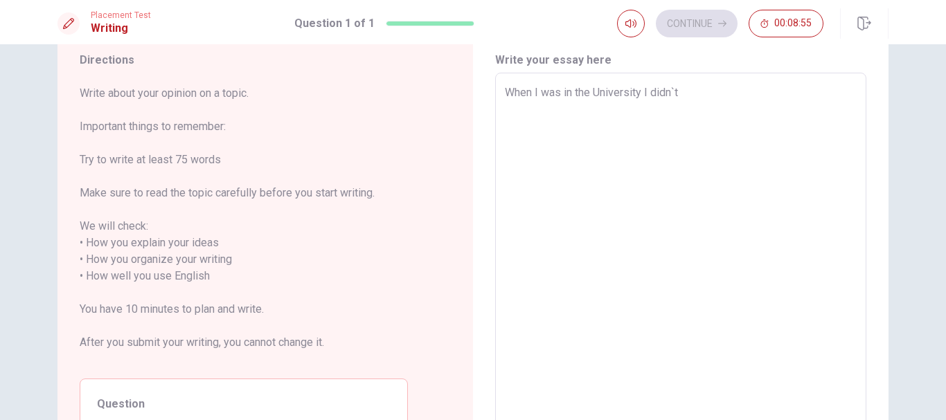
type textarea "x"
type textarea "When I was in the University I didn`"
type textarea "x"
type textarea "When I was in the University I didn"
type textarea "x"
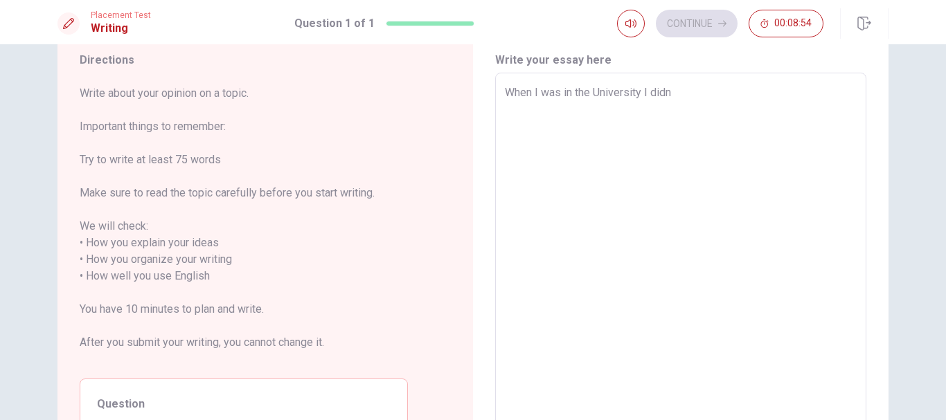
type textarea "When I was in the University I didn'"
type textarea "x"
type textarea "When I was in the University I didn't"
type textarea "x"
type textarea "When I was in the University I didn't"
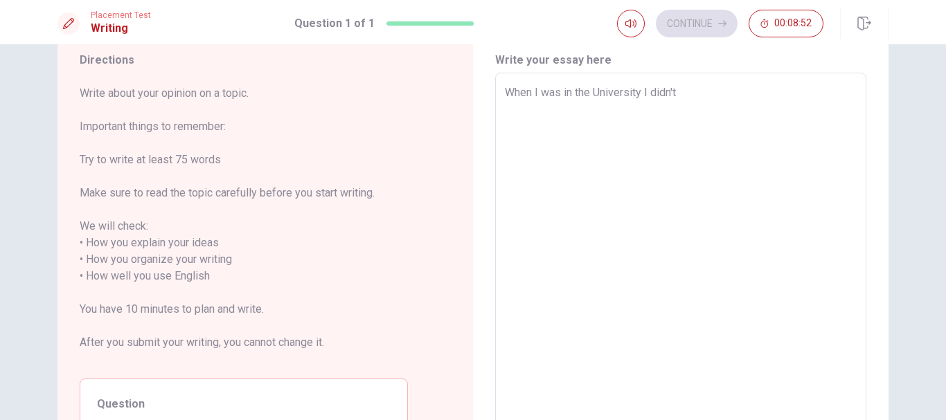
type textarea "x"
type textarea "When I was in the University I didn't f"
type textarea "x"
type textarea "When I was in the University I didn't fe"
type textarea "x"
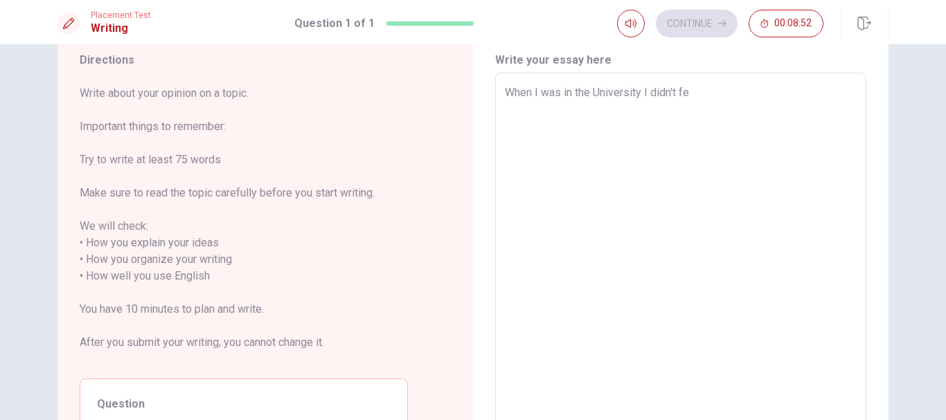
type textarea "When I was in the University I didn't fee"
type textarea "x"
type textarea "When I was in the University I didn't feel"
type textarea "x"
type textarea "When I was in the University I didn't feel"
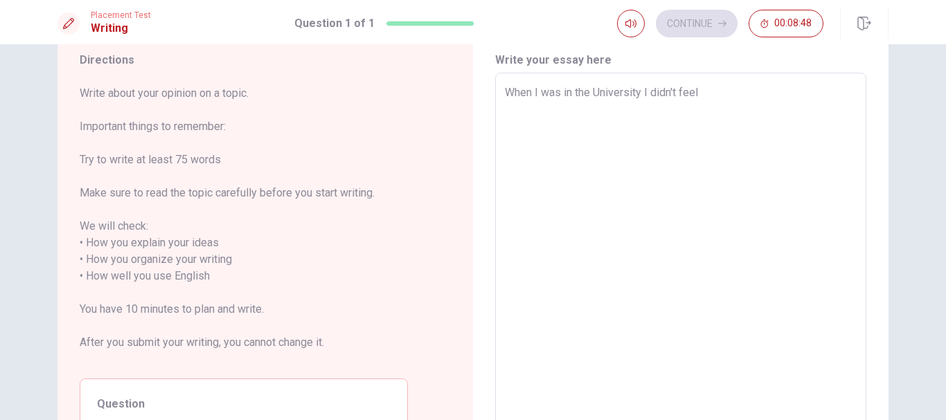
type textarea "x"
type textarea "When I was in the University I didn't feel c"
type textarea "x"
type textarea "When I was in the University I didn't feel co"
type textarea "x"
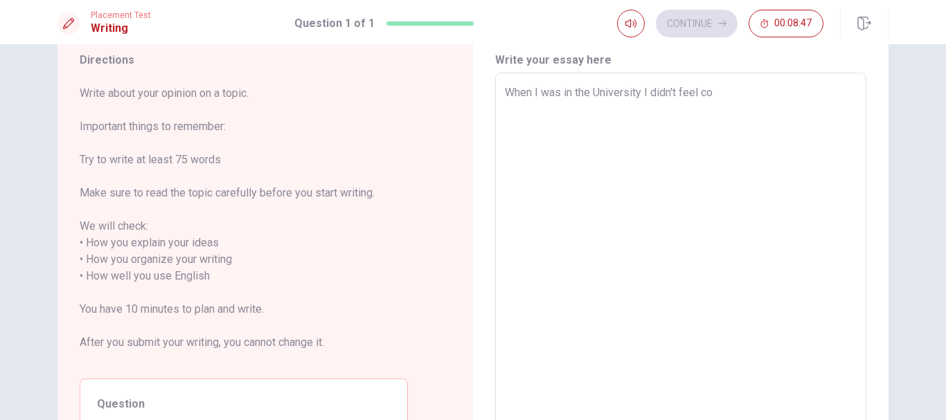
type textarea "When I was in the University I didn't feel con"
type textarea "x"
type textarea "When I was in the University I didn't feel conf"
type textarea "x"
type textarea "When I was in the University I didn't feel confi"
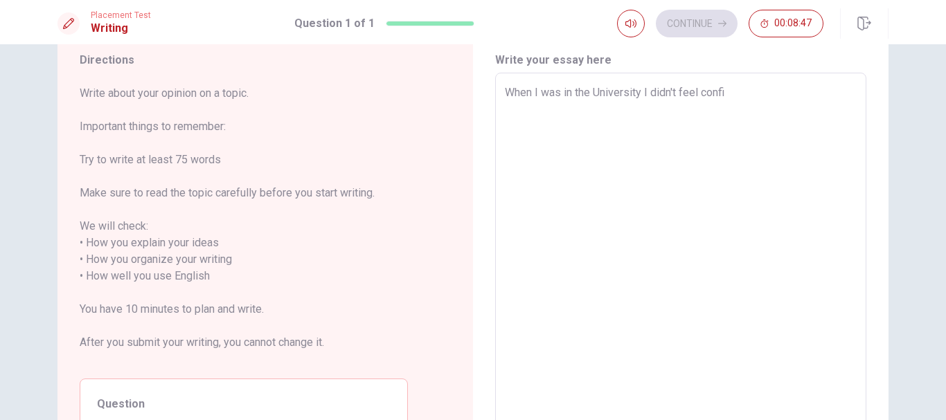
type textarea "x"
type textarea "When I was in the University I didn't feel confide"
type textarea "x"
type textarea "When I was in the University I didn't feel confiden"
type textarea "x"
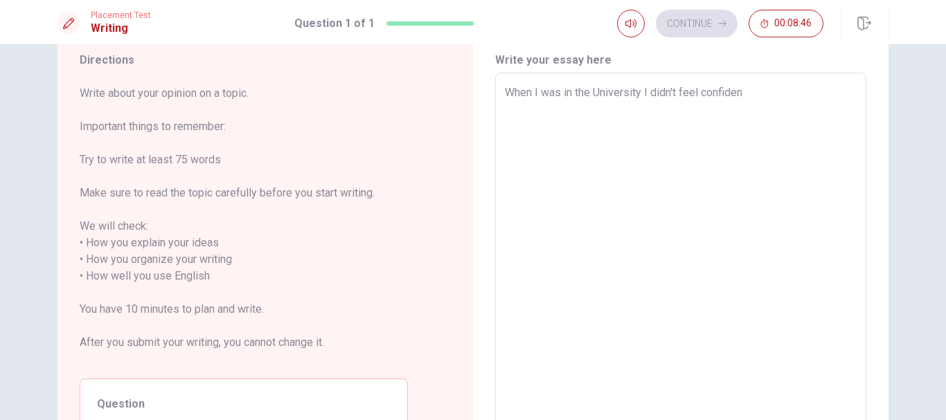
type textarea "When I was in the University I didn't feel confident"
type textarea "x"
type textarea "When I was in the University I didn't feel confident"
type textarea "x"
type textarea "When I was in the University I didn't feel confident c"
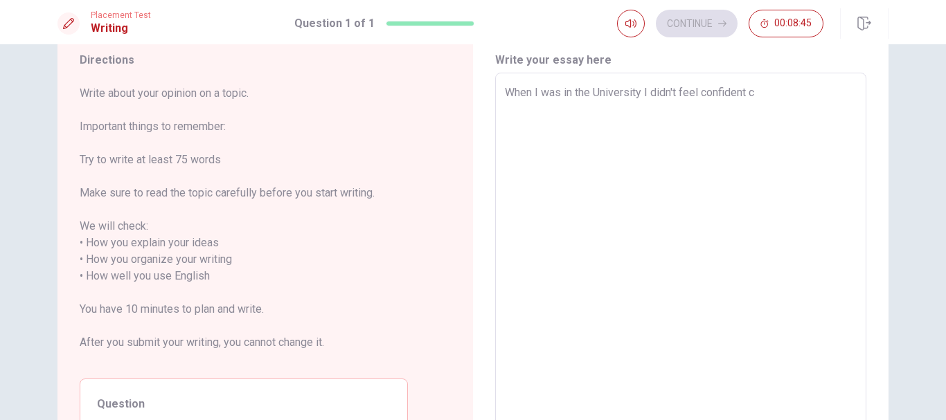
type textarea "x"
type textarea "When I was in the University I didn't feel confident"
type textarea "x"
type textarea "When I was in the University I didn't feel confident w"
type textarea "x"
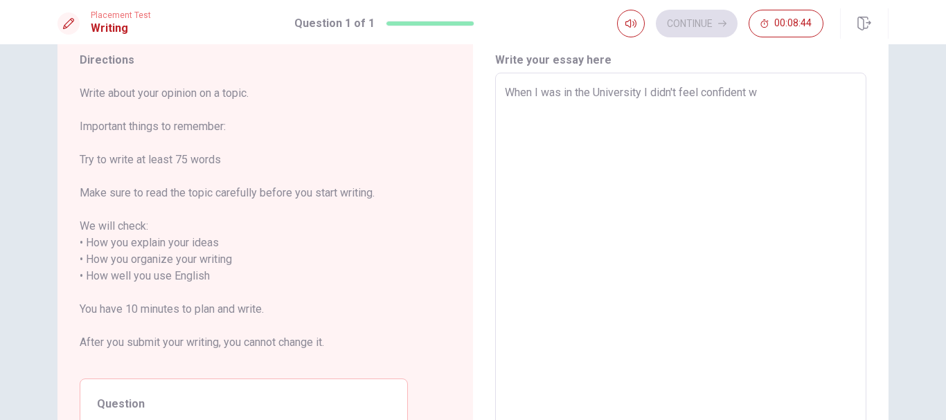
type textarea "When I was in the University I didn't feel confident wi"
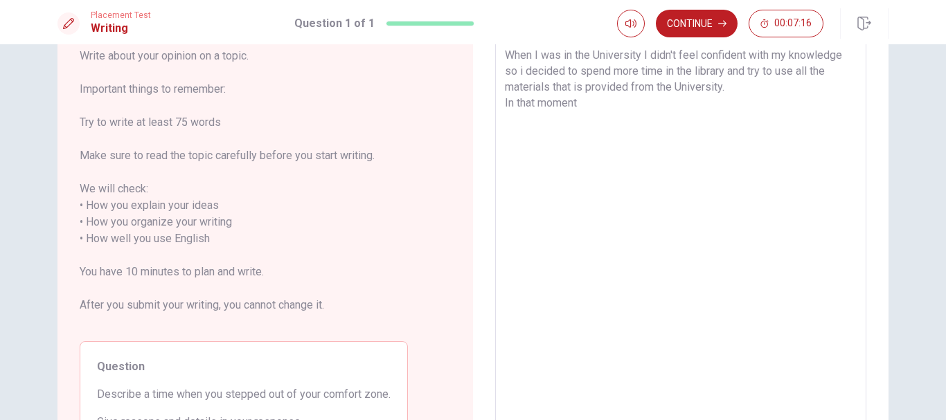
scroll to position [75, 0]
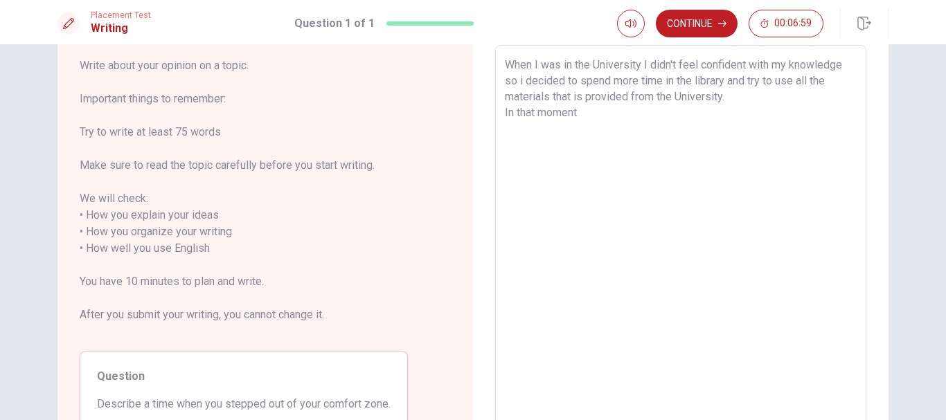
click at [519, 82] on textarea "When I was in the University I didn't feel confident with my knowledge so i dec…" at bounding box center [681, 241] width 352 height 368
click at [548, 98] on textarea "When I was in the University I didn't feel confident with my knowledge so I dec…" at bounding box center [681, 241] width 352 height 368
click at [598, 124] on textarea "When I was in the University I didn't feel confident with my knowledge so I dec…" at bounding box center [681, 241] width 352 height 368
click at [814, 111] on textarea "When I was in the University I didn't feel confident with my knowledge so I dec…" at bounding box center [681, 241] width 352 height 368
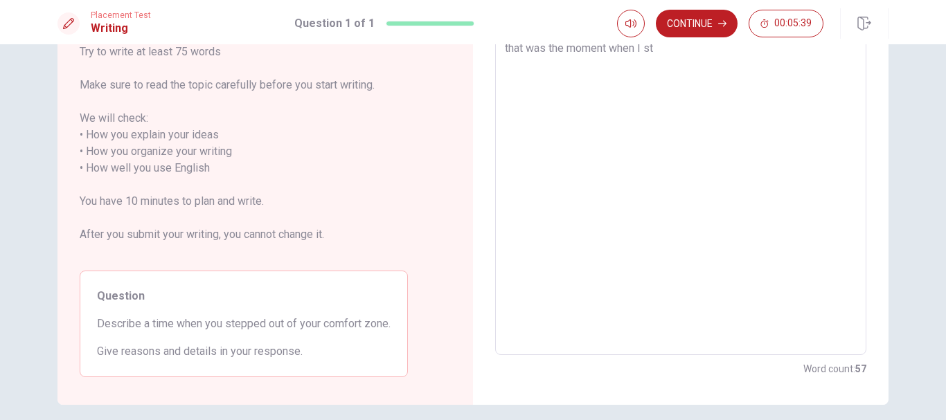
scroll to position [152, 0]
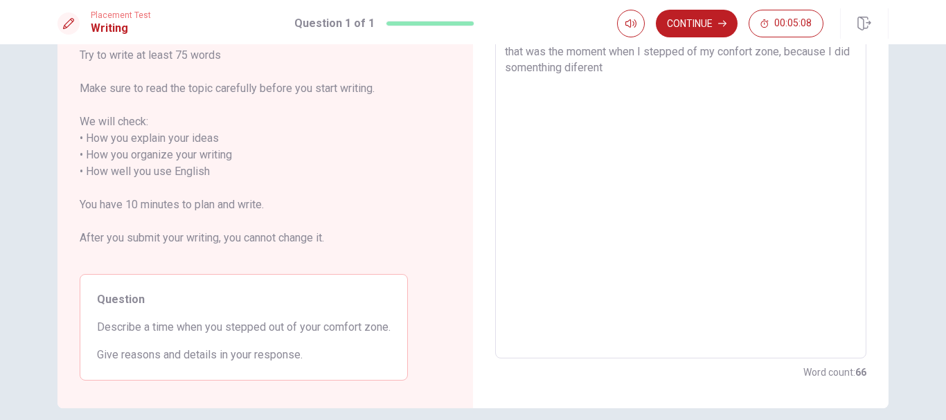
click at [600, 65] on textarea "When I was in the University I didn't feel confident with my knowledge so I dec…" at bounding box center [681, 164] width 352 height 368
click at [637, 71] on textarea "When I was in the University I didn't feel confident with my knowledge so I dec…" at bounding box center [681, 164] width 352 height 368
click at [688, 71] on textarea "When I was in the University I didn't feel confident with my knowledge so I dec…" at bounding box center [681, 164] width 352 height 368
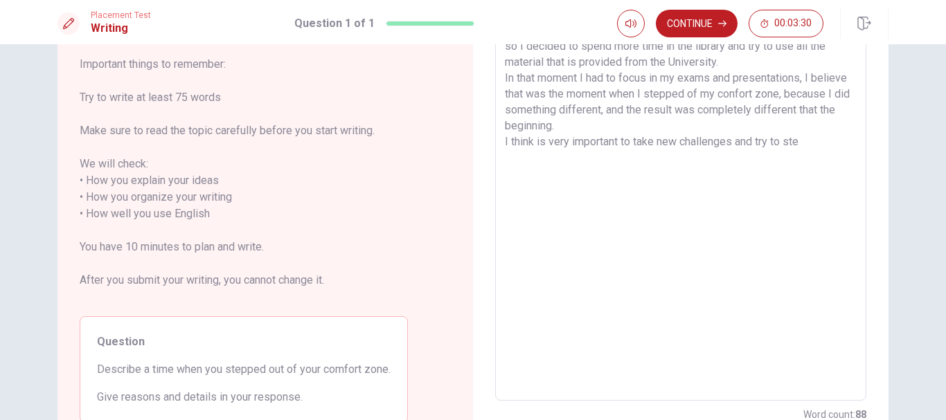
scroll to position [111, 0]
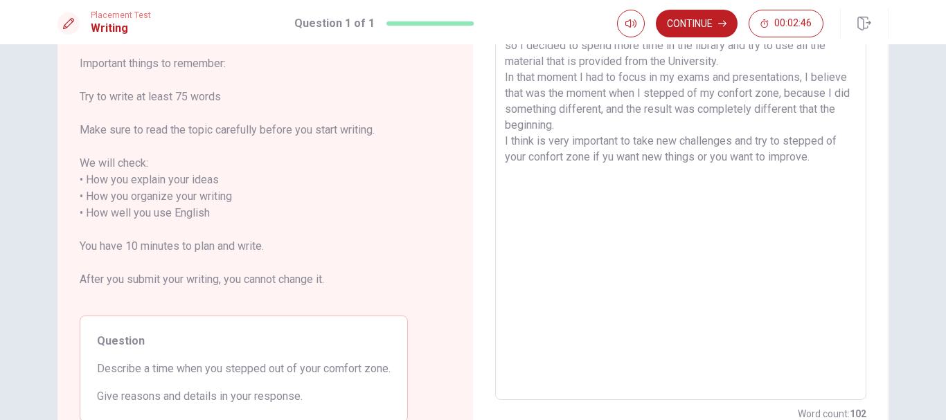
click at [769, 143] on textarea "When I was in the University I didn't feel confident with my knowledge so I dec…" at bounding box center [681, 205] width 352 height 368
click at [824, 143] on textarea "When I was in the University I didn't feel confident with my knowledge so I dec…" at bounding box center [681, 205] width 352 height 368
click at [584, 158] on textarea "When I was in the University I didn't feel confident with my knowledge so I dec…" at bounding box center [681, 205] width 352 height 368
click at [622, 156] on textarea "When I was in the University I didn't feel confident with my knowledge so I dec…" at bounding box center [681, 205] width 352 height 368
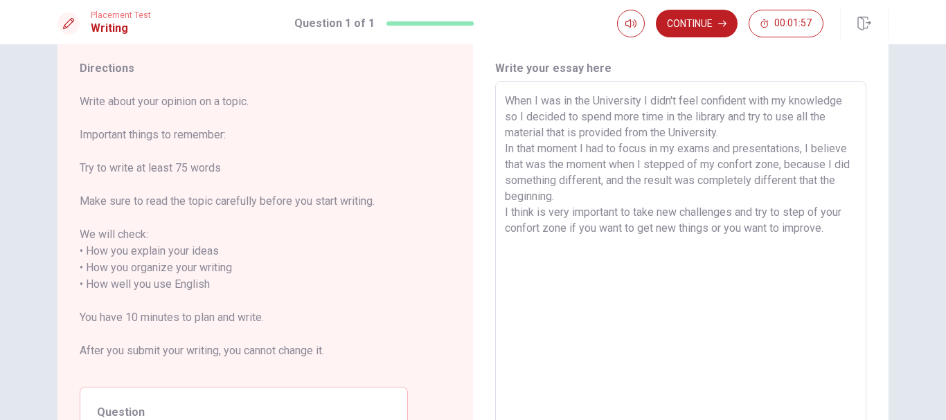
scroll to position [39, 0]
click at [716, 132] on textarea "When I was in the University I didn't feel confident with my knowledge so I dec…" at bounding box center [681, 277] width 352 height 368
drag, startPoint x: 833, startPoint y: 240, endPoint x: 503, endPoint y: 105, distance: 356.2
click at [505, 105] on textarea "When I was in the University I didn't feel confident with my knowledge so I dec…" at bounding box center [681, 277] width 352 height 368
click at [623, 385] on textarea "When I was in the University I didn't feel confident with my knowledge so I dec…" at bounding box center [681, 277] width 352 height 368
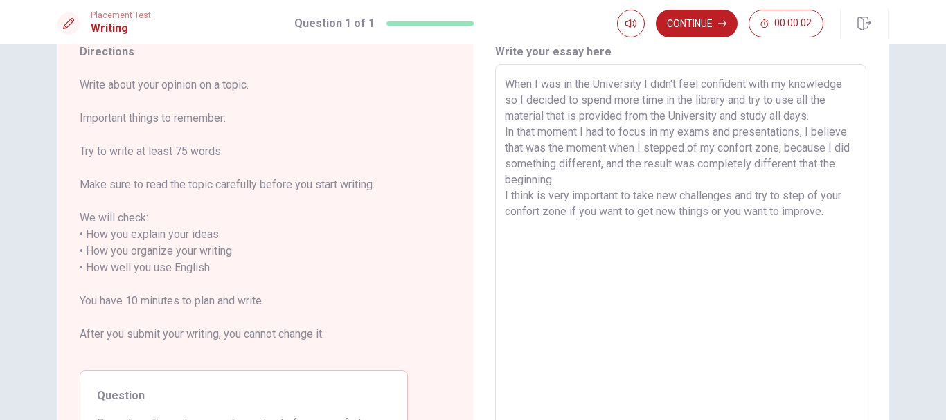
scroll to position [91, 0]
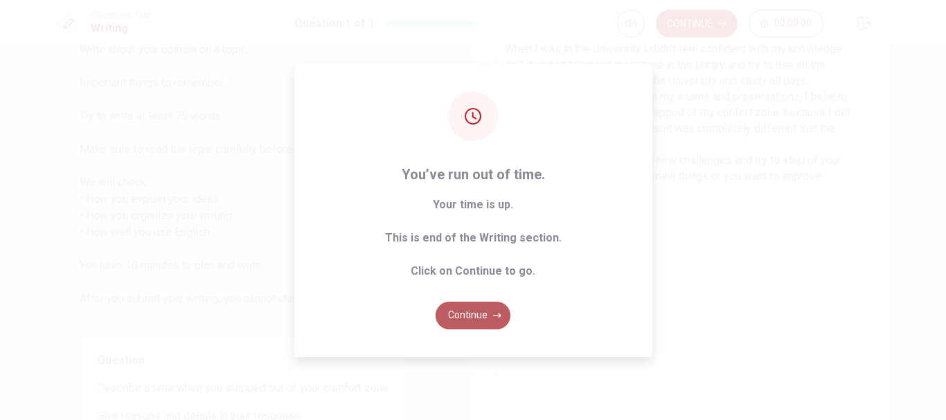
click at [461, 321] on button "Continue" at bounding box center [473, 316] width 75 height 28
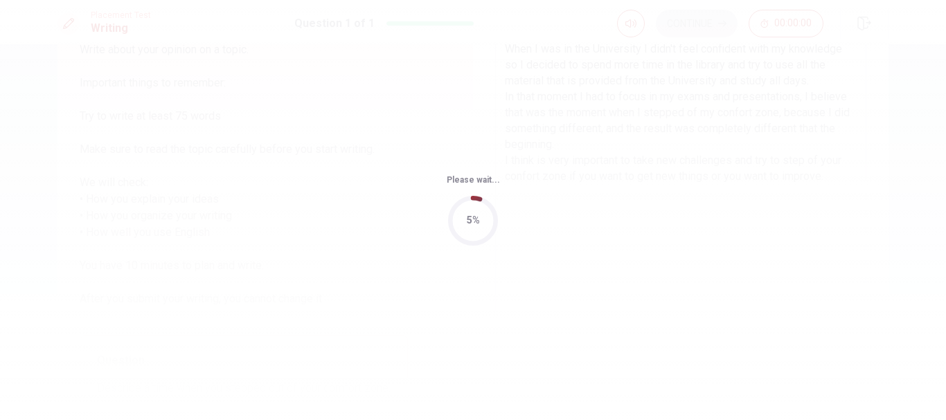
scroll to position [0, 0]
click at [585, 285] on div "Please wait... 100%" at bounding box center [473, 210] width 946 height 420
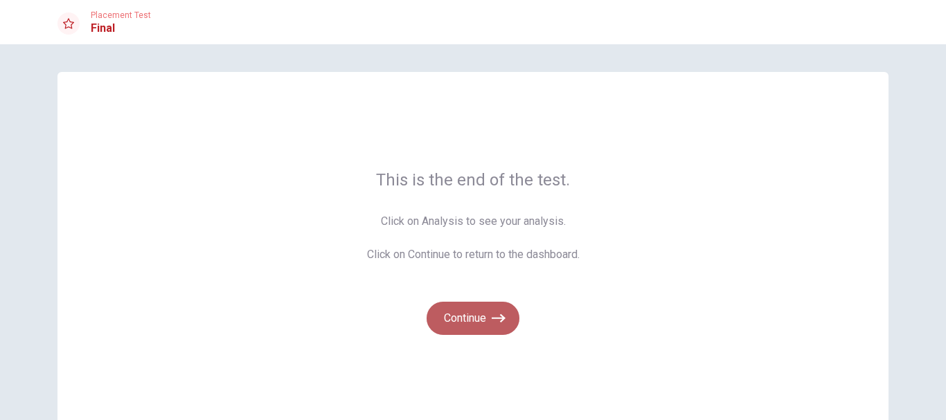
click at [478, 315] on button "Continue" at bounding box center [473, 318] width 93 height 33
